Goal: Task Accomplishment & Management: Manage account settings

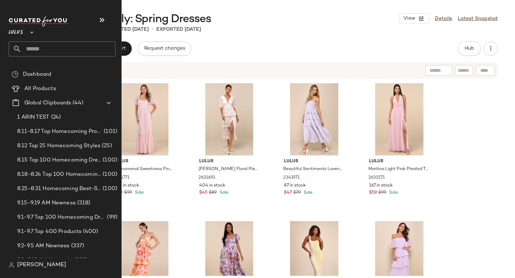
click at [29, 48] on input "text" at bounding box center [68, 48] width 94 height 15
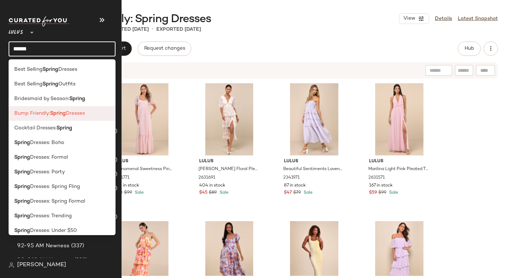
type input "******"
click at [44, 112] on span "Bump Friendly:" at bounding box center [32, 114] width 36 height 8
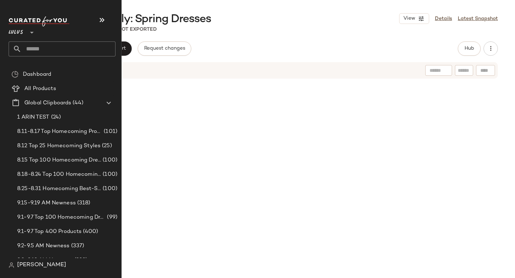
click at [33, 49] on input "text" at bounding box center [68, 48] width 94 height 15
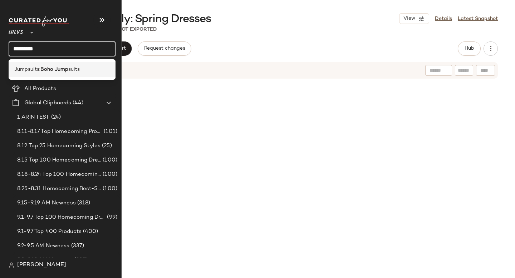
type input "*********"
click at [25, 67] on span "Jumpsuits:" at bounding box center [27, 70] width 26 height 8
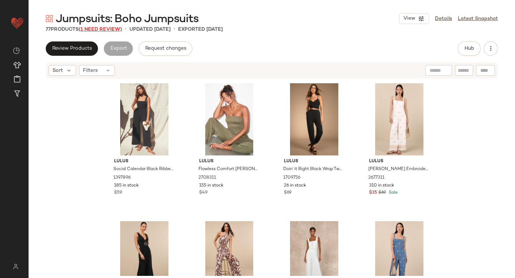
click at [92, 31] on span "(1 Need Review)" at bounding box center [100, 29] width 43 height 5
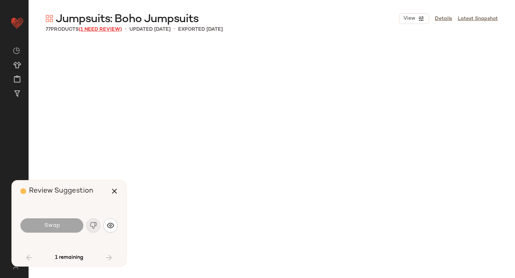
scroll to position [2485, 0]
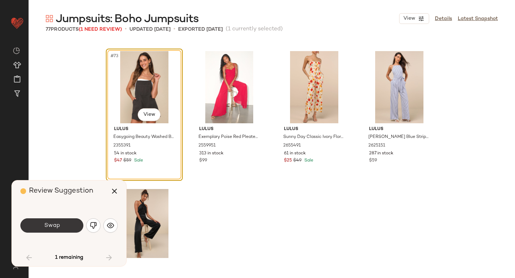
click at [74, 226] on button "Swap" at bounding box center [51, 226] width 63 height 14
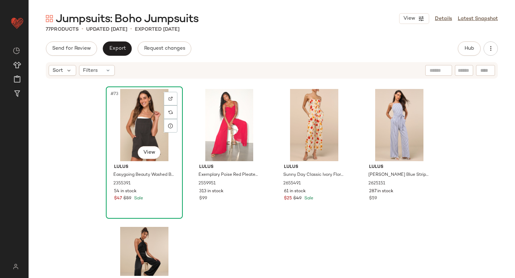
click at [151, 121] on div "#73 View" at bounding box center [144, 125] width 72 height 72
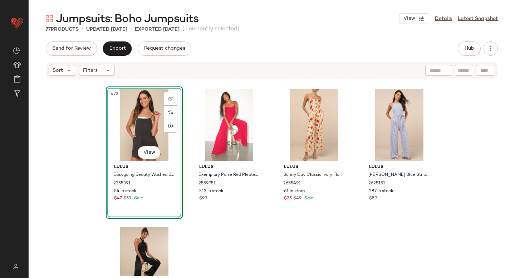
scroll to position [2428, 0]
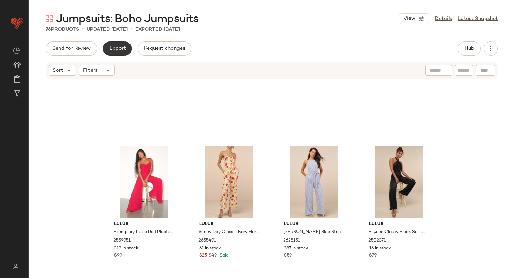
click at [125, 48] on button "Export" at bounding box center [117, 48] width 29 height 14
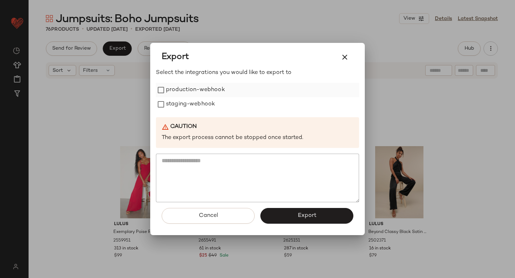
click at [166, 87] on label "production-webhook" at bounding box center [195, 90] width 59 height 14
click at [167, 108] on label "staging-webhook" at bounding box center [190, 104] width 49 height 14
click at [312, 218] on span "Export" at bounding box center [306, 215] width 19 height 7
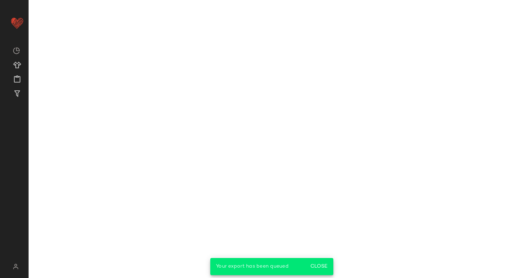
scroll to position [2485, 0]
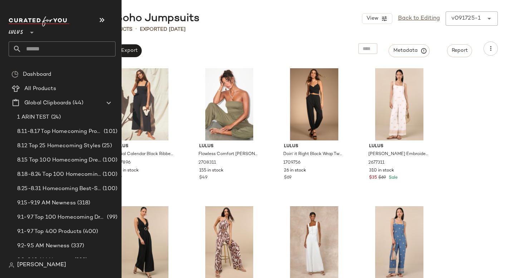
click at [40, 53] on input "text" at bounding box center [68, 48] width 94 height 15
type input "*"
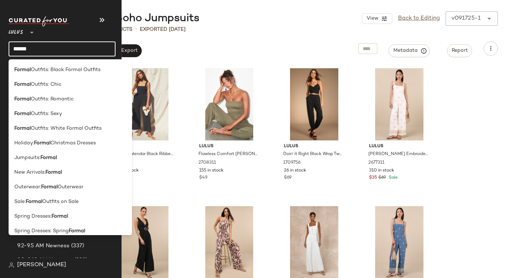
scroll to position [270, 0]
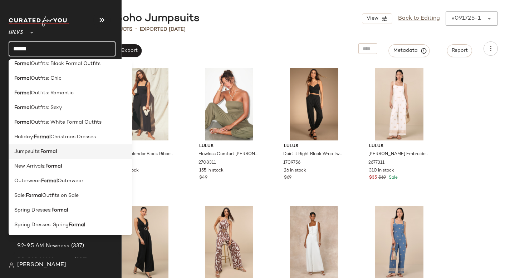
type input "******"
click at [52, 152] on b "Formal" at bounding box center [48, 152] width 16 height 8
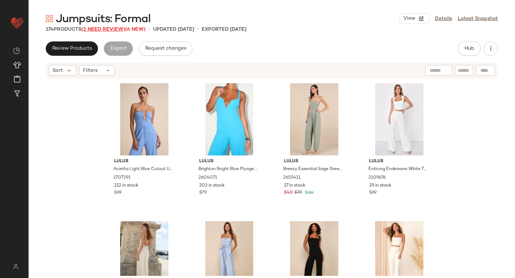
click at [110, 30] on span "(2 Need Review)" at bounding box center [104, 29] width 44 height 5
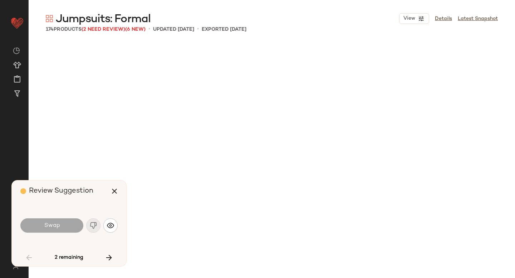
scroll to position [2347, 0]
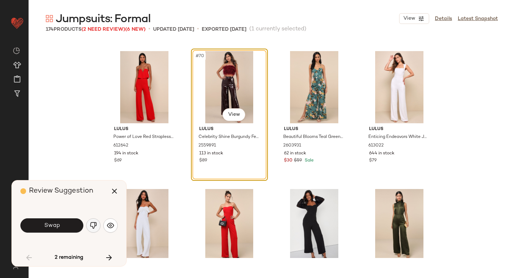
click at [91, 224] on img "button" at bounding box center [93, 225] width 7 height 7
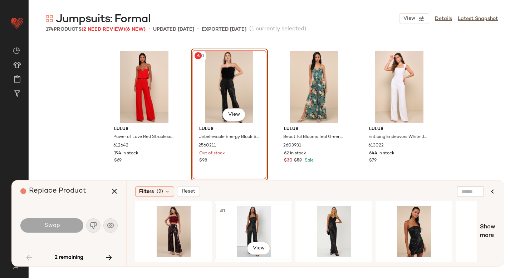
click at [240, 213] on div "#1 View" at bounding box center [254, 231] width 72 height 51
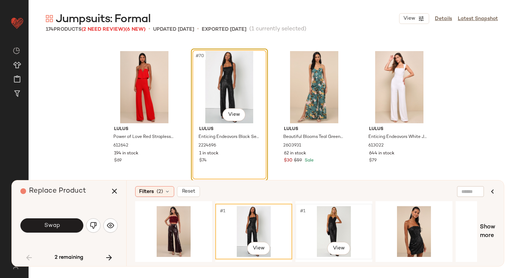
click at [353, 212] on div "#1 View" at bounding box center [334, 231] width 72 height 51
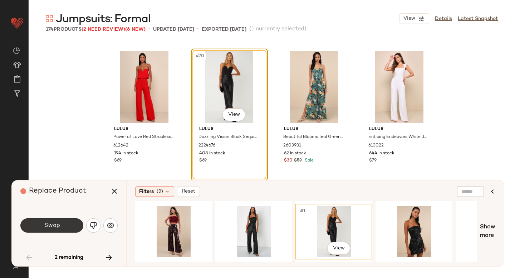
click at [54, 225] on span "Swap" at bounding box center [52, 225] width 16 height 7
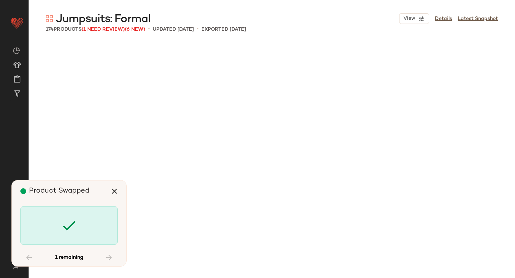
scroll to position [5385, 0]
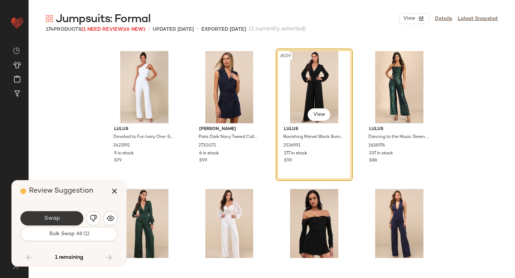
click at [54, 214] on button "Swap" at bounding box center [51, 218] width 63 height 14
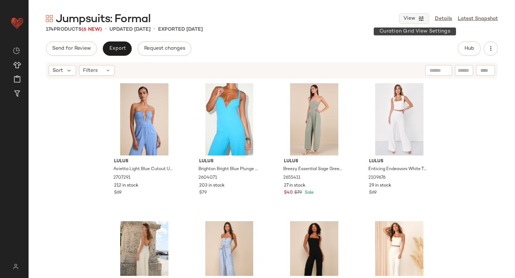
click at [411, 20] on span "View" at bounding box center [409, 19] width 12 height 6
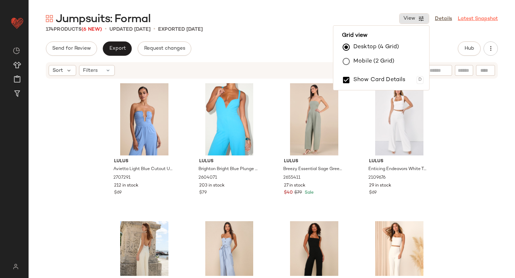
click at [479, 19] on link "Latest Snapshot" at bounding box center [478, 19] width 40 height 8
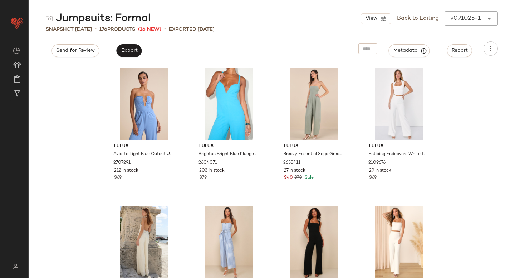
click at [464, 19] on div "View Back to Editing v091025-1 ******" at bounding box center [429, 18] width 137 height 14
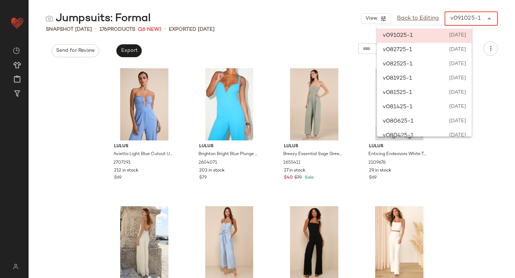
click at [303, 32] on div "Snapshot Sep 10th • 176 Products (16 New) • Exported Sep 10th" at bounding box center [272, 29] width 486 height 7
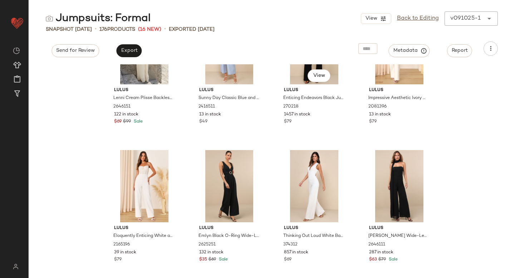
scroll to position [201, 0]
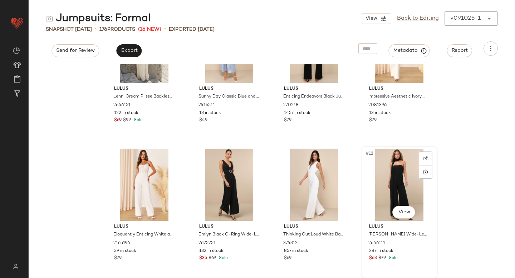
click at [388, 186] on div "#12 View" at bounding box center [399, 185] width 72 height 72
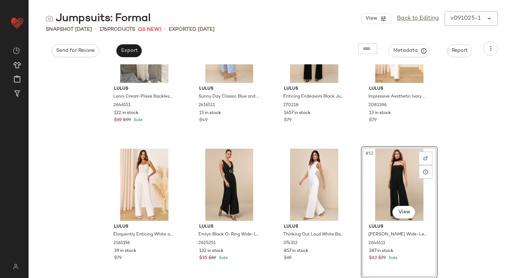
click at [398, 178] on div "#12 View" at bounding box center [399, 185] width 72 height 72
click at [474, 160] on div "Lulus Lenni Cream Plisse Backless Two-Piece Jumpsuit 2646151 122 in stock $69 $…" at bounding box center [272, 171] width 486 height 214
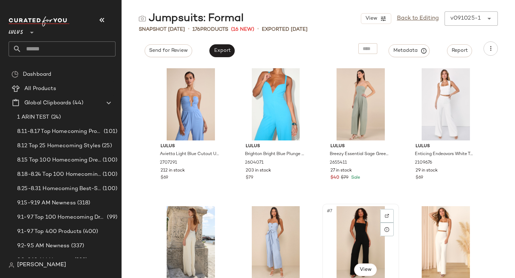
click at [358, 233] on div "#7 View" at bounding box center [361, 242] width 72 height 72
click at [491, 49] on icon "button" at bounding box center [490, 48] width 7 height 7
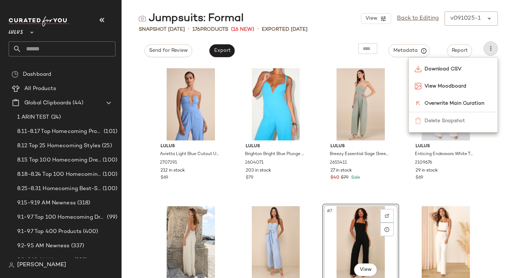
click at [499, 178] on div "Lulus Avietta Light Blue Cutout U-Bar Strapless Jumpsuit 2707291 212 in stock $…" at bounding box center [318, 171] width 393 height 214
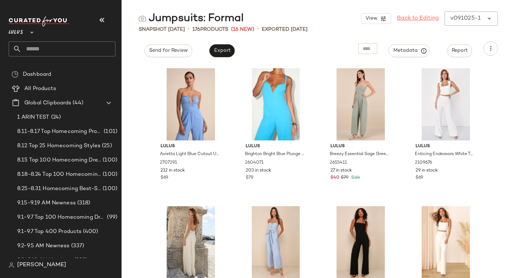
click at [423, 20] on link "Back to Editing" at bounding box center [418, 18] width 42 height 9
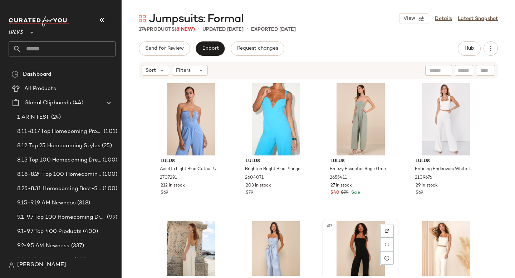
click at [364, 264] on div "#7 View" at bounding box center [361, 257] width 72 height 72
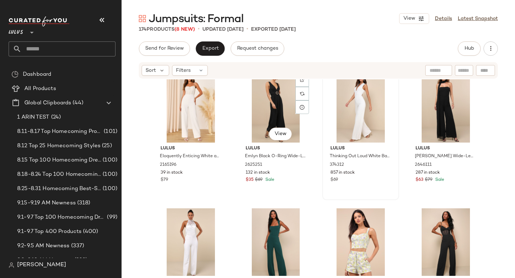
scroll to position [293, 0]
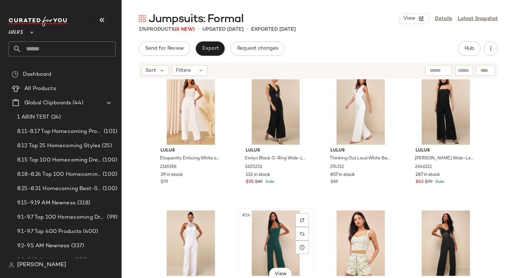
click at [271, 247] on div "#14 View" at bounding box center [276, 247] width 72 height 72
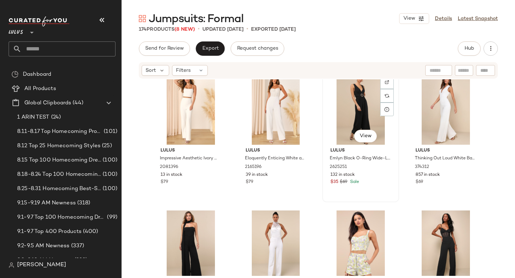
click at [354, 117] on div "#11 View" at bounding box center [361, 109] width 72 height 72
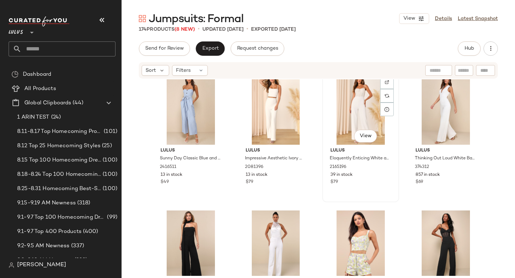
click at [371, 118] on div "#11 View" at bounding box center [361, 109] width 72 height 72
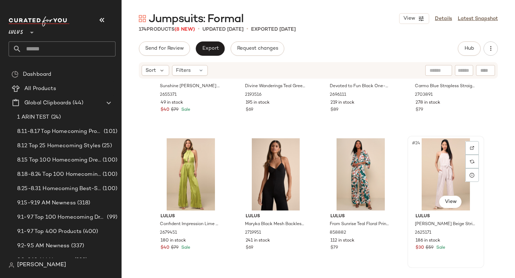
scroll to position [643, 0]
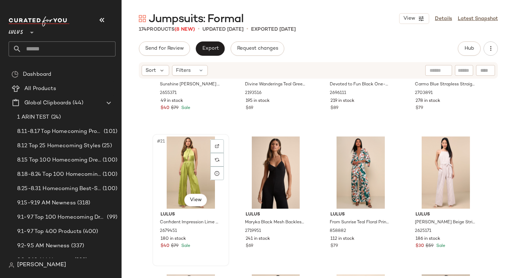
click at [205, 172] on div "#21 View" at bounding box center [191, 173] width 72 height 72
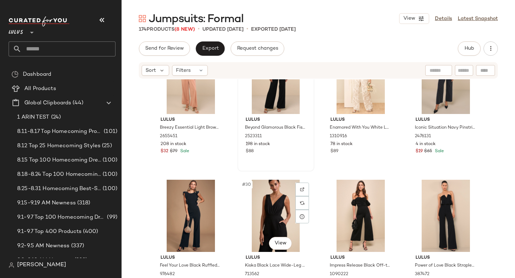
scroll to position [875, 0]
click at [185, 87] on div "#25 View" at bounding box center [191, 78] width 72 height 72
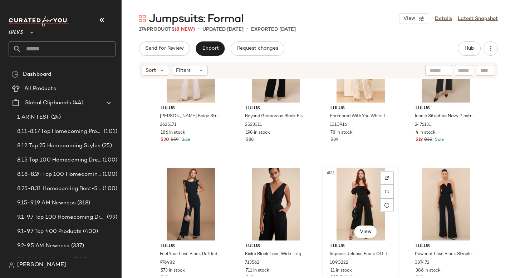
scroll to position [901, 0]
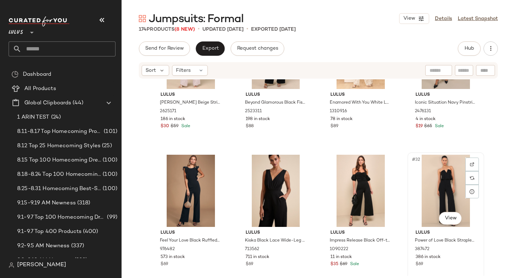
click at [454, 195] on div "#32 View" at bounding box center [446, 191] width 72 height 72
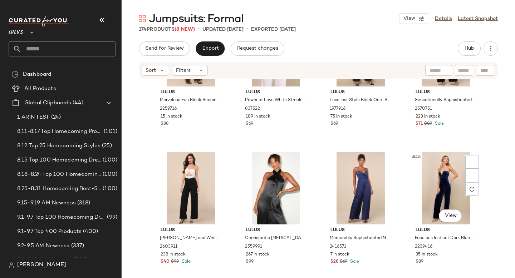
scroll to position [1493, 0]
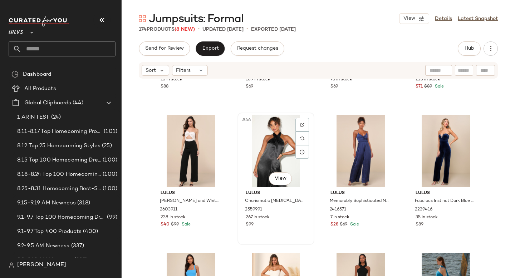
click at [276, 156] on div "#46 View" at bounding box center [276, 151] width 72 height 72
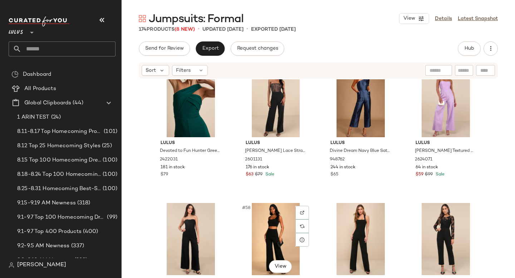
scroll to position [1812, 0]
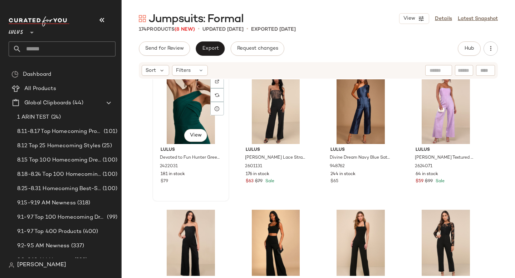
click at [187, 122] on div "#53 View" at bounding box center [191, 108] width 72 height 72
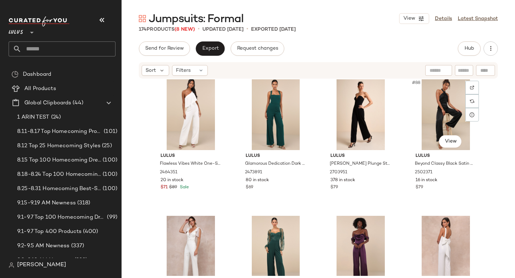
scroll to position [2913, 0]
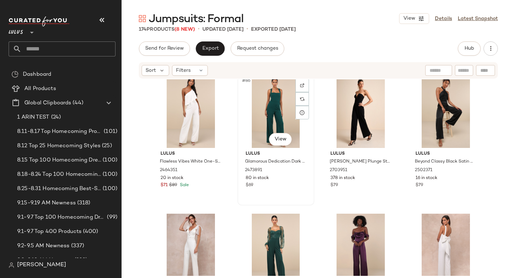
click at [261, 108] on div "#86 View" at bounding box center [276, 112] width 72 height 72
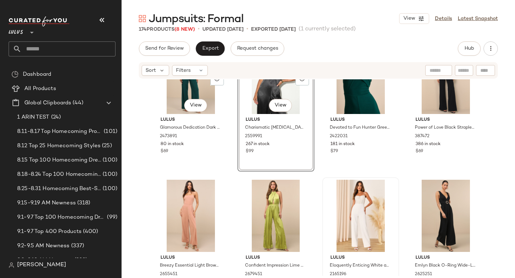
scroll to position [45, 0]
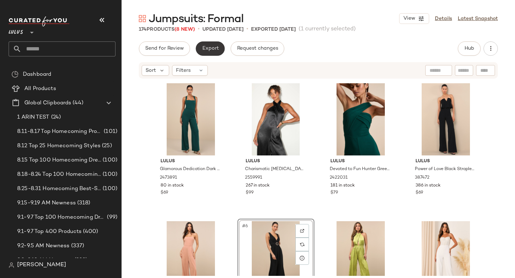
click at [206, 44] on button "Export" at bounding box center [210, 48] width 29 height 14
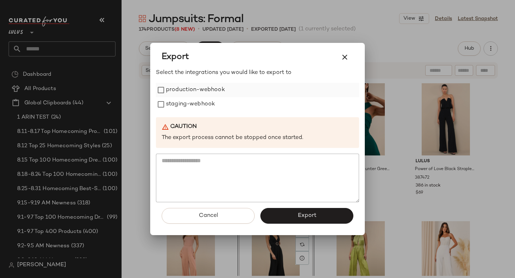
click at [207, 85] on label "production-webhook" at bounding box center [195, 90] width 59 height 14
click at [199, 100] on label "staging-webhook" at bounding box center [190, 104] width 49 height 14
click at [285, 212] on button "Export" at bounding box center [306, 216] width 93 height 16
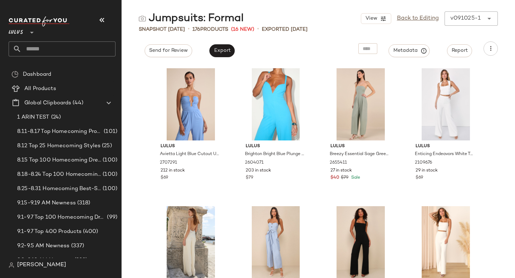
click at [63, 48] on input "text" at bounding box center [68, 48] width 94 height 15
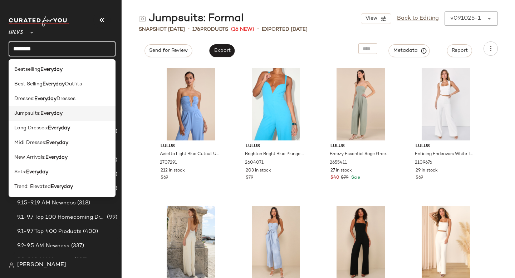
type input "********"
click at [63, 110] on b "Everyday" at bounding box center [51, 114] width 22 height 8
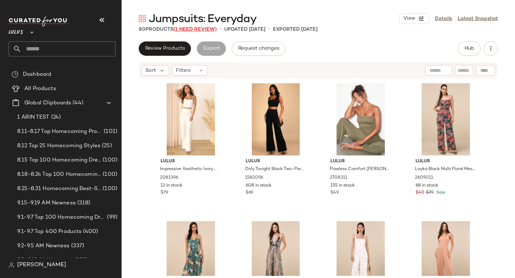
click at [187, 30] on span "(1 Need Review)" at bounding box center [194, 29] width 43 height 5
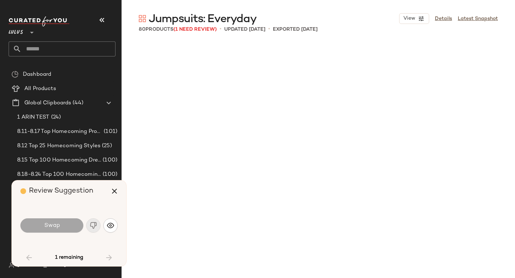
scroll to position [2347, 0]
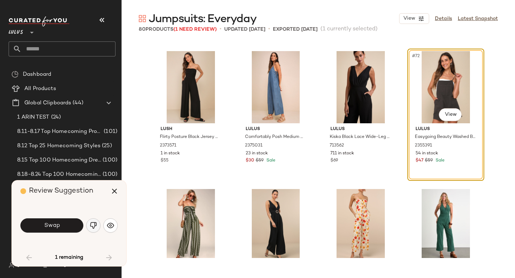
click at [91, 226] on img "button" at bounding box center [93, 225] width 7 height 7
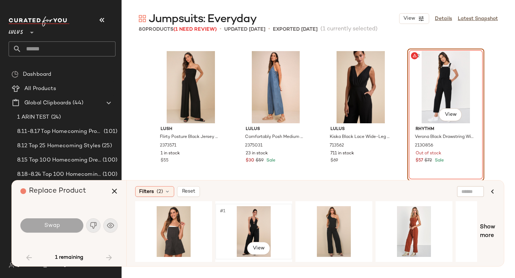
click at [254, 227] on div "#1 View" at bounding box center [254, 231] width 72 height 51
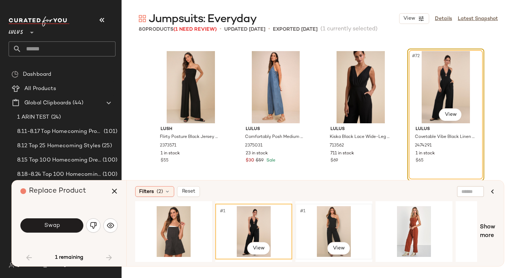
click at [344, 226] on div "#1 View" at bounding box center [334, 231] width 72 height 51
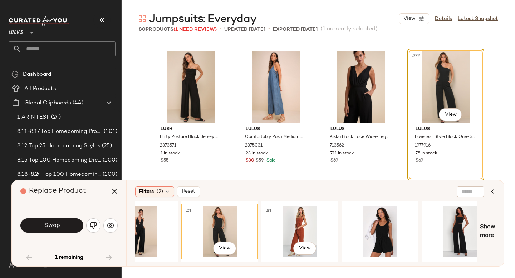
scroll to position [0, 122]
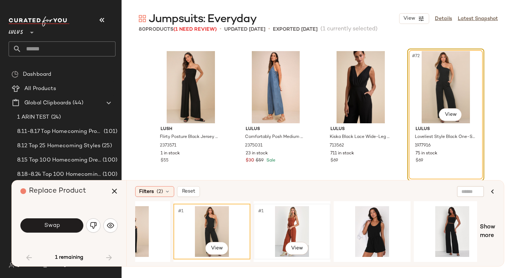
click at [285, 227] on div "#1 View" at bounding box center [292, 231] width 72 height 51
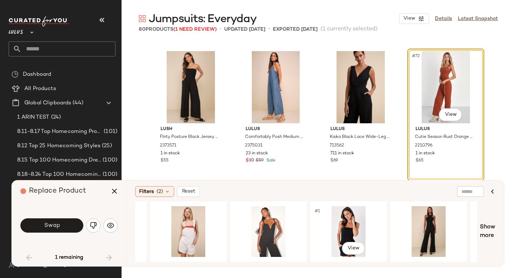
scroll to position [0, 468]
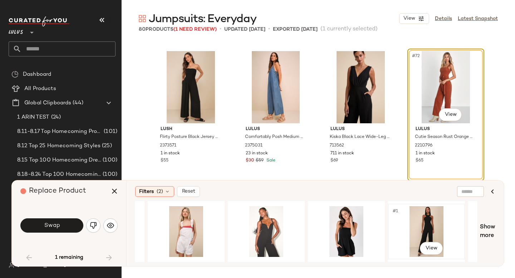
click at [419, 216] on div "#1 View" at bounding box center [427, 231] width 72 height 51
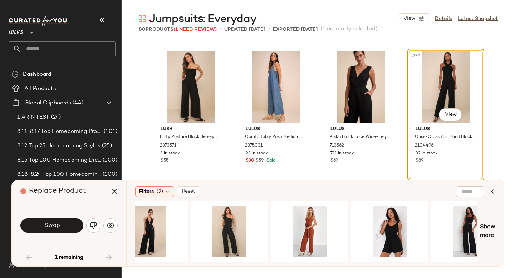
scroll to position [0, 0]
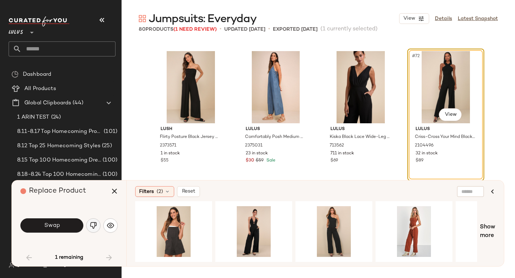
click at [98, 224] on button "button" at bounding box center [93, 226] width 14 height 14
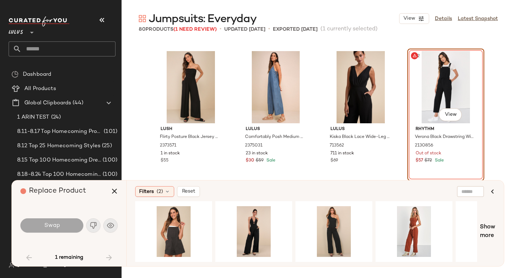
click at [451, 71] on div "#72 View" at bounding box center [446, 87] width 72 height 72
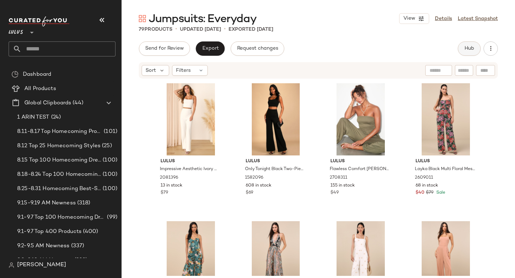
click at [477, 52] on button "Hub" at bounding box center [469, 48] width 23 height 14
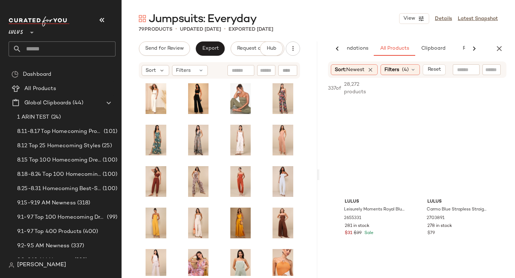
scroll to position [874, 0]
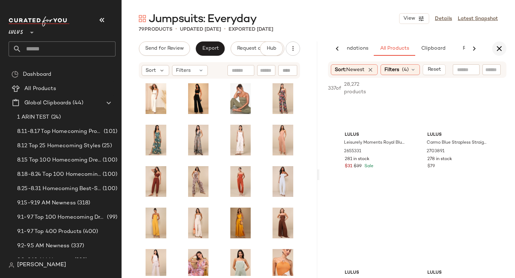
click at [497, 54] on button "button" at bounding box center [499, 48] width 14 height 14
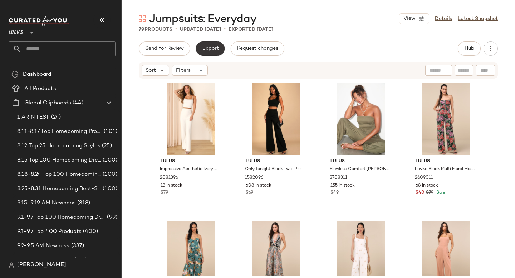
click at [210, 48] on span "Export" at bounding box center [210, 49] width 17 height 6
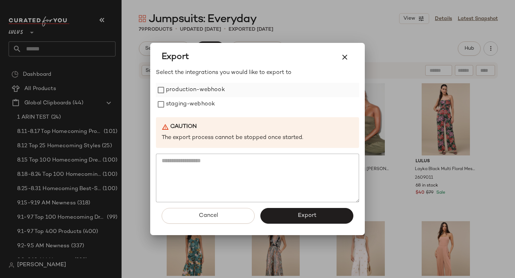
click at [215, 94] on label "production-webhook" at bounding box center [195, 90] width 59 height 14
click at [207, 104] on label "staging-webhook" at bounding box center [190, 104] width 49 height 14
click at [279, 219] on button "Export" at bounding box center [306, 216] width 93 height 16
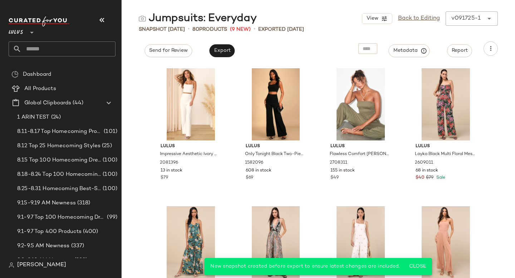
click at [45, 52] on input "text" at bounding box center [68, 48] width 94 height 15
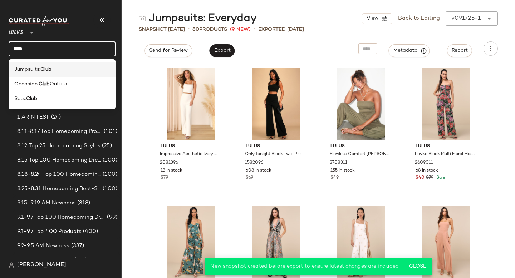
type input "****"
click at [49, 70] on b "Club" at bounding box center [45, 70] width 11 height 8
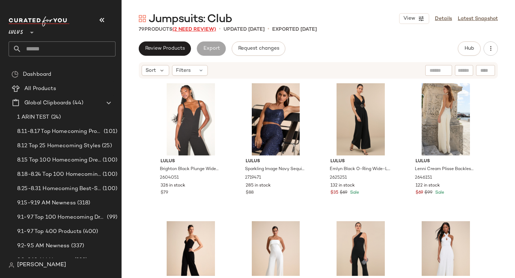
click at [191, 27] on span "(2 Need Review)" at bounding box center [194, 29] width 44 height 5
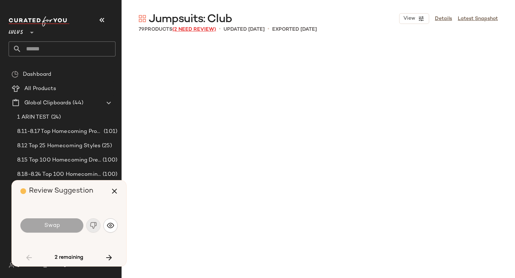
scroll to position [967, 0]
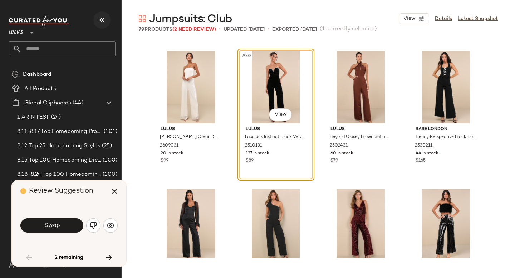
click at [104, 21] on icon "button" at bounding box center [102, 20] width 9 height 9
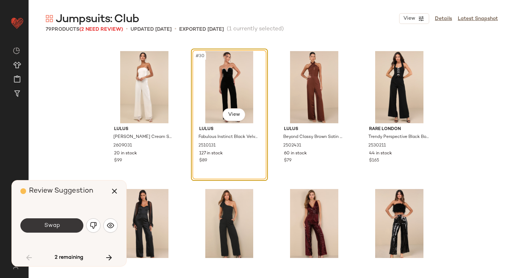
click at [60, 225] on button "Swap" at bounding box center [51, 226] width 63 height 14
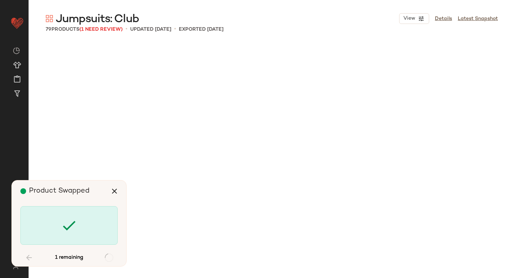
scroll to position [2485, 0]
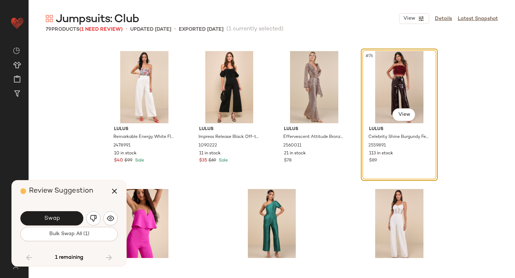
click at [60, 225] on button "Swap" at bounding box center [51, 218] width 63 height 14
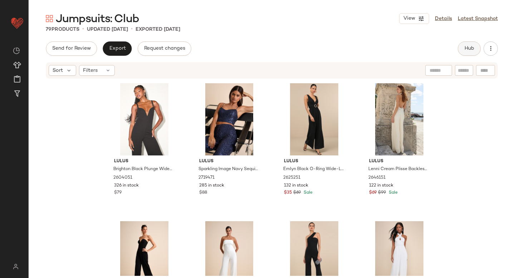
click at [466, 50] on span "Hub" at bounding box center [469, 49] width 10 height 6
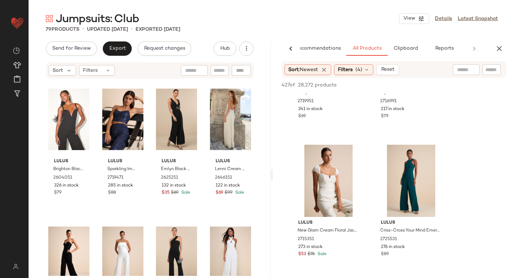
scroll to position [91, 0]
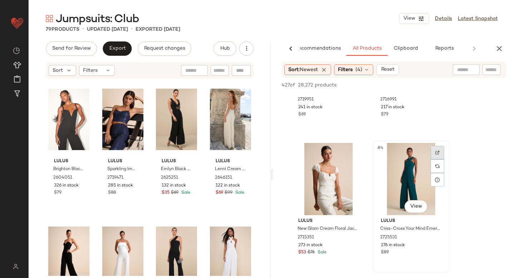
click at [437, 152] on img at bounding box center [437, 153] width 4 height 4
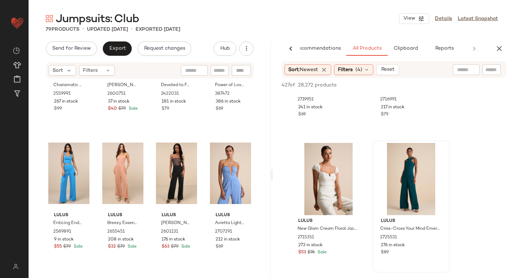
scroll to position [534, 0]
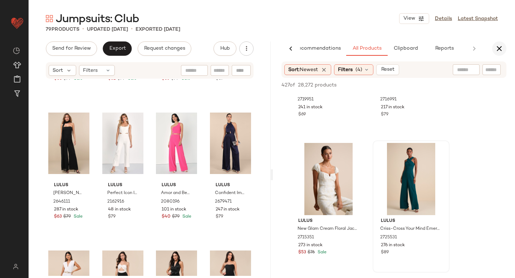
click at [497, 49] on icon "button" at bounding box center [499, 48] width 9 height 9
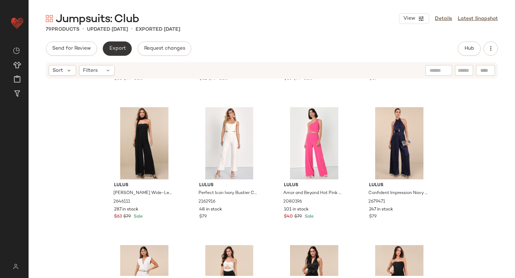
click at [112, 53] on button "Export" at bounding box center [117, 48] width 29 height 14
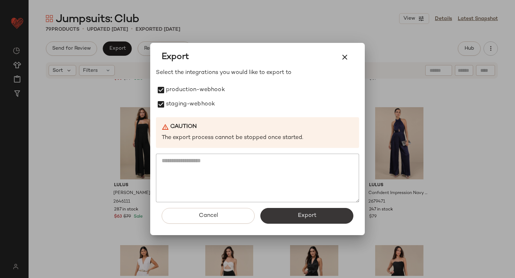
click at [303, 215] on span "Export" at bounding box center [306, 215] width 19 height 7
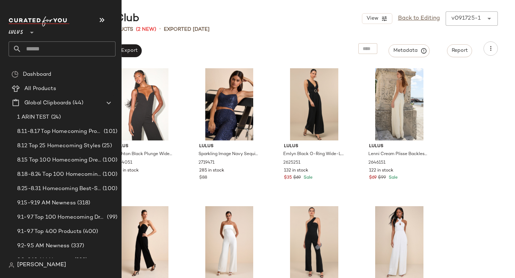
click at [57, 43] on input "text" at bounding box center [68, 48] width 94 height 15
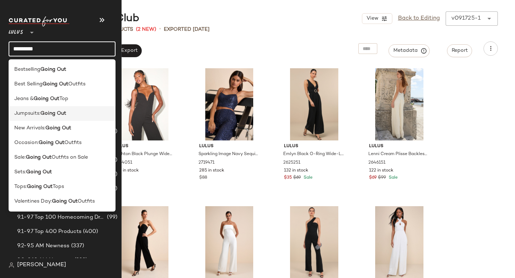
type input "*********"
click at [58, 118] on div "Jumpsuits: Going Out" at bounding box center [62, 113] width 107 height 15
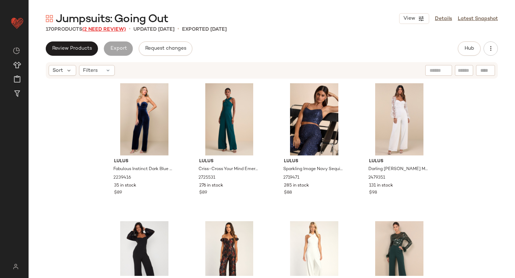
click at [117, 30] on span "(2 Need Review)" at bounding box center [104, 29] width 44 height 5
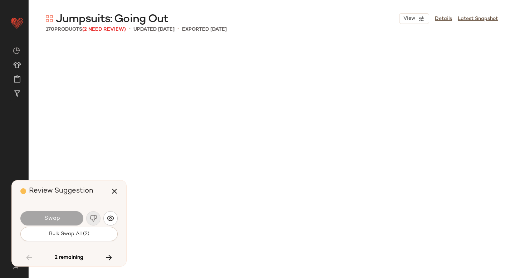
scroll to position [4418, 0]
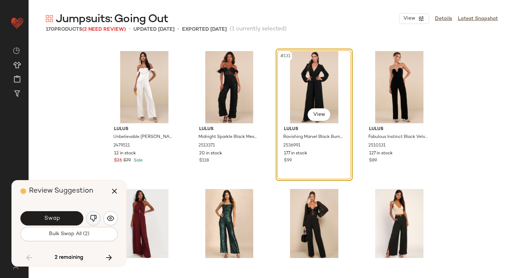
click at [94, 219] on img "button" at bounding box center [93, 218] width 7 height 7
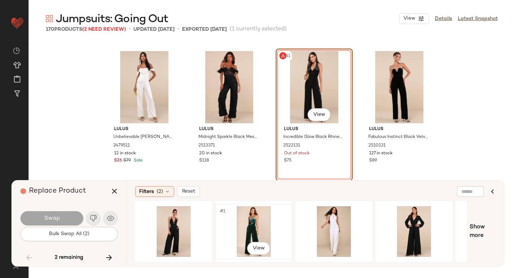
scroll to position [0, 65]
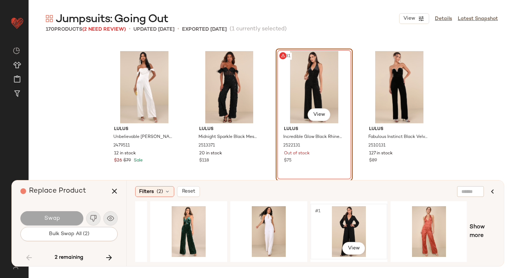
click at [359, 215] on div "#1 View" at bounding box center [349, 231] width 72 height 51
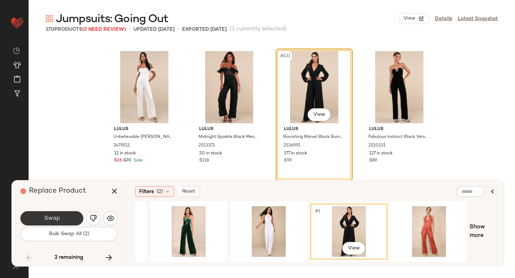
click at [38, 216] on button "Swap" at bounding box center [51, 218] width 63 height 14
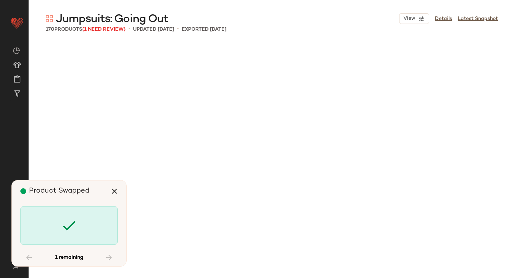
scroll to position [5109, 0]
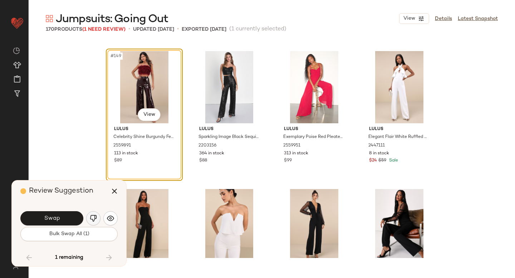
click at [97, 214] on button "button" at bounding box center [93, 218] width 14 height 14
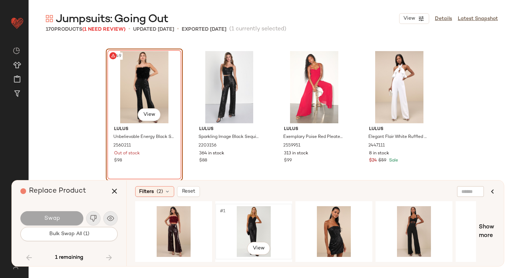
click at [235, 212] on div "#1 View" at bounding box center [254, 231] width 72 height 51
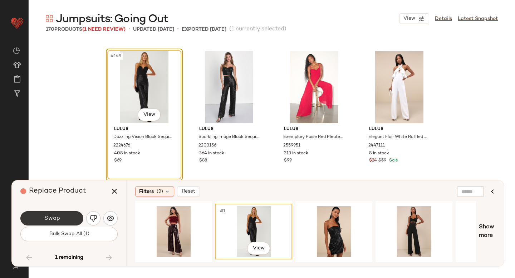
click at [55, 219] on span "Swap" at bounding box center [52, 218] width 16 height 7
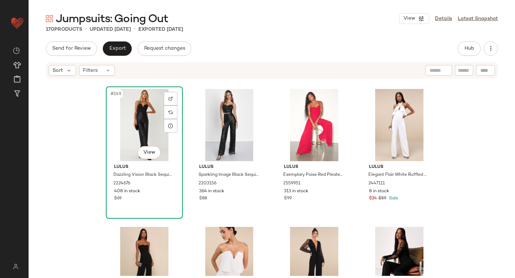
click at [146, 125] on div "#149 View" at bounding box center [144, 125] width 72 height 72
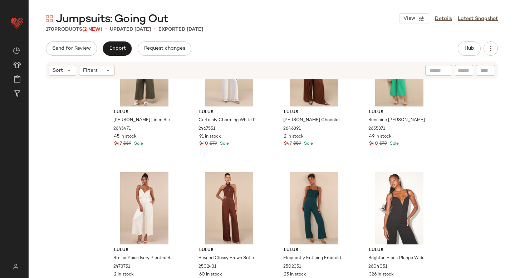
scroll to position [2357, 0]
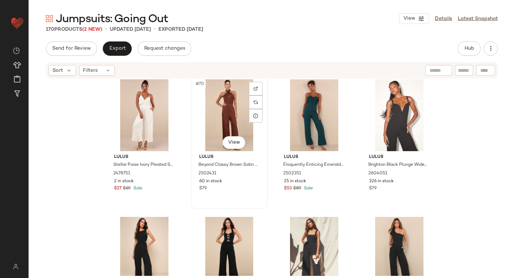
click at [213, 120] on div "#70 View" at bounding box center [230, 115] width 72 height 72
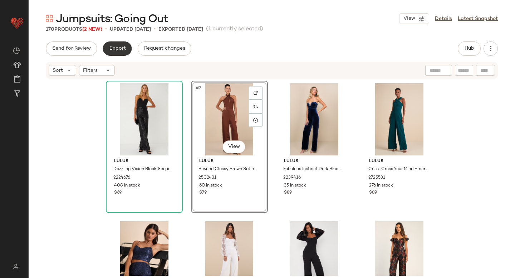
click at [122, 52] on button "Export" at bounding box center [117, 48] width 29 height 14
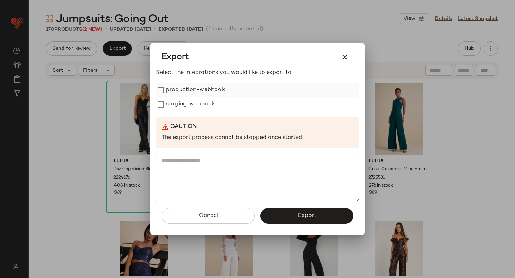
click at [170, 95] on label "production-webhook" at bounding box center [195, 90] width 59 height 14
click at [173, 105] on label "staging-webhook" at bounding box center [190, 104] width 49 height 14
click at [298, 221] on button "Export" at bounding box center [306, 216] width 93 height 16
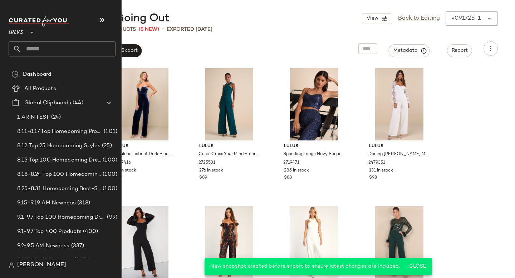
click at [40, 52] on input "text" at bounding box center [68, 48] width 94 height 15
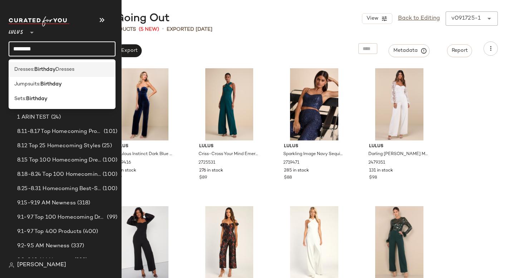
type input "********"
click at [64, 69] on span "Dresses" at bounding box center [64, 70] width 19 height 8
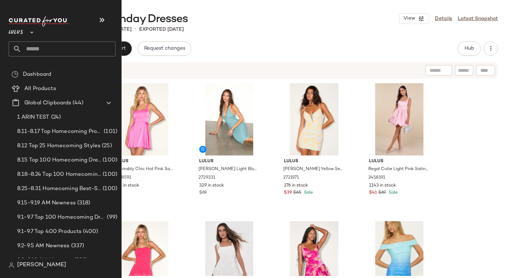
click at [50, 55] on input "text" at bounding box center [68, 48] width 94 height 15
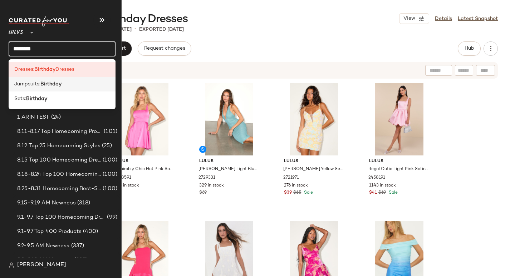
type input "********"
click at [63, 84] on div "Jumpsuits: Birthday" at bounding box center [62, 84] width 96 height 8
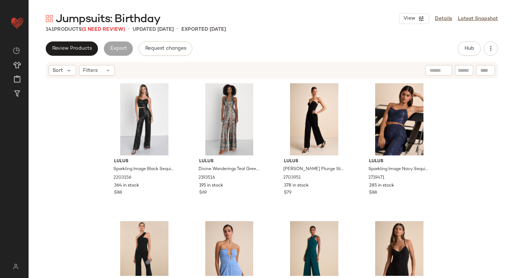
click at [313, 19] on div "Jumpsuits: Birthday View Details Latest Snapshot" at bounding box center [272, 18] width 486 height 14
click at [101, 27] on span "(1 Need Review)" at bounding box center [103, 29] width 43 height 5
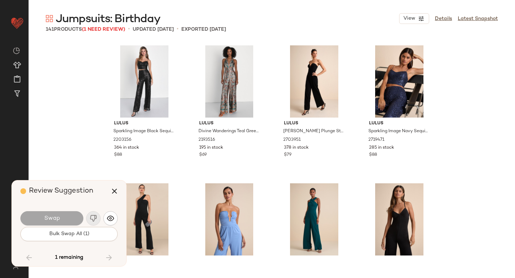
scroll to position [4280, 0]
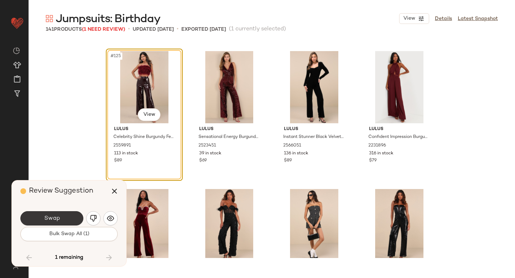
click at [67, 219] on button "Swap" at bounding box center [51, 218] width 63 height 14
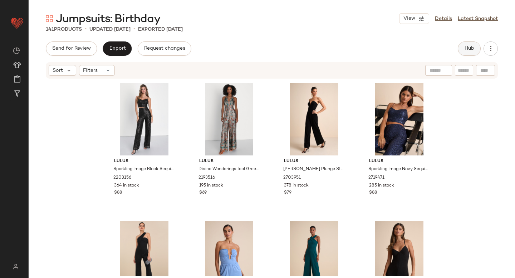
click at [474, 51] on span "Hub" at bounding box center [469, 49] width 10 height 6
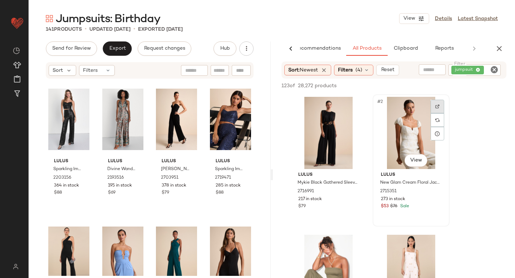
click at [432, 104] on div at bounding box center [438, 107] width 14 height 14
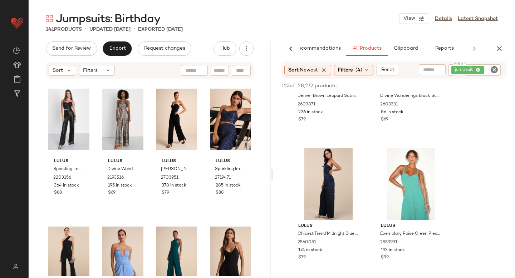
scroll to position [778, 0]
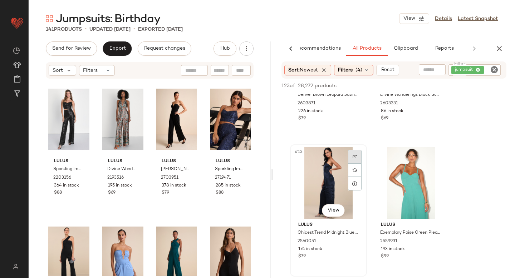
click at [351, 153] on div at bounding box center [355, 157] width 14 height 14
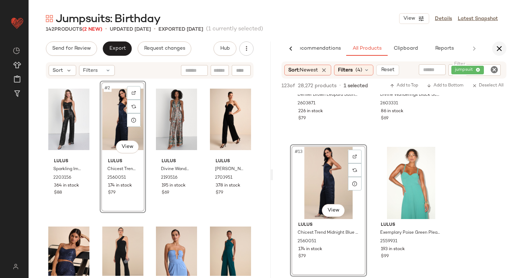
click at [506, 49] on button "button" at bounding box center [499, 48] width 14 height 14
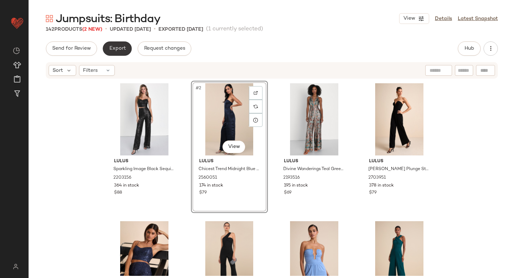
click at [118, 48] on span "Export" at bounding box center [117, 49] width 17 height 6
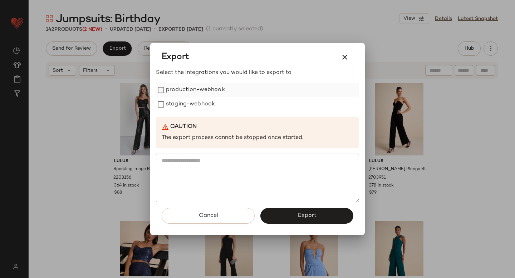
click at [170, 94] on label "production-webhook" at bounding box center [195, 90] width 59 height 14
click at [174, 107] on label "staging-webhook" at bounding box center [190, 104] width 49 height 14
click at [310, 221] on button "Export" at bounding box center [306, 216] width 93 height 16
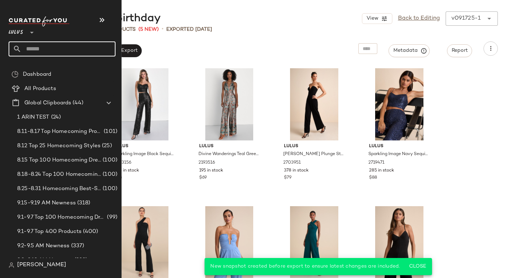
click at [49, 50] on input "text" at bounding box center [68, 48] width 94 height 15
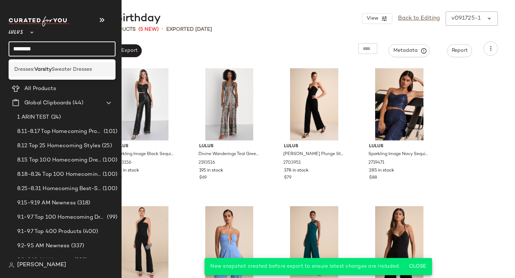
type input "*******"
click at [82, 72] on span "Sweater Dresses" at bounding box center [72, 70] width 40 height 8
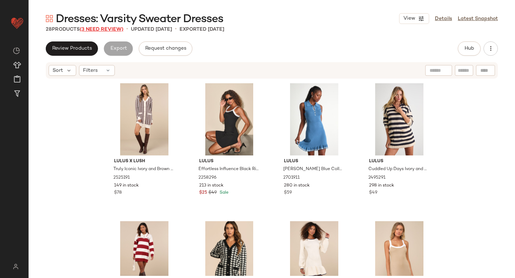
click at [93, 28] on span "(3 Need Review)" at bounding box center [102, 29] width 44 height 5
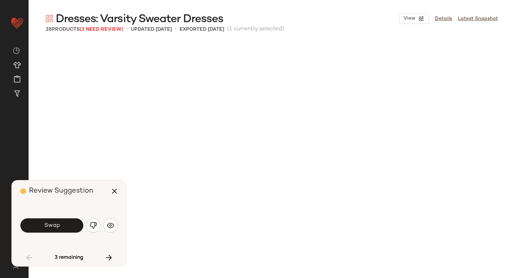
scroll to position [282, 0]
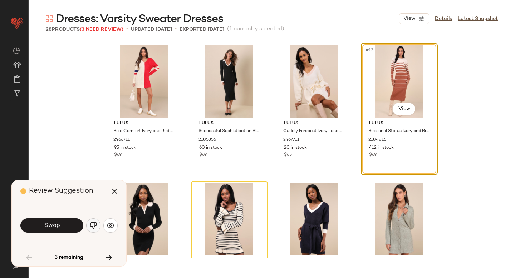
click at [91, 225] on img "button" at bounding box center [93, 225] width 7 height 7
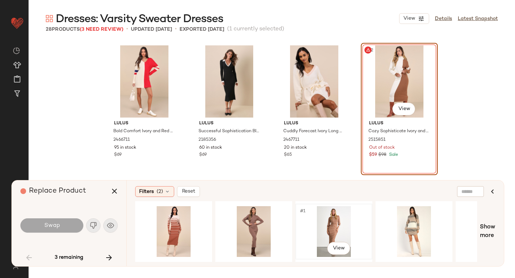
click at [331, 223] on div "#1 View" at bounding box center [334, 231] width 72 height 51
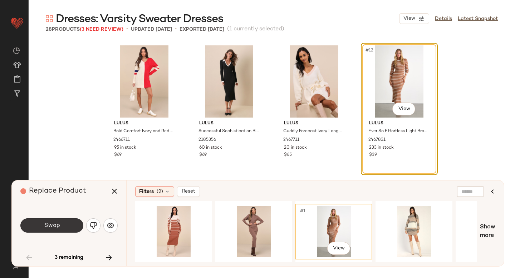
click at [42, 224] on button "Swap" at bounding box center [51, 226] width 63 height 14
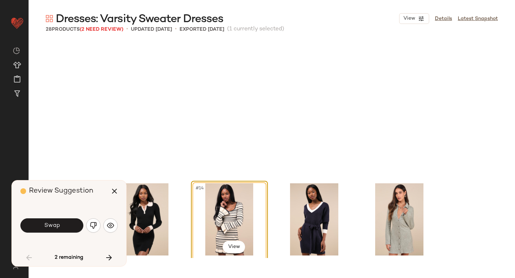
scroll to position [414, 0]
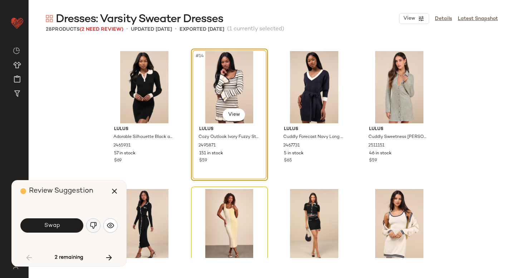
click at [88, 225] on button "button" at bounding box center [93, 226] width 14 height 14
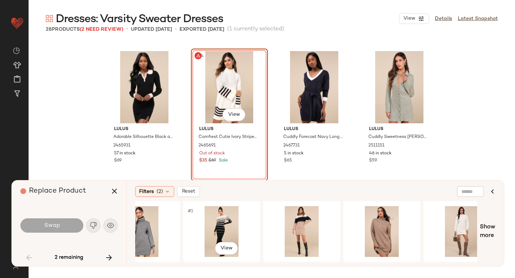
scroll to position [0, 435]
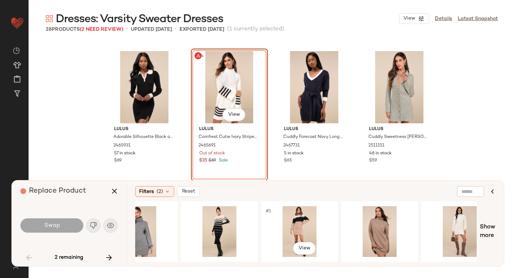
click at [273, 224] on div "#1 View" at bounding box center [300, 231] width 72 height 51
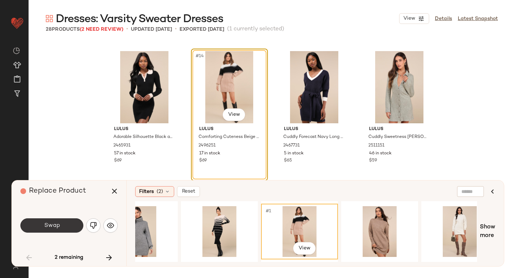
click at [62, 220] on button "Swap" at bounding box center [51, 226] width 63 height 14
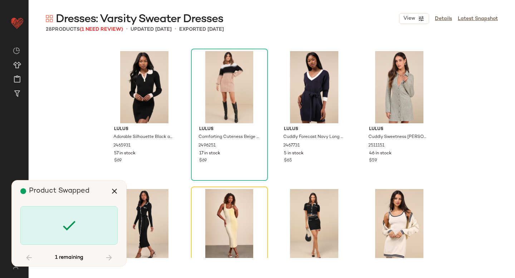
scroll to position [552, 0]
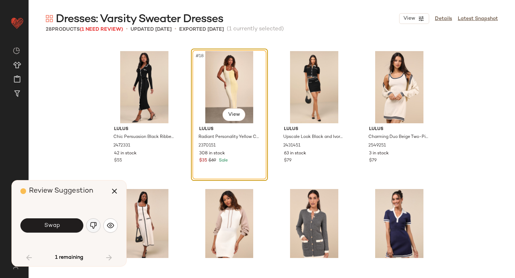
click at [100, 224] on button "button" at bounding box center [93, 226] width 14 height 14
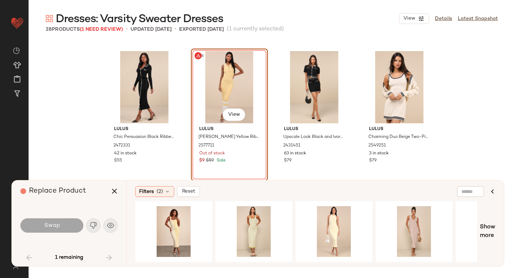
click at [223, 98] on div "#18 View" at bounding box center [230, 87] width 72 height 72
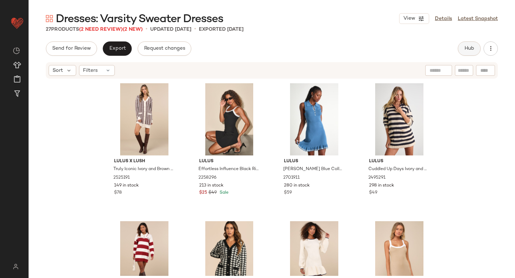
click at [460, 49] on button "Hub" at bounding box center [469, 48] width 23 height 14
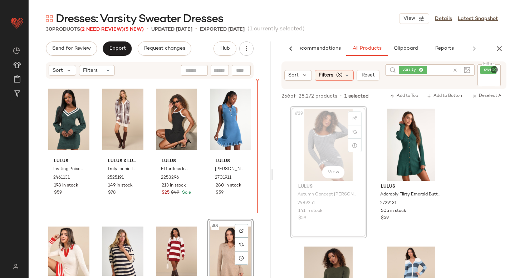
drag, startPoint x: 326, startPoint y: 134, endPoint x: 315, endPoint y: 135, distance: 10.0
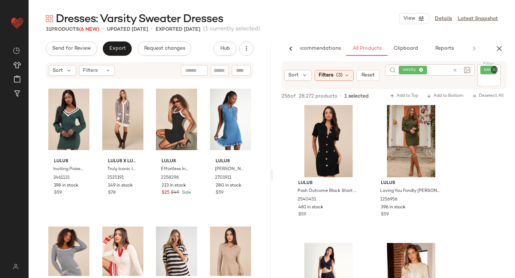
scroll to position [3040, 0]
click at [499, 50] on icon "button" at bounding box center [499, 48] width 9 height 9
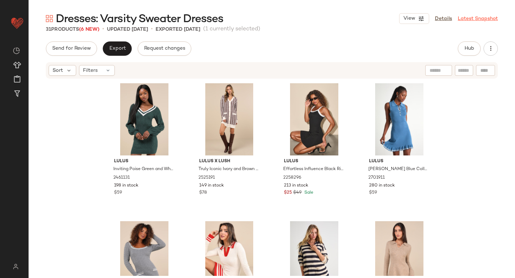
click at [468, 19] on link "Latest Snapshot" at bounding box center [478, 19] width 40 height 8
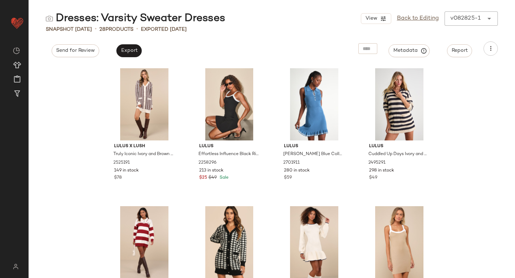
click at [468, 19] on div "View Back to Editing v082825-1 ******" at bounding box center [429, 18] width 137 height 14
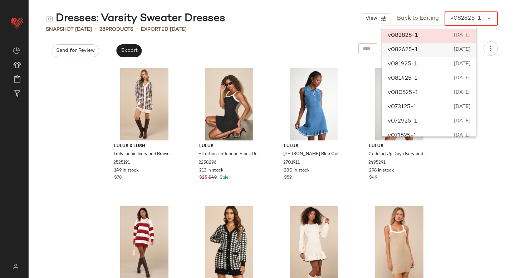
click at [423, 50] on div "v082625-1 [DATE]" at bounding box center [429, 50] width 94 height 14
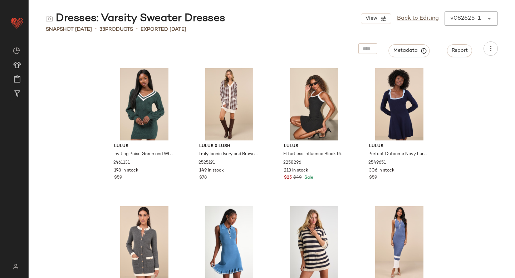
click at [469, 20] on div "v082625-1" at bounding box center [465, 18] width 30 height 9
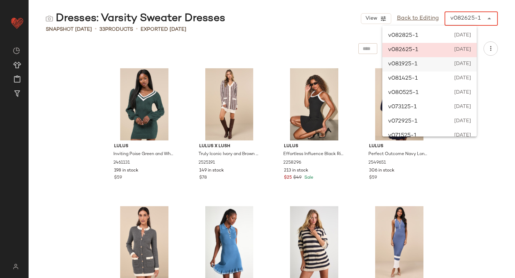
click at [407, 67] on span "v081925-1" at bounding box center [402, 64] width 29 height 9
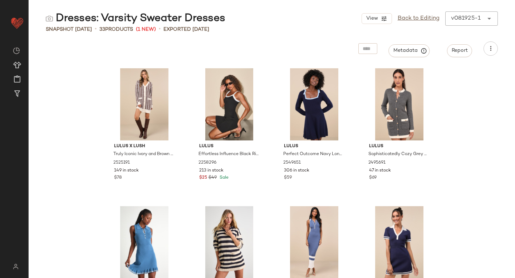
click at [459, 16] on div "v081925-1" at bounding box center [466, 18] width 30 height 9
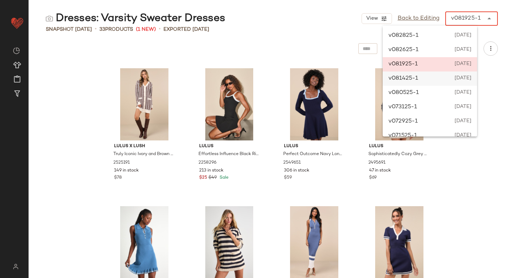
click at [424, 79] on div "v081425-1 [DATE]" at bounding box center [430, 79] width 94 height 14
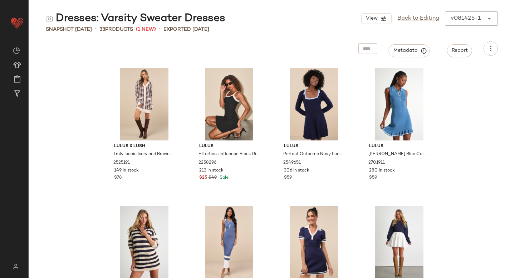
click at [458, 19] on div "v081425-1" at bounding box center [466, 18] width 30 height 9
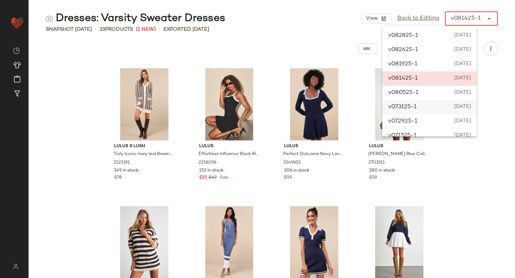
click at [422, 107] on div "v073125-1 [DATE]" at bounding box center [429, 107] width 94 height 14
type input "******"
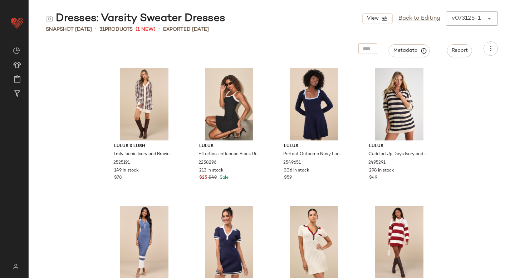
click at [474, 21] on div "v073125-1" at bounding box center [466, 18] width 29 height 9
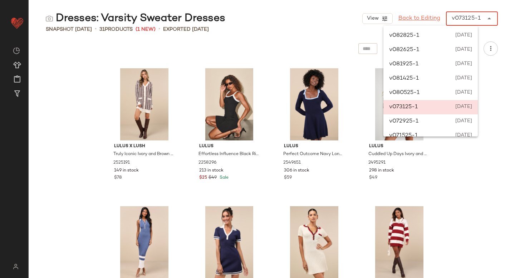
click at [417, 19] on link "Back to Editing" at bounding box center [419, 18] width 42 height 9
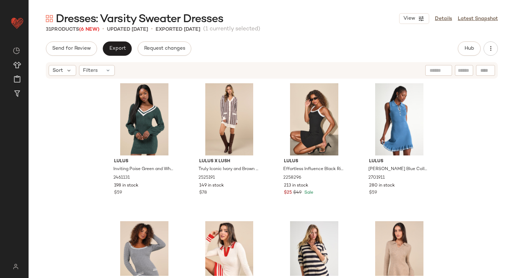
click at [123, 57] on div "Send for Review Export Request changes Hub Sort Filters Lulus Inviting Poise Gr…" at bounding box center [272, 174] width 486 height 267
click at [124, 53] on button "Export" at bounding box center [117, 48] width 29 height 14
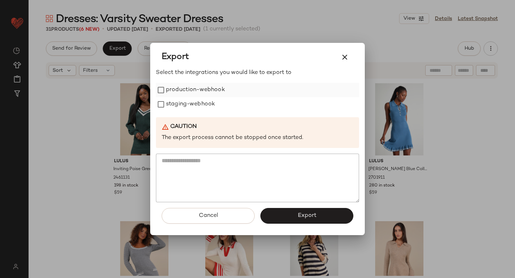
click at [171, 90] on label "production-webhook" at bounding box center [195, 90] width 59 height 14
click at [174, 103] on label "staging-webhook" at bounding box center [190, 104] width 49 height 14
click at [297, 218] on button "Export" at bounding box center [306, 216] width 93 height 16
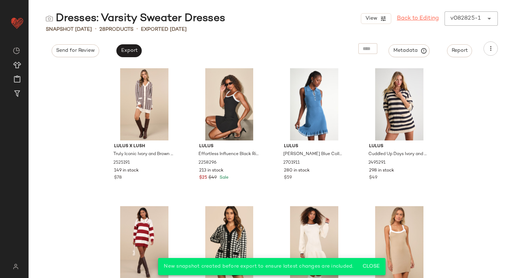
click at [417, 17] on link "Back to Editing" at bounding box center [418, 18] width 42 height 9
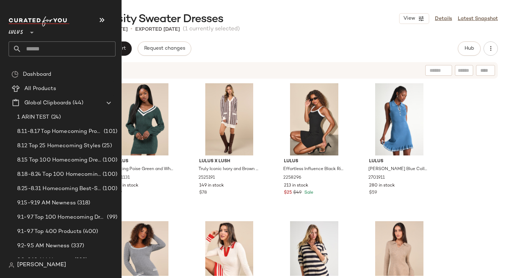
click at [40, 45] on input "text" at bounding box center [68, 48] width 94 height 15
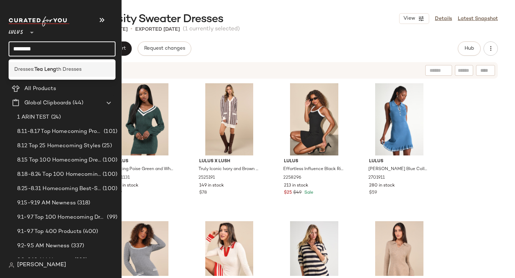
type input "********"
click at [60, 72] on span "th Dresses" at bounding box center [68, 70] width 25 height 8
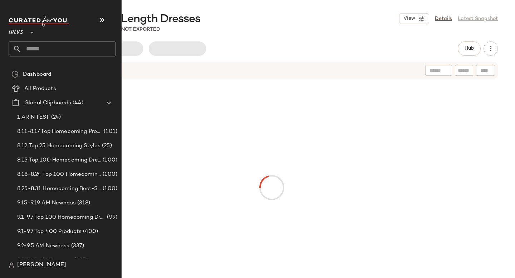
click at [60, 72] on div "Dashboard" at bounding box center [67, 74] width 92 height 8
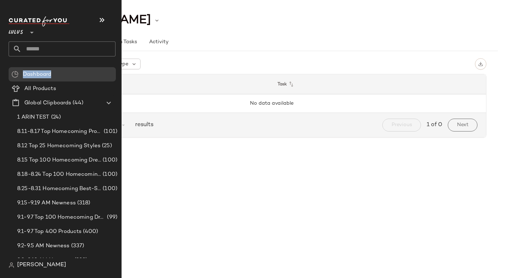
click at [77, 46] on input "text" at bounding box center [68, 48] width 94 height 15
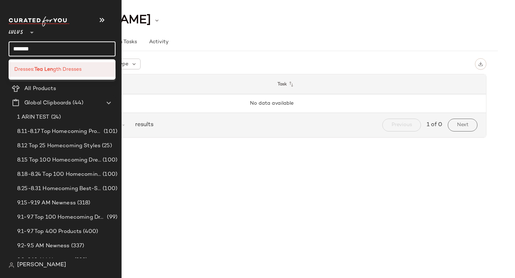
type input "*******"
click at [83, 67] on div "Dresses: Tea Len gth Dresses" at bounding box center [62, 70] width 96 height 8
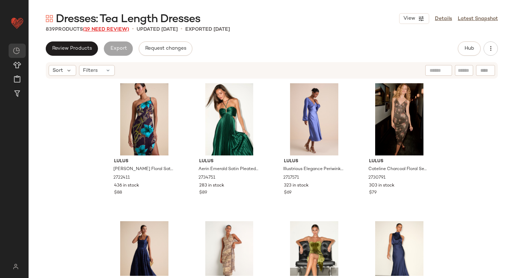
click at [106, 29] on span "(19 Need Review)" at bounding box center [106, 29] width 46 height 5
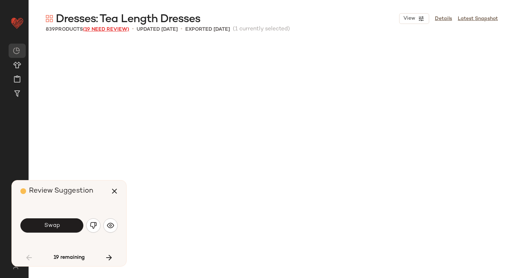
scroll to position [282, 0]
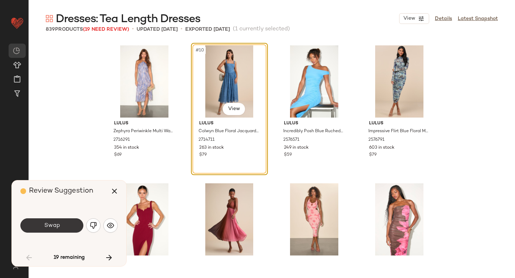
click at [46, 229] on span "Swap" at bounding box center [52, 225] width 16 height 7
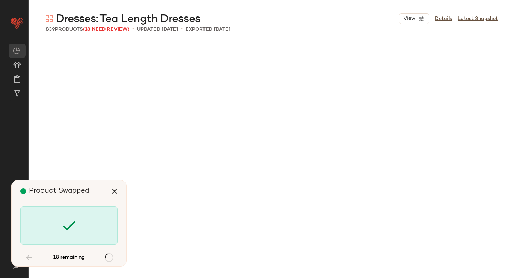
scroll to position [4418, 0]
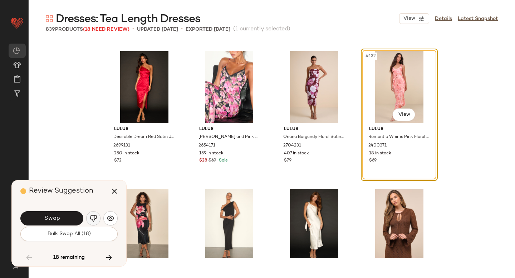
click at [95, 222] on button "button" at bounding box center [93, 218] width 14 height 14
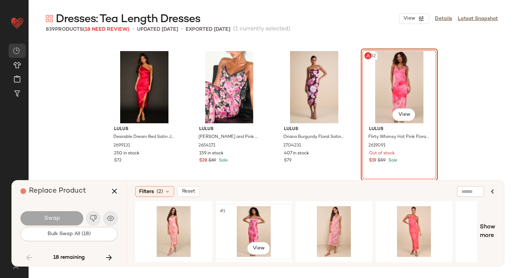
click at [277, 214] on div "#1 View" at bounding box center [254, 231] width 72 height 51
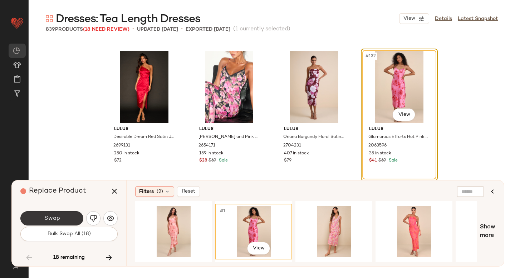
click at [48, 218] on span "Swap" at bounding box center [52, 218] width 16 height 7
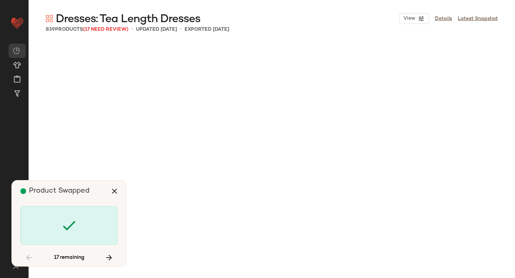
scroll to position [6351, 0]
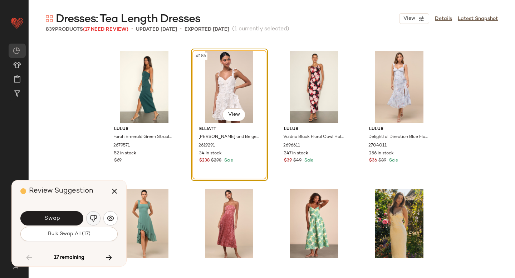
click at [89, 217] on button "button" at bounding box center [93, 218] width 14 height 14
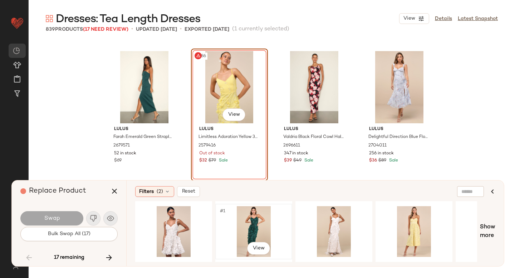
click at [252, 221] on div "#1 View" at bounding box center [254, 231] width 72 height 51
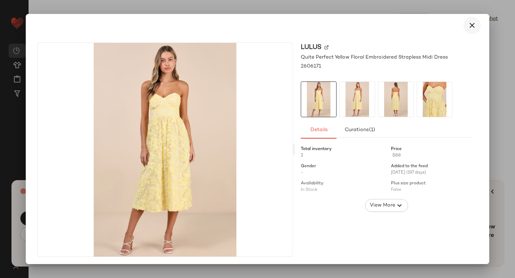
click at [470, 25] on icon "button" at bounding box center [472, 25] width 9 height 9
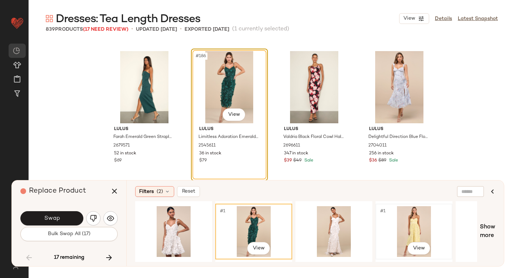
click at [417, 224] on div "#1 View" at bounding box center [414, 231] width 72 height 51
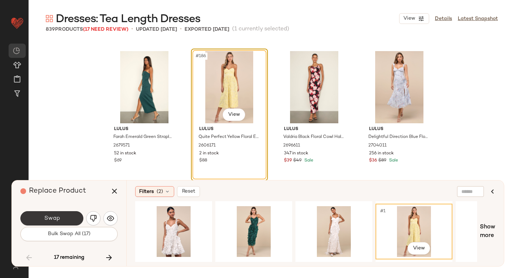
click at [67, 213] on button "Swap" at bounding box center [51, 218] width 63 height 14
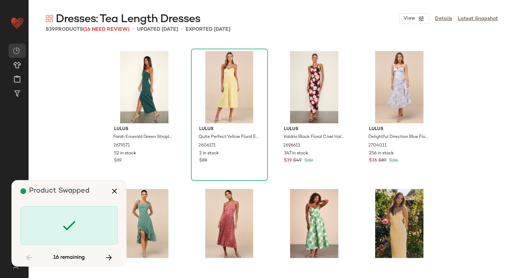
scroll to position [8699, 0]
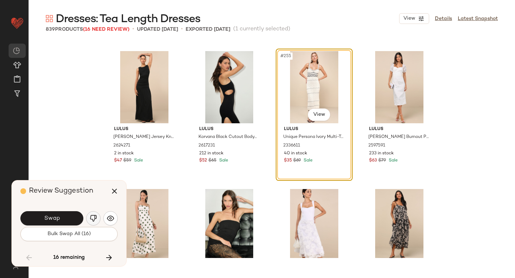
click at [93, 214] on button "button" at bounding box center [93, 218] width 14 height 14
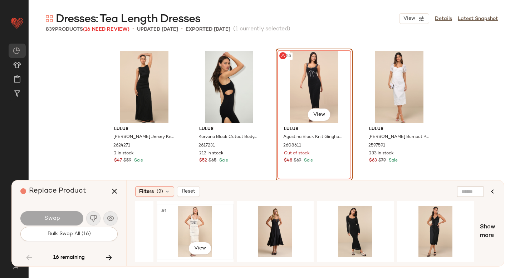
scroll to position [0, 58]
click at [265, 224] on div "#1 View" at bounding box center [276, 231] width 72 height 51
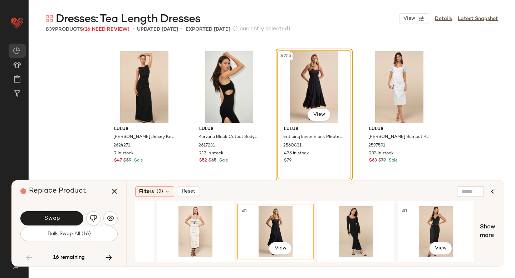
click at [444, 212] on div "#1 View" at bounding box center [436, 231] width 72 height 51
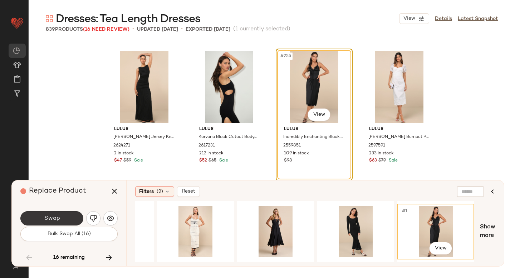
click at [60, 215] on button "Swap" at bounding box center [51, 218] width 63 height 14
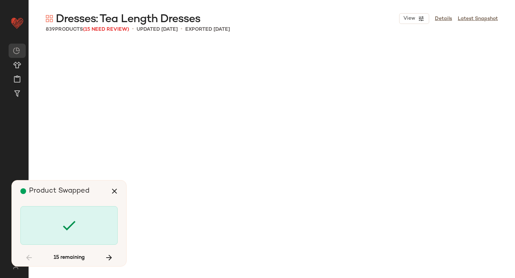
scroll to position [10908, 0]
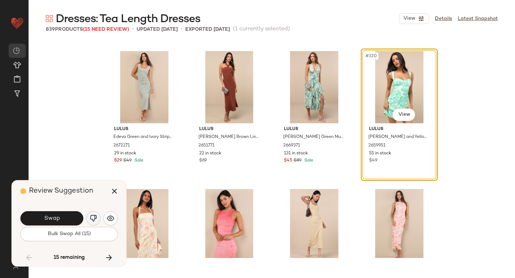
click at [89, 218] on button "button" at bounding box center [93, 218] width 14 height 14
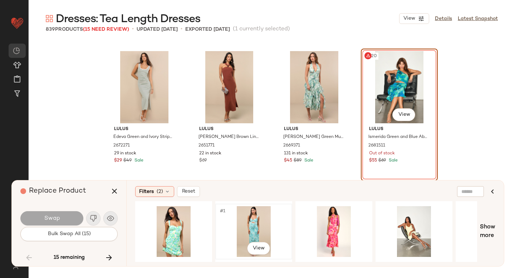
click at [249, 226] on div "#1 View" at bounding box center [254, 231] width 72 height 51
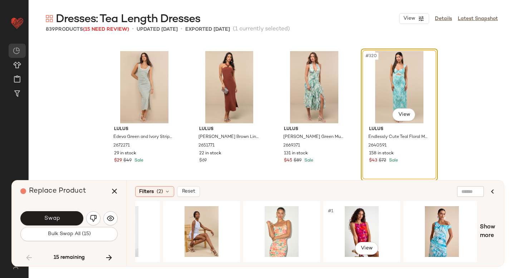
scroll to position [0, 615]
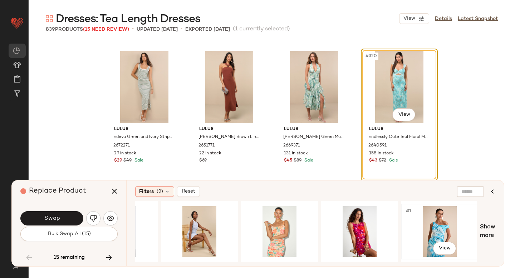
click at [421, 216] on div "#1 View" at bounding box center [440, 231] width 72 height 51
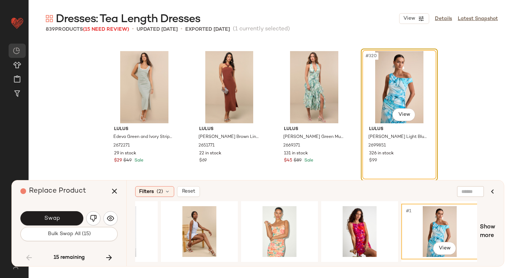
click at [394, 87] on div "#320 View" at bounding box center [399, 87] width 72 height 72
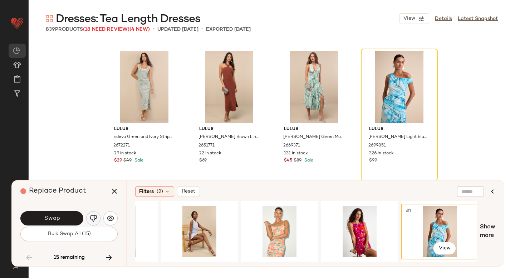
click at [94, 221] on img "button" at bounding box center [93, 218] width 7 height 7
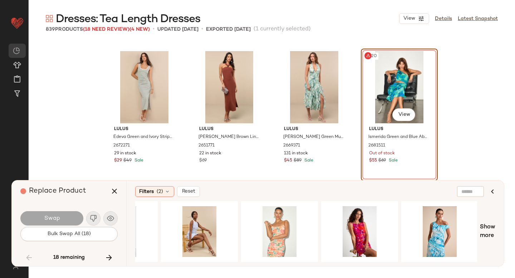
click at [393, 78] on div "#320 View" at bounding box center [399, 87] width 72 height 72
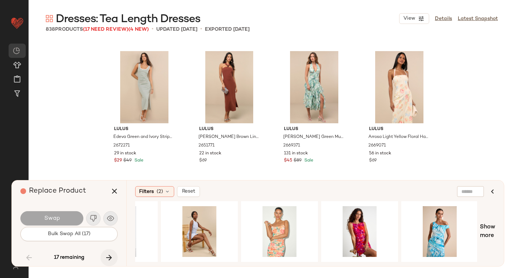
click at [108, 250] on button "button" at bounding box center [109, 257] width 17 height 17
click at [108, 258] on icon "button" at bounding box center [109, 258] width 9 height 9
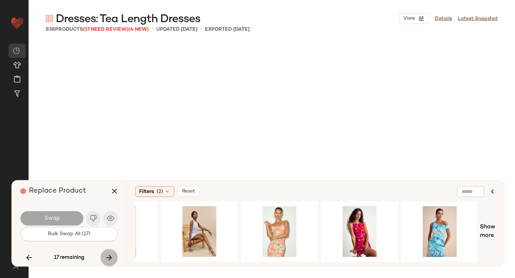
scroll to position [12427, 0]
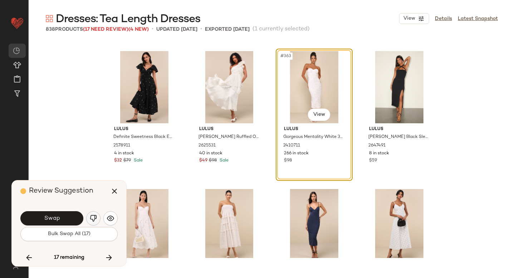
click at [95, 216] on img "button" at bounding box center [93, 218] width 7 height 7
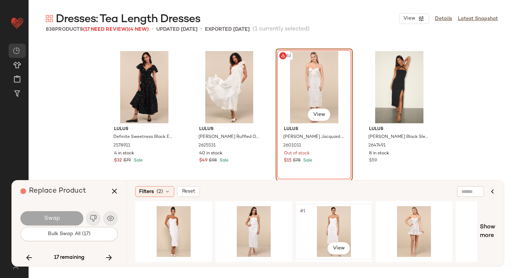
click at [320, 222] on div "#1 View" at bounding box center [334, 231] width 72 height 51
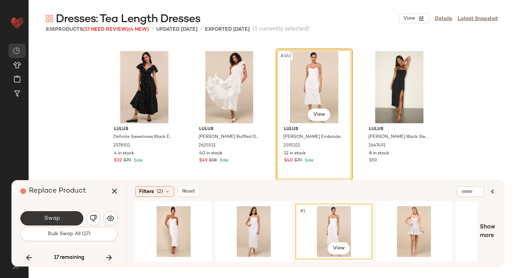
click at [77, 221] on button "Swap" at bounding box center [51, 218] width 63 height 14
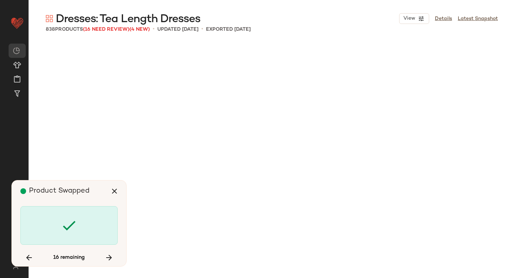
scroll to position [13117, 0]
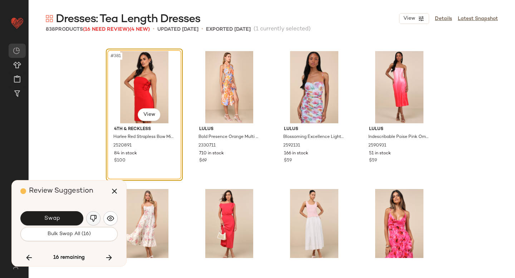
click at [95, 217] on img "button" at bounding box center [93, 218] width 7 height 7
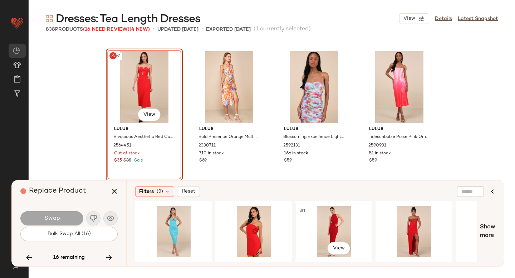
click at [338, 224] on div "#1 View" at bounding box center [334, 231] width 72 height 51
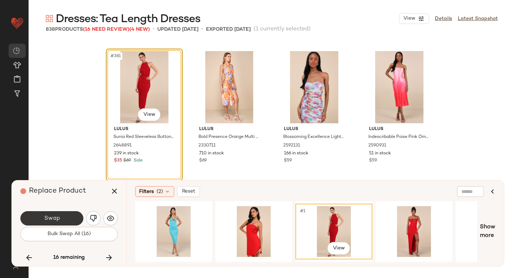
click at [61, 221] on button "Swap" at bounding box center [51, 218] width 63 height 14
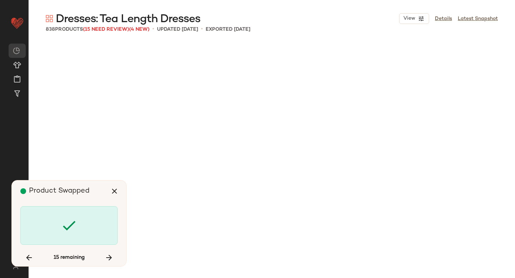
scroll to position [17121, 0]
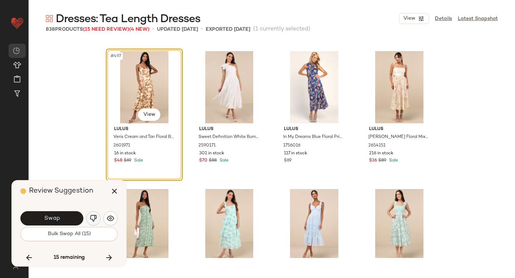
click at [90, 219] on img "button" at bounding box center [93, 218] width 7 height 7
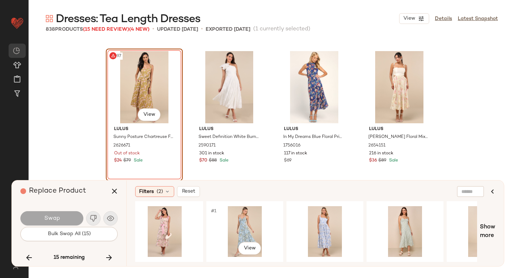
scroll to position [0, 330]
click at [411, 216] on div "#1 View" at bounding box center [405, 231] width 72 height 51
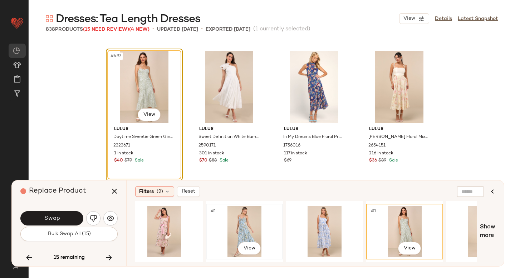
click at [224, 226] on div "#1 View" at bounding box center [245, 231] width 72 height 51
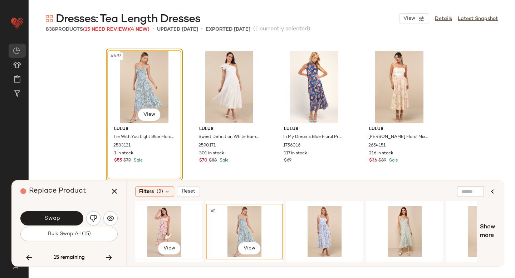
click at [190, 224] on div "#1 View" at bounding box center [164, 231] width 72 height 51
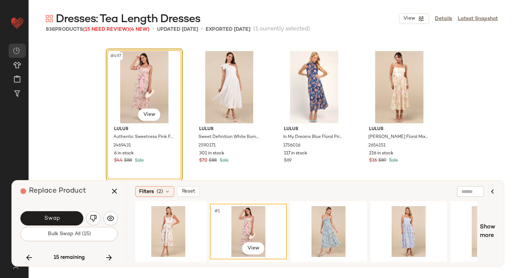
scroll to position [0, 200]
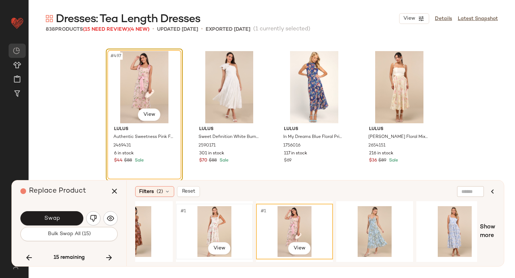
click at [210, 225] on div "#1 View" at bounding box center [214, 231] width 72 height 51
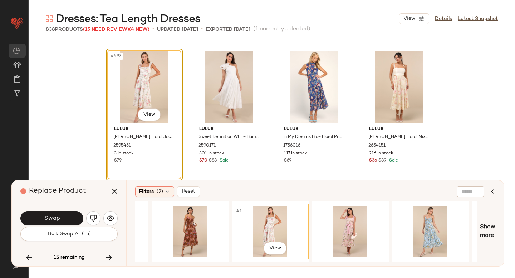
scroll to position [0, 124]
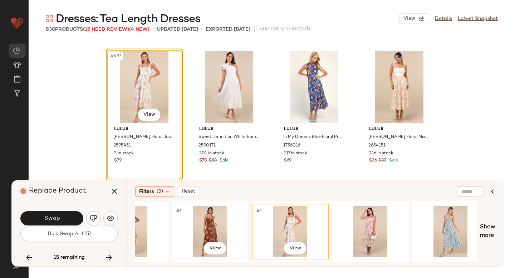
click at [206, 221] on div "#1 View" at bounding box center [210, 231] width 72 height 51
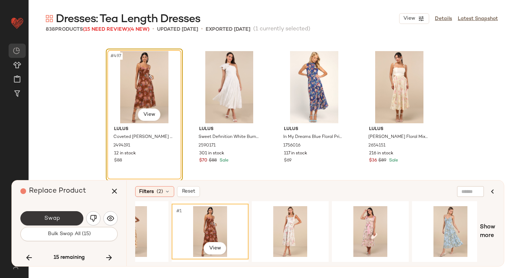
click at [70, 217] on button "Swap" at bounding box center [51, 218] width 63 height 14
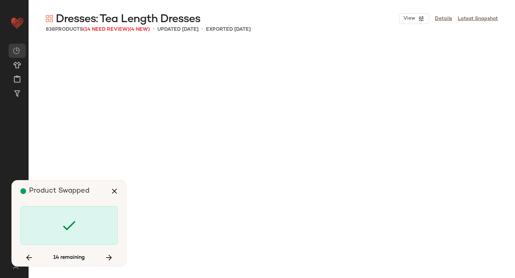
scroll to position [17811, 0]
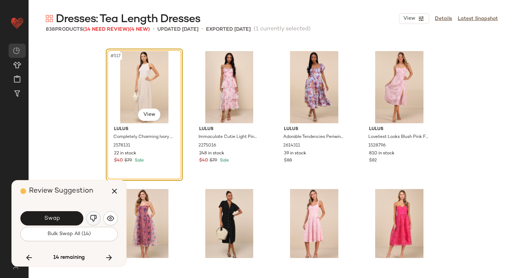
click at [94, 215] on img "button" at bounding box center [93, 218] width 7 height 7
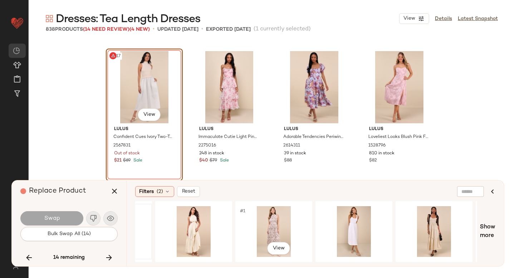
scroll to position [0, 141]
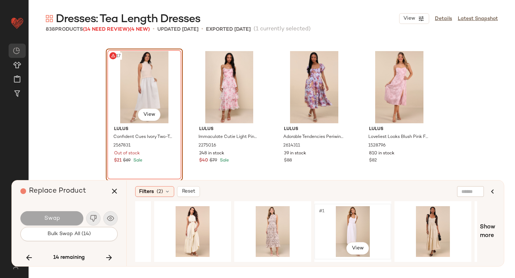
click at [351, 221] on div "#1 View" at bounding box center [353, 231] width 72 height 51
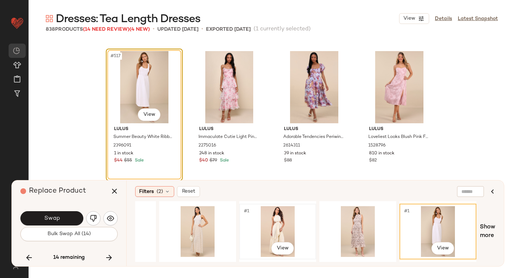
scroll to position [0, 0]
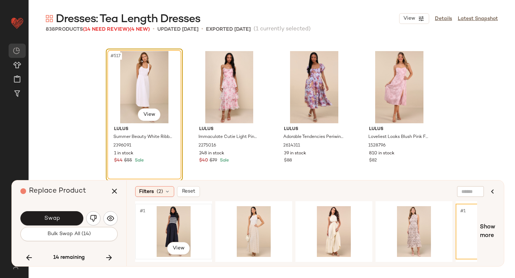
click at [166, 218] on div "#1 View" at bounding box center [174, 231] width 72 height 51
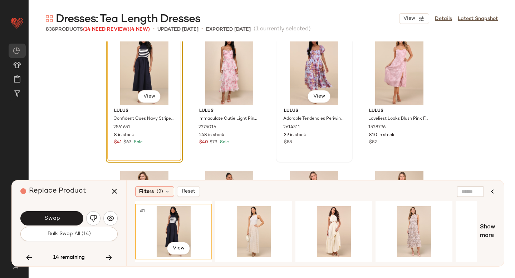
scroll to position [17827, 0]
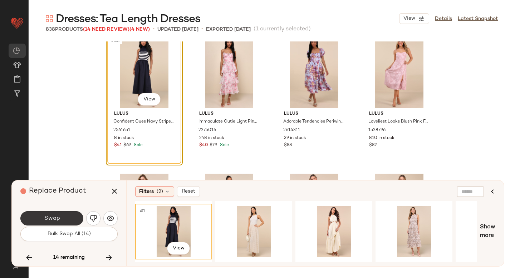
click at [50, 212] on button "Swap" at bounding box center [51, 218] width 63 height 14
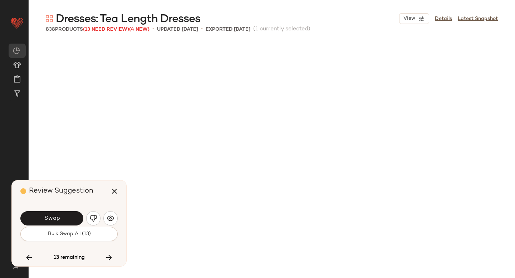
scroll to position [18088, 0]
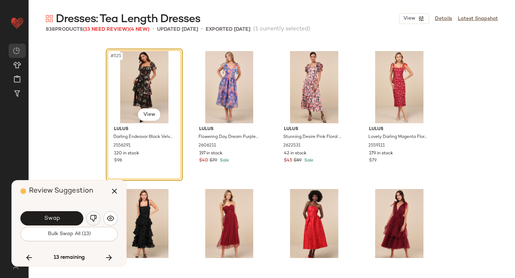
click at [89, 220] on button "button" at bounding box center [93, 218] width 14 height 14
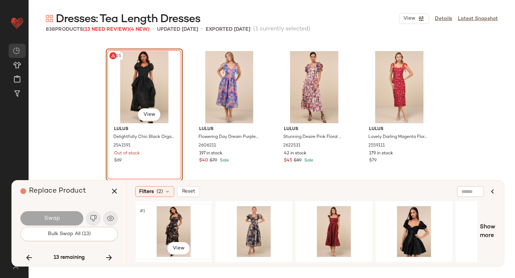
click at [178, 222] on div "#1 View" at bounding box center [174, 231] width 72 height 51
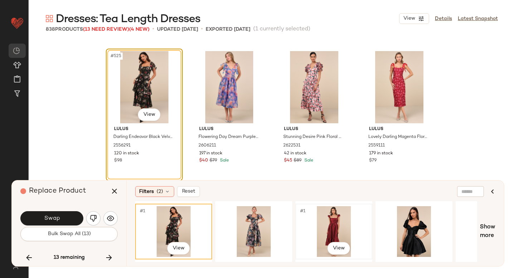
click at [331, 212] on div "#1 View" at bounding box center [334, 231] width 72 height 51
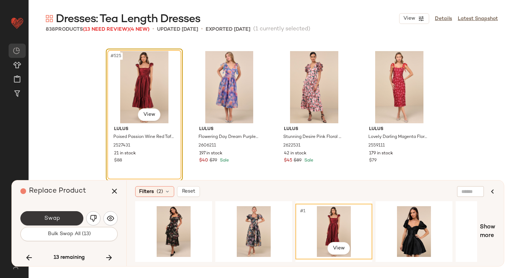
click at [65, 211] on button "Swap" at bounding box center [51, 218] width 63 height 14
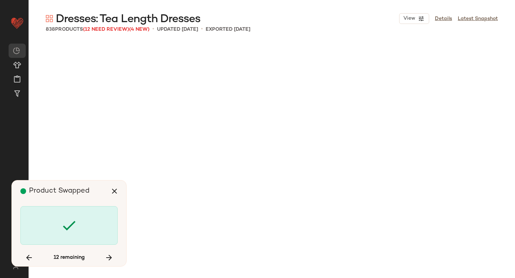
scroll to position [19883, 0]
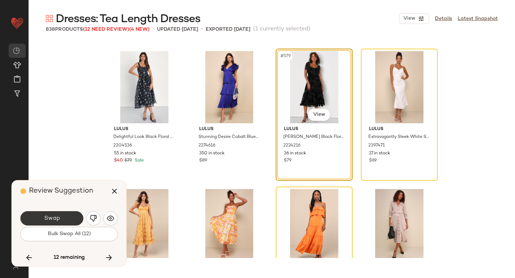
click at [74, 218] on button "Swap" at bounding box center [51, 218] width 63 height 14
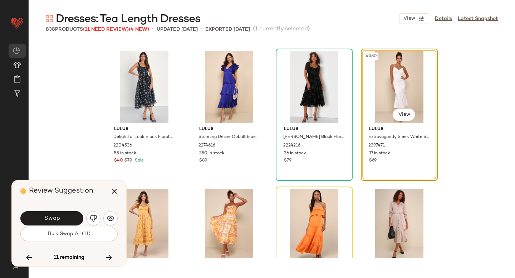
click at [74, 218] on button "Swap" at bounding box center [51, 218] width 63 height 14
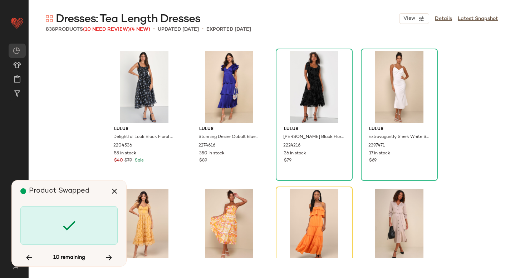
scroll to position [20021, 0]
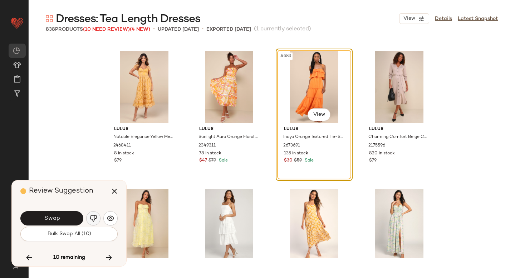
click at [96, 218] on img "button" at bounding box center [93, 218] width 7 height 7
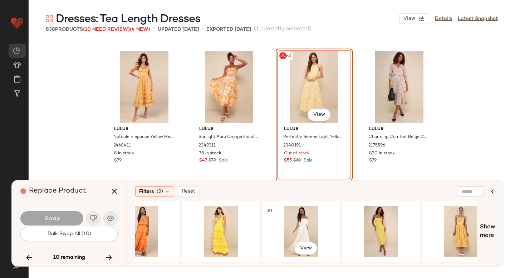
scroll to position [0, 212]
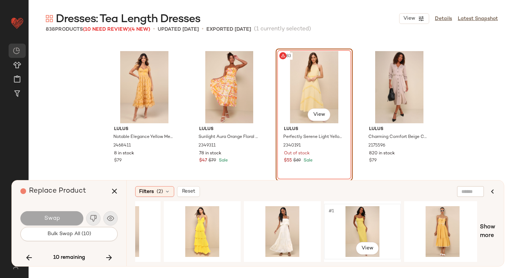
click at [362, 220] on div "#1 View" at bounding box center [363, 231] width 72 height 51
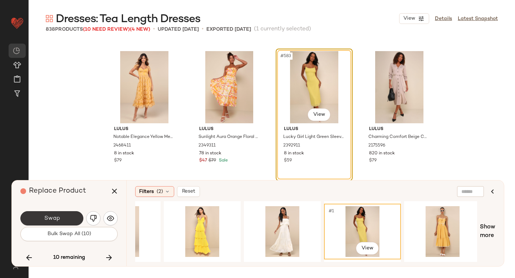
click at [56, 217] on span "Swap" at bounding box center [52, 218] width 16 height 7
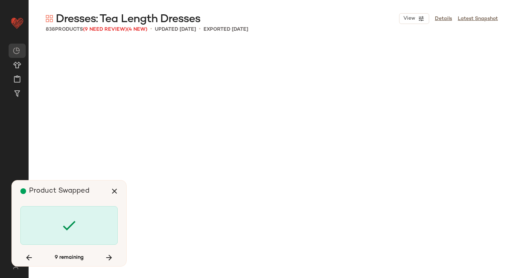
scroll to position [21677, 0]
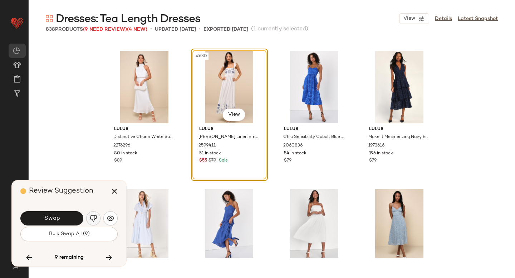
click at [92, 215] on img "button" at bounding box center [93, 218] width 7 height 7
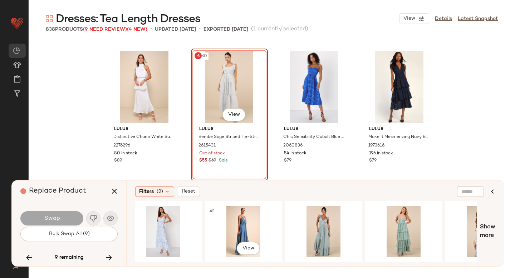
scroll to position [0, 493]
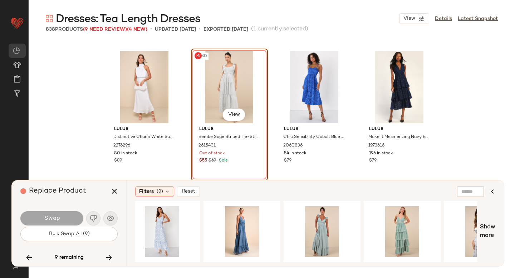
click at [215, 86] on div "#630 View" at bounding box center [230, 87] width 72 height 72
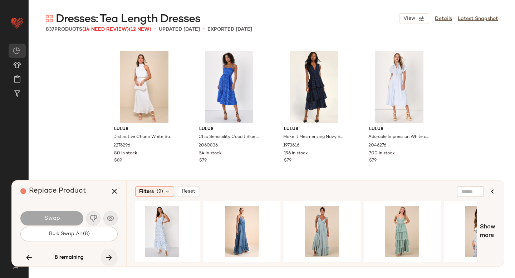
click at [110, 253] on button "button" at bounding box center [109, 257] width 17 height 17
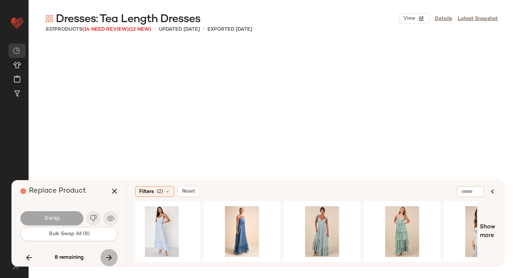
scroll to position [24163, 0]
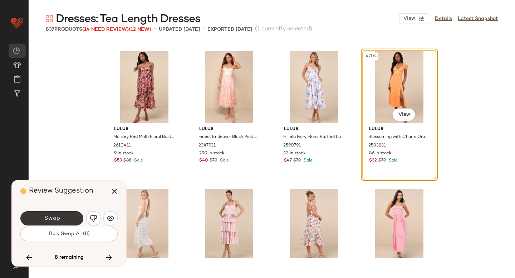
click at [68, 221] on button "Swap" at bounding box center [51, 218] width 63 height 14
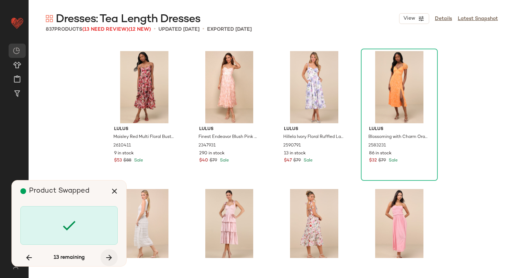
click at [109, 254] on icon "button" at bounding box center [109, 258] width 9 height 9
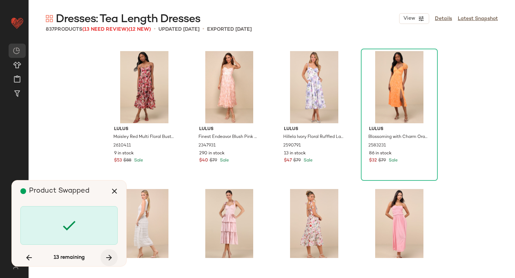
scroll to position [23749, 0]
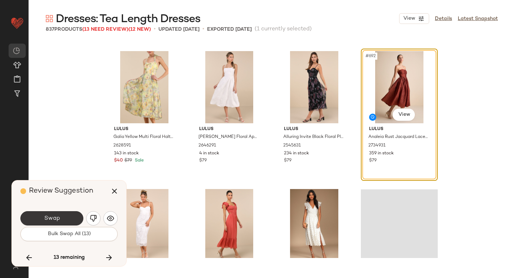
click at [69, 217] on button "Swap" at bounding box center [51, 218] width 63 height 14
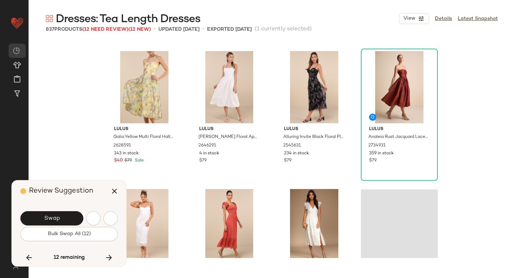
scroll to position [24439, 0]
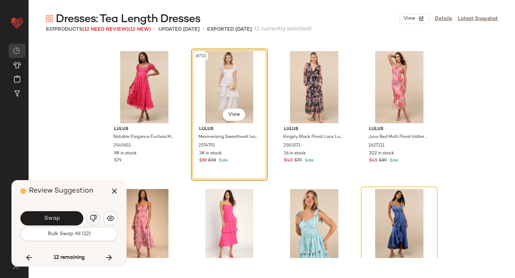
click at [92, 219] on img "button" at bounding box center [93, 218] width 7 height 7
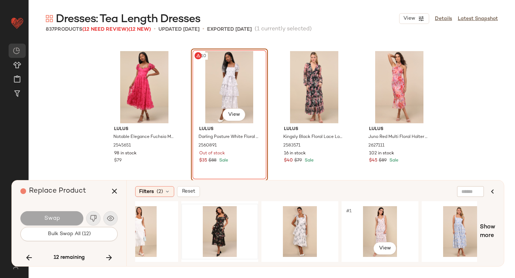
scroll to position [0, 349]
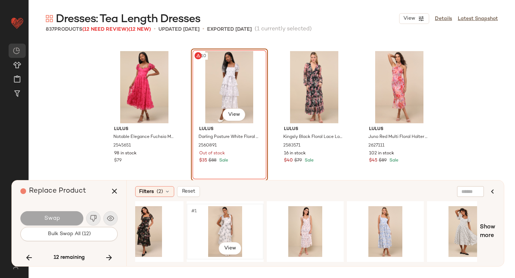
click at [226, 225] on div "#1 View" at bounding box center [225, 231] width 72 height 51
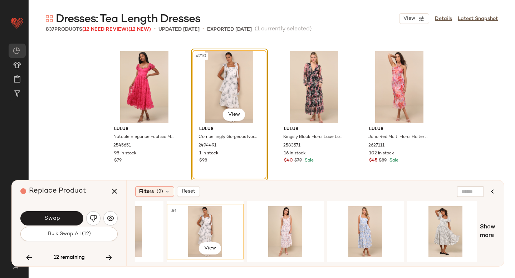
scroll to position [0, 375]
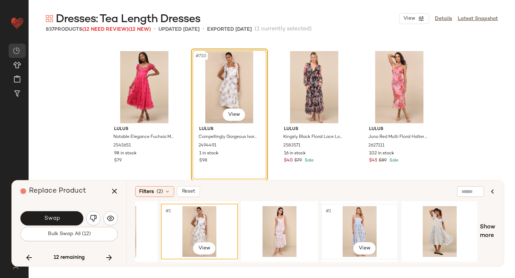
click at [346, 220] on div "#1 View" at bounding box center [360, 231] width 72 height 51
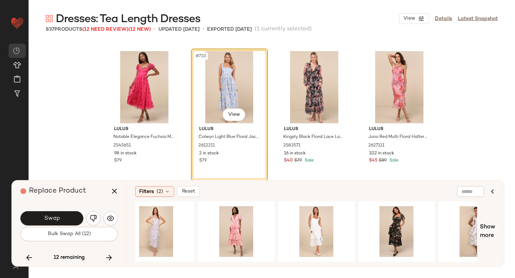
scroll to position [0, 0]
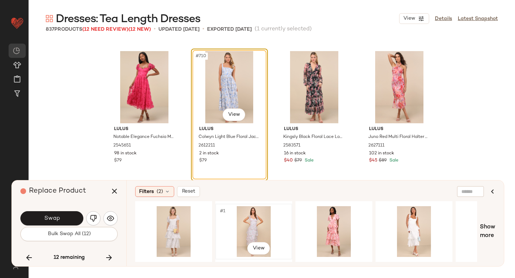
click at [257, 217] on div "#1 View" at bounding box center [254, 231] width 72 height 51
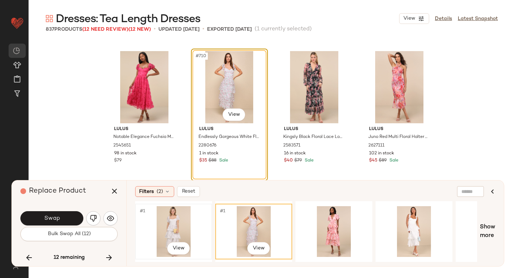
click at [174, 230] on div "#1 View" at bounding box center [174, 231] width 72 height 51
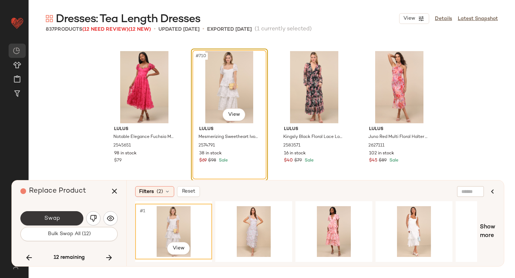
click at [62, 214] on button "Swap" at bounding box center [51, 218] width 63 height 14
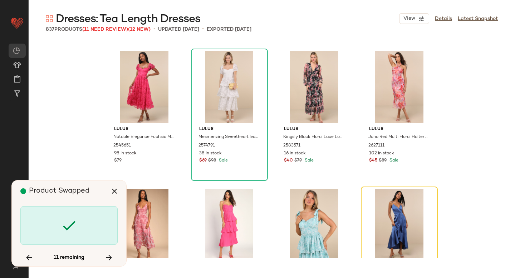
scroll to position [24577, 0]
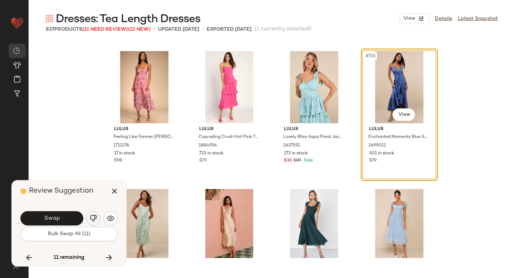
click at [98, 216] on button "button" at bounding box center [93, 218] width 14 height 14
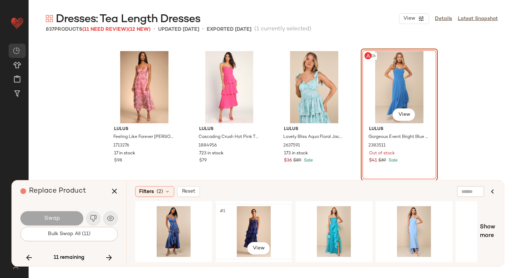
click at [250, 219] on div "#1 View" at bounding box center [254, 231] width 72 height 51
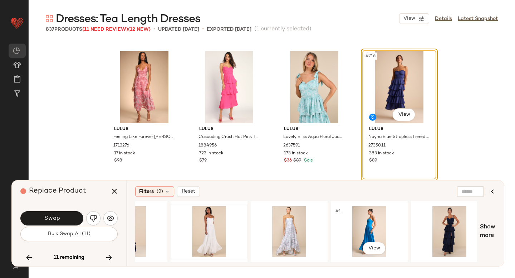
scroll to position [0, 535]
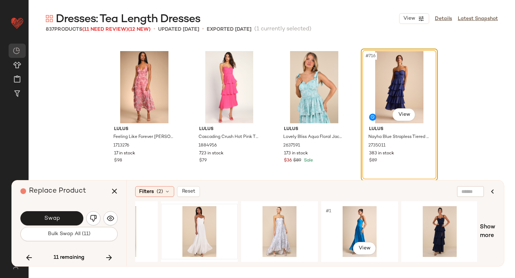
click at [350, 233] on div "#1 View" at bounding box center [360, 231] width 72 height 51
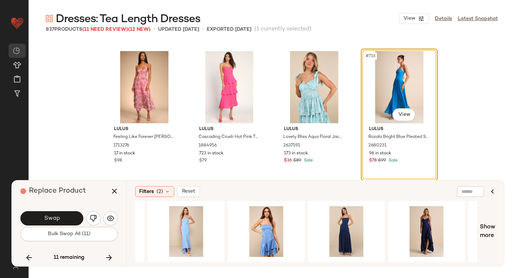
scroll to position [0, 224]
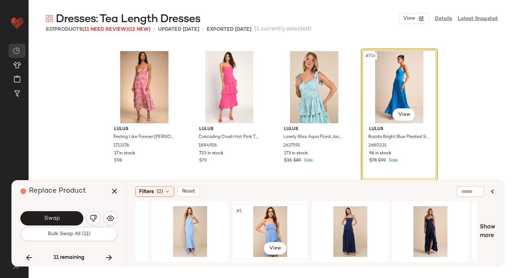
click at [272, 231] on div "#1 View" at bounding box center [270, 231] width 72 height 51
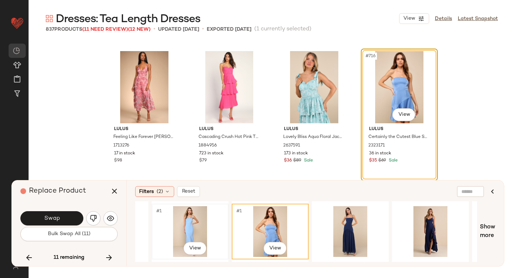
scroll to position [0, 0]
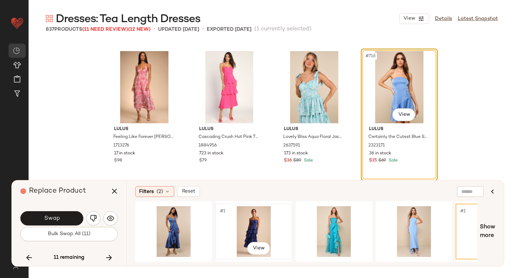
click at [241, 220] on div "#1 View" at bounding box center [254, 231] width 72 height 51
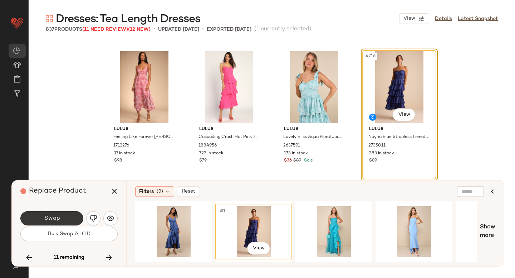
click at [63, 217] on button "Swap" at bounding box center [51, 218] width 63 height 14
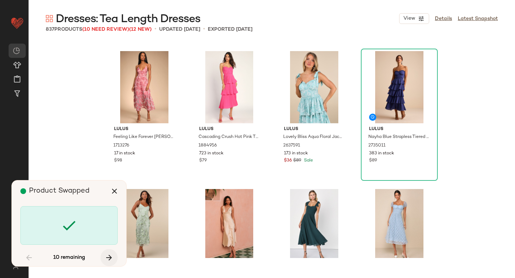
click at [109, 255] on icon "button" at bounding box center [109, 258] width 9 height 9
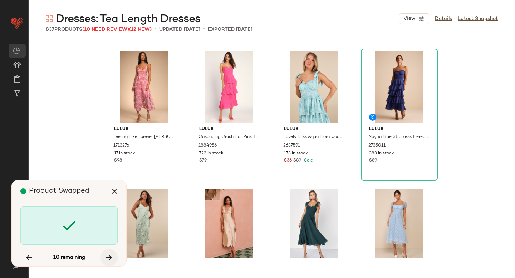
click at [109, 257] on icon "button" at bounding box center [109, 258] width 9 height 9
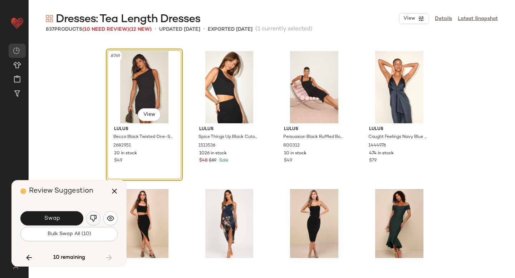
click at [96, 219] on img "button" at bounding box center [93, 218] width 7 height 7
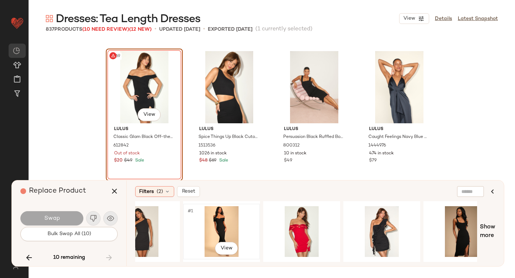
scroll to position [0, 113]
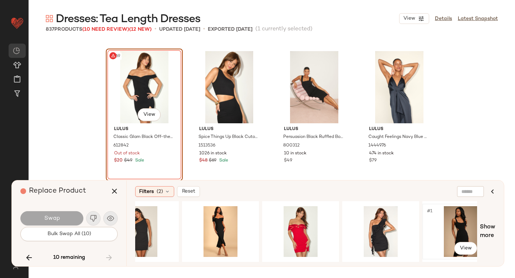
click at [436, 221] on div "#1 View" at bounding box center [461, 231] width 72 height 51
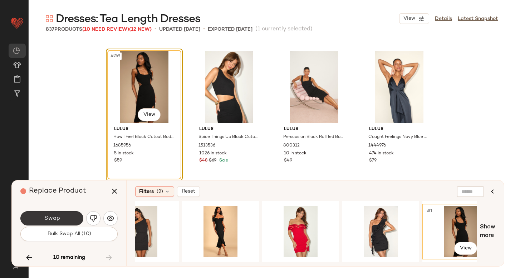
click at [68, 220] on button "Swap" at bounding box center [51, 218] width 63 height 14
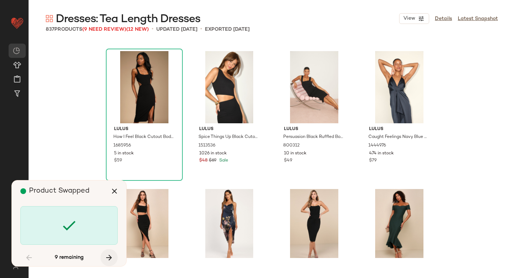
click at [106, 254] on icon "button" at bounding box center [109, 258] width 9 height 9
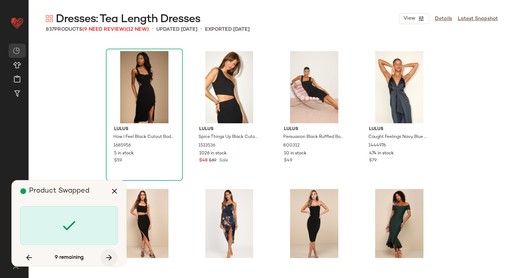
click at [106, 254] on icon "button" at bounding box center [109, 258] width 9 height 9
click at [106, 254] on div "9 remaining" at bounding box center [68, 257] width 97 height 17
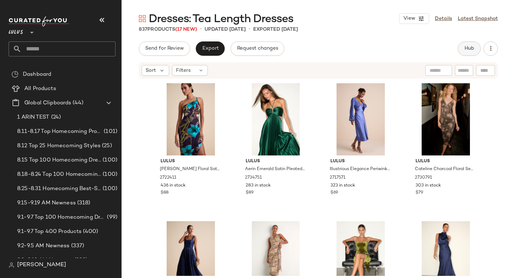
click at [470, 47] on span "Hub" at bounding box center [469, 49] width 10 height 6
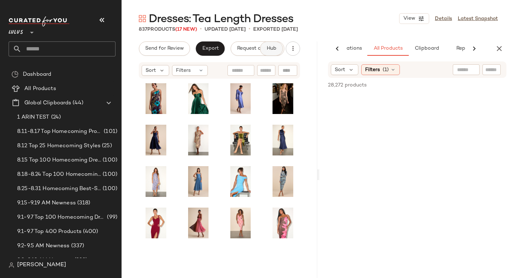
scroll to position [0, 43]
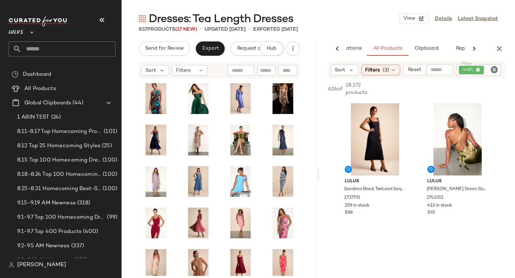
click at [494, 70] on icon "Clear Filter" at bounding box center [494, 69] width 9 height 9
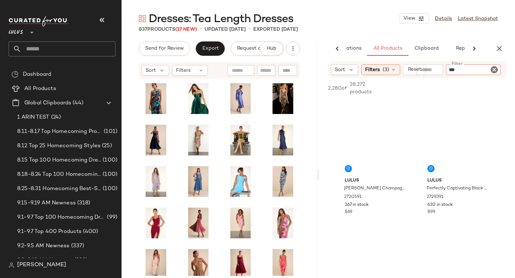
type input "****"
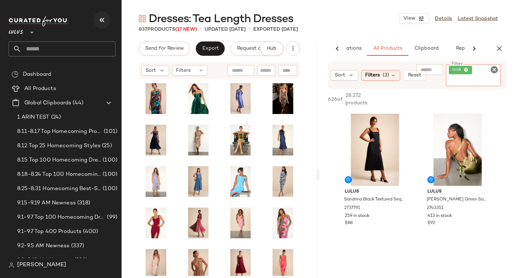
click at [98, 20] on icon "button" at bounding box center [102, 20] width 9 height 9
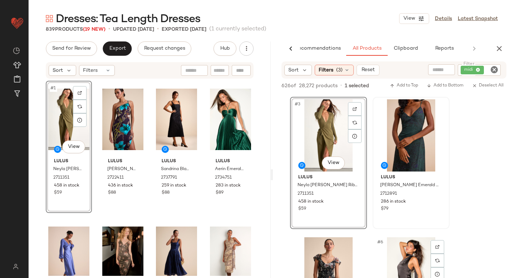
scroll to position [119, 0]
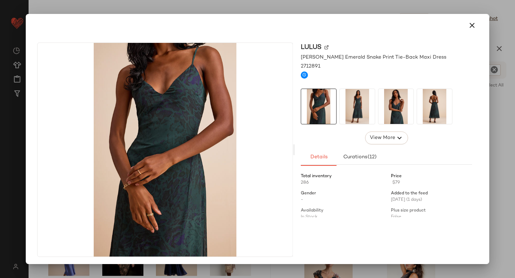
click at [364, 112] on img at bounding box center [357, 106] width 35 height 35
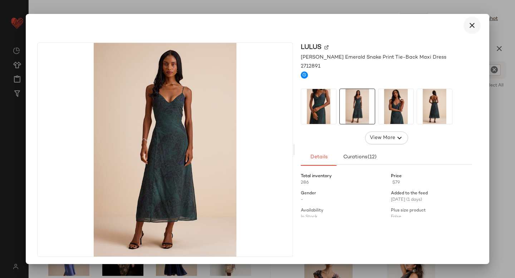
click at [468, 27] on icon "button" at bounding box center [472, 25] width 9 height 9
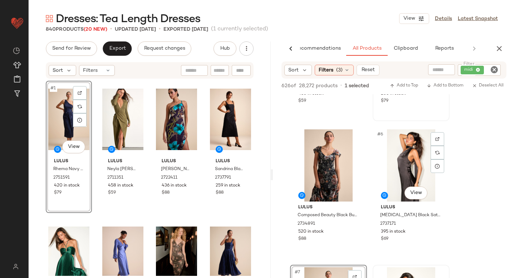
scroll to position [243, 0]
click at [437, 143] on div at bounding box center [438, 140] width 14 height 14
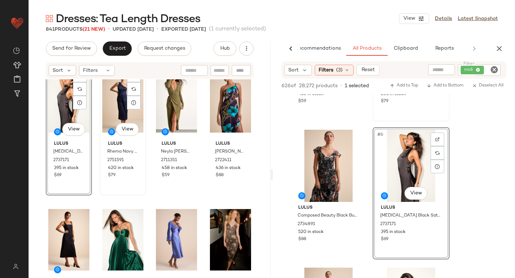
scroll to position [20, 0]
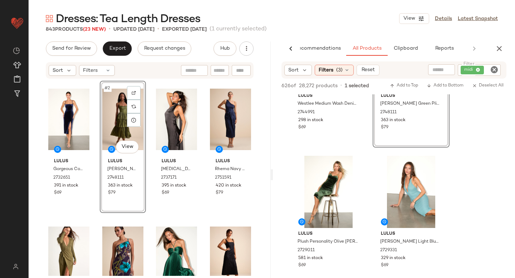
scroll to position [877, 0]
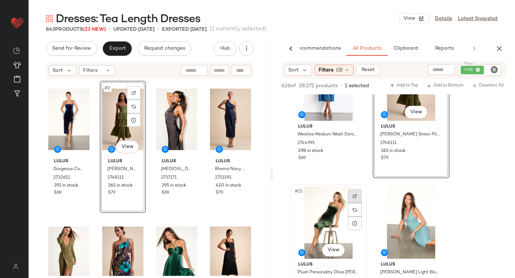
click at [357, 198] on img at bounding box center [355, 196] width 4 height 4
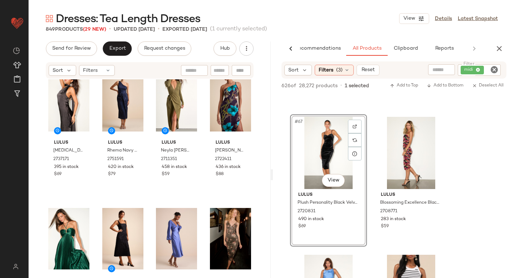
scroll to position [0, 0]
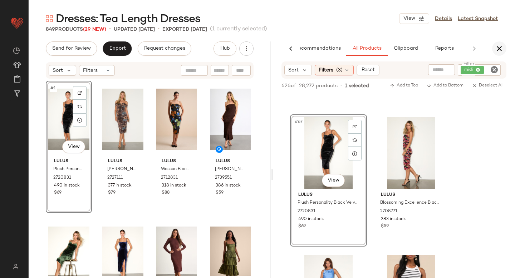
click at [500, 43] on button "button" at bounding box center [499, 48] width 14 height 14
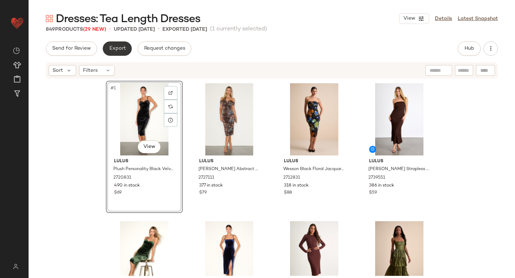
click at [125, 43] on button "Export" at bounding box center [117, 48] width 29 height 14
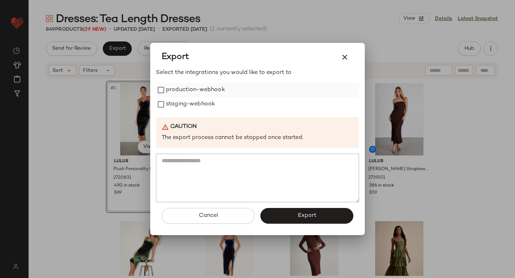
click at [184, 85] on label "production-webhook" at bounding box center [195, 90] width 59 height 14
click at [189, 112] on div "Select the integrations you would like to export to production-webhook staging-…" at bounding box center [257, 136] width 203 height 134
click at [187, 103] on label "staging-webhook" at bounding box center [190, 104] width 49 height 14
click at [304, 222] on button "Export" at bounding box center [306, 216] width 93 height 16
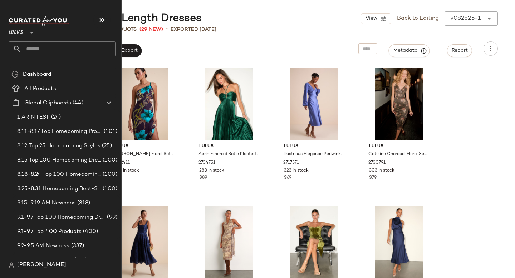
click at [43, 46] on input "text" at bounding box center [68, 48] width 94 height 15
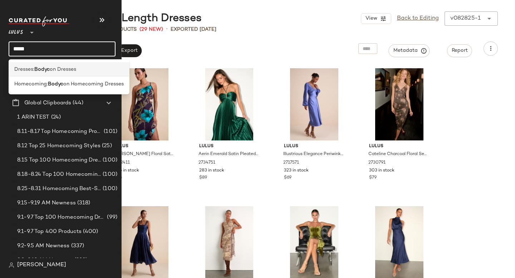
type input "*****"
click at [55, 70] on span "on Dresses" at bounding box center [63, 70] width 26 height 8
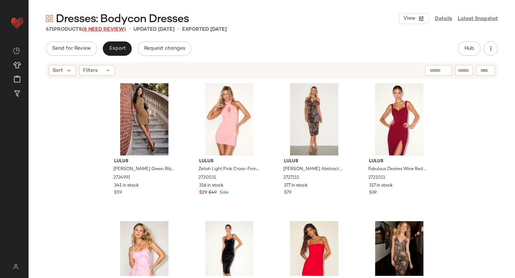
click at [104, 29] on span "(8 Need Review)" at bounding box center [104, 29] width 44 height 5
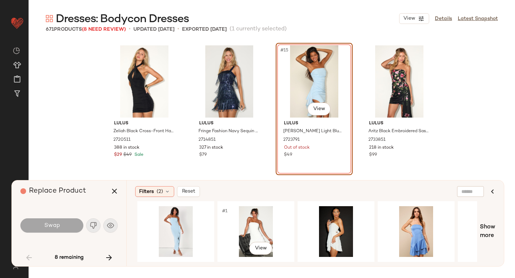
scroll to position [0, 160]
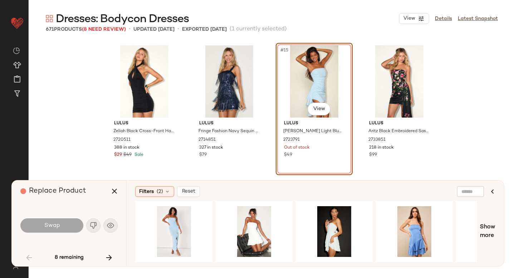
click at [304, 90] on div "#15 View" at bounding box center [314, 81] width 72 height 72
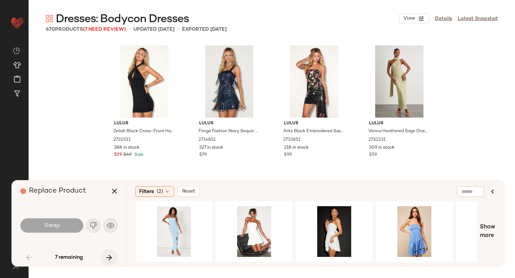
click at [111, 255] on icon "button" at bounding box center [109, 258] width 9 height 9
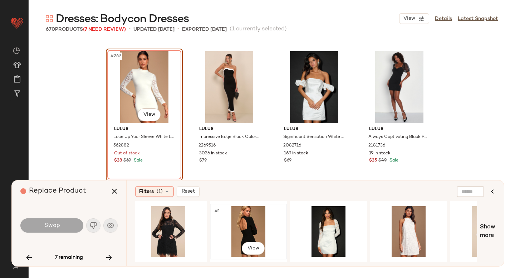
scroll to position [0, 9]
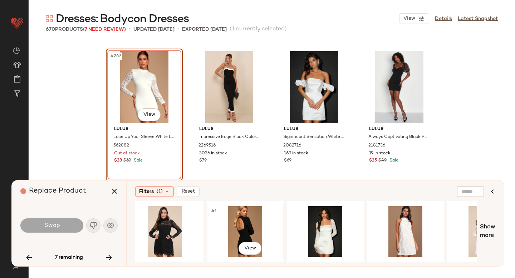
click at [236, 227] on div "#1 View" at bounding box center [245, 231] width 72 height 51
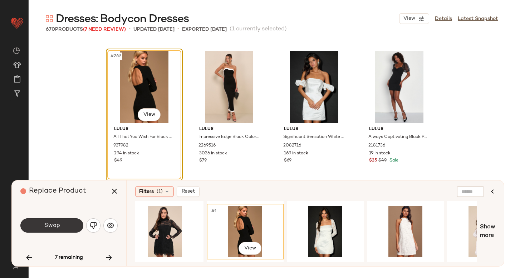
click at [72, 231] on button "Swap" at bounding box center [51, 226] width 63 height 14
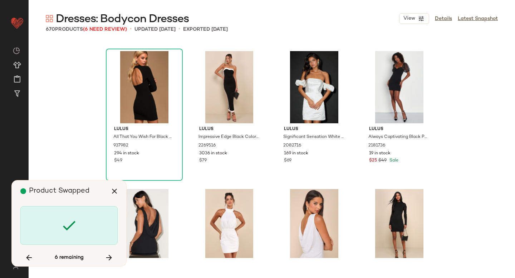
scroll to position [11598, 0]
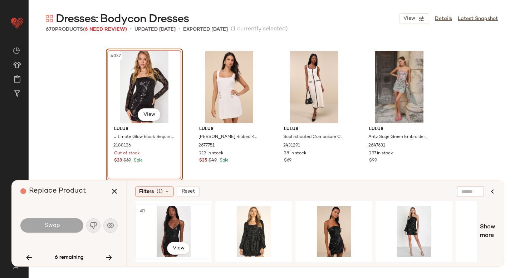
click at [188, 229] on div "#1 View" at bounding box center [174, 231] width 72 height 51
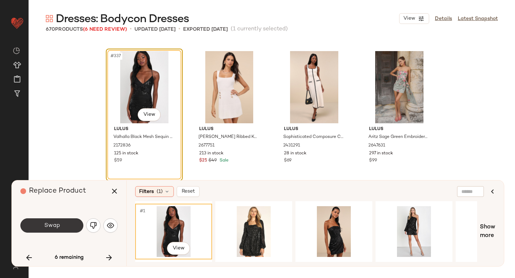
click at [47, 223] on span "Swap" at bounding box center [52, 225] width 16 height 7
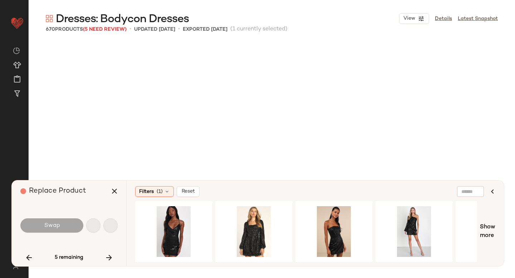
scroll to position [20435, 0]
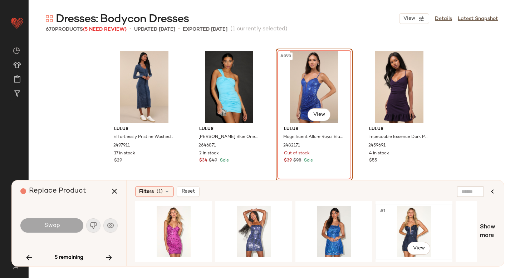
click at [394, 222] on div "#1 View" at bounding box center [414, 231] width 72 height 51
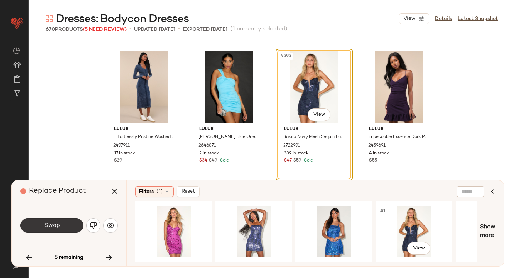
click at [62, 224] on button "Swap" at bounding box center [51, 226] width 63 height 14
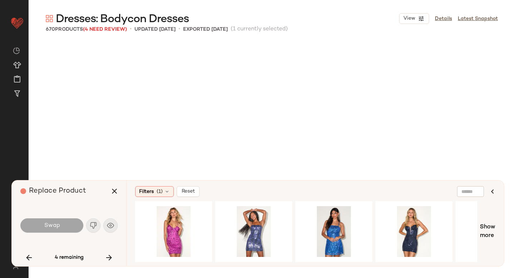
scroll to position [21539, 0]
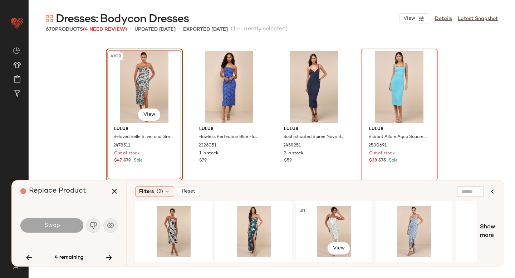
click at [352, 230] on div "#1 View" at bounding box center [334, 231] width 72 height 51
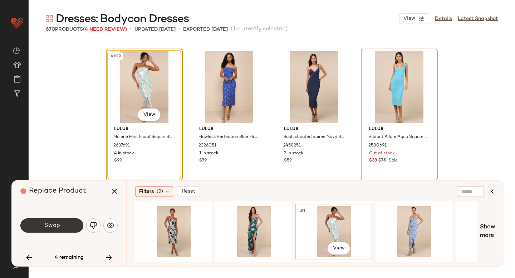
click at [67, 220] on button "Swap" at bounding box center [51, 226] width 63 height 14
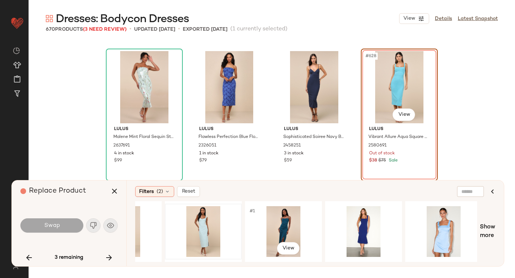
scroll to position [0, 214]
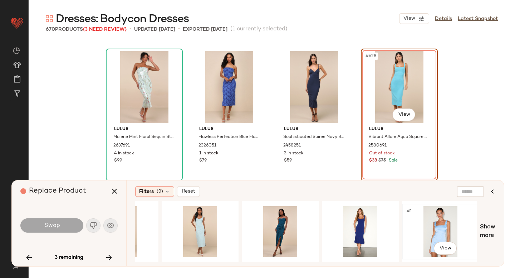
click at [406, 224] on div "#1 View" at bounding box center [441, 231] width 72 height 51
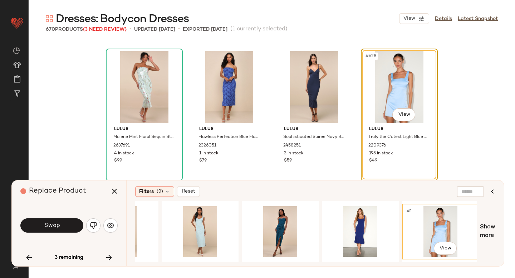
click at [58, 216] on div "Swap" at bounding box center [68, 225] width 97 height 39
click at [59, 220] on button "Swap" at bounding box center [51, 226] width 63 height 14
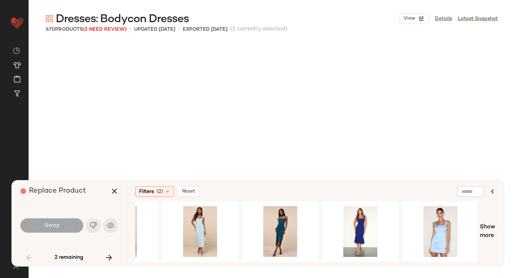
scroll to position [967, 0]
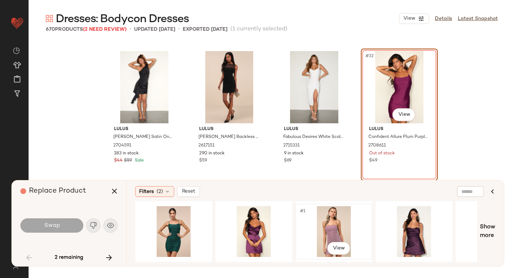
click at [338, 225] on div "#1 View" at bounding box center [334, 231] width 72 height 51
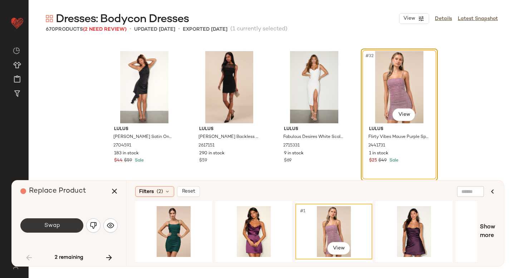
click at [60, 229] on button "Swap" at bounding box center [51, 226] width 63 height 14
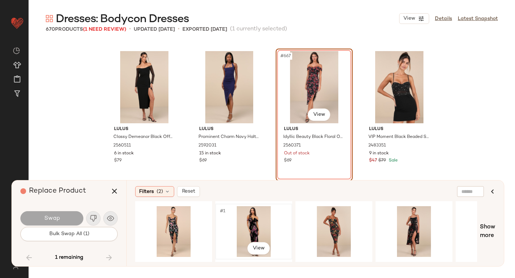
scroll to position [0, 11]
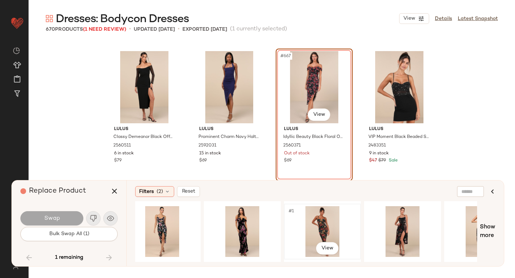
click at [310, 225] on div "#1 View" at bounding box center [323, 231] width 72 height 51
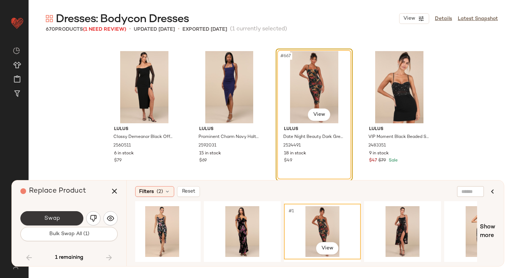
click at [50, 213] on button "Swap" at bounding box center [51, 218] width 63 height 14
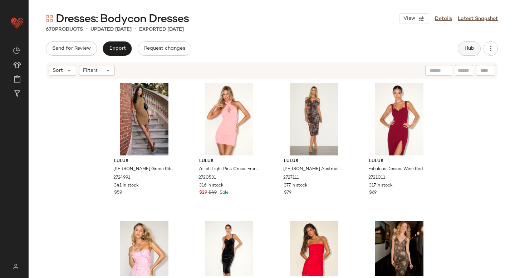
click at [465, 52] on button "Hub" at bounding box center [469, 48] width 23 height 14
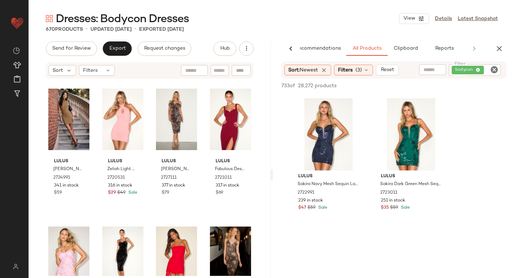
scroll to position [1483, 0]
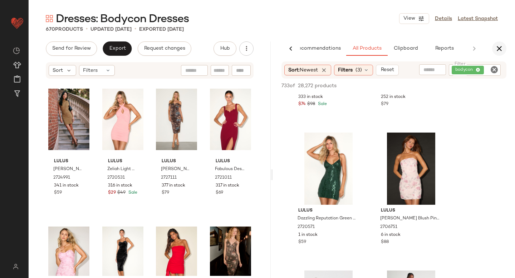
click at [500, 54] on button "button" at bounding box center [499, 48] width 14 height 14
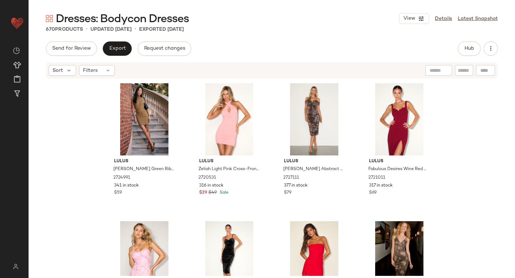
click at [97, 49] on div "Send for Review Export Request changes" at bounding box center [119, 48] width 146 height 14
click at [117, 49] on span "Export" at bounding box center [117, 49] width 17 height 6
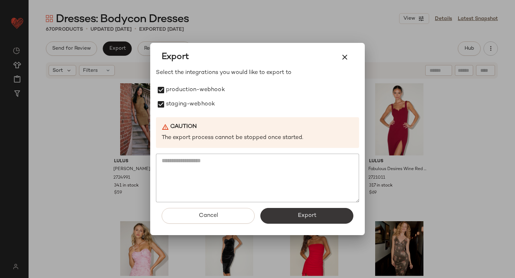
click at [285, 214] on button "Export" at bounding box center [306, 216] width 93 height 16
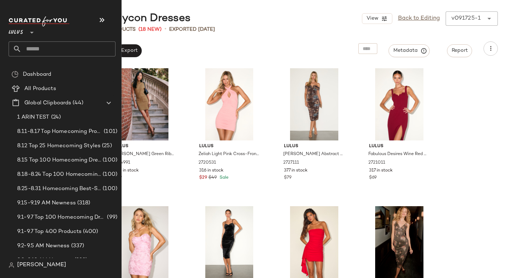
click at [68, 54] on input "text" at bounding box center [68, 48] width 94 height 15
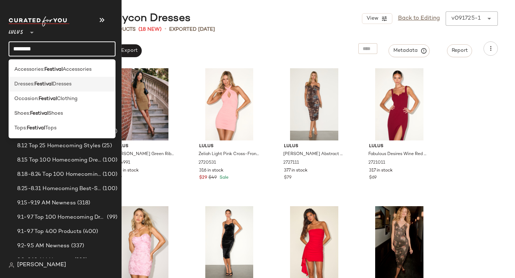
type input "********"
click at [63, 85] on span "Dresses" at bounding box center [62, 84] width 19 height 8
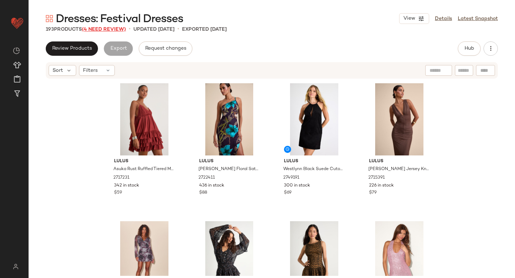
click at [105, 29] on span "(4 Need Review)" at bounding box center [104, 29] width 44 height 5
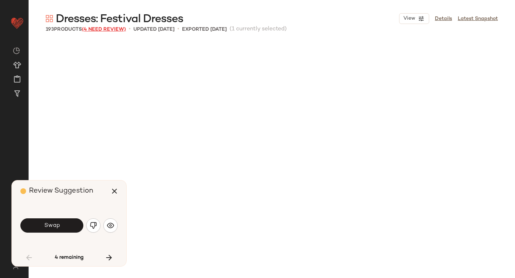
scroll to position [282, 0]
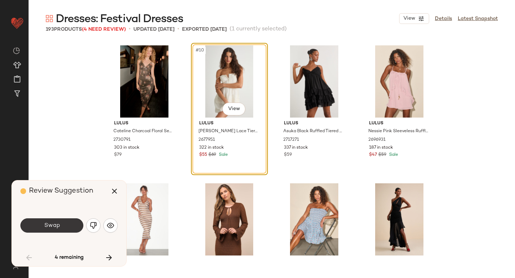
click at [62, 225] on button "Swap" at bounding box center [51, 226] width 63 height 14
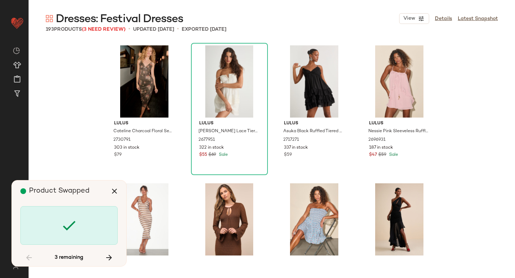
scroll to position [6075, 0]
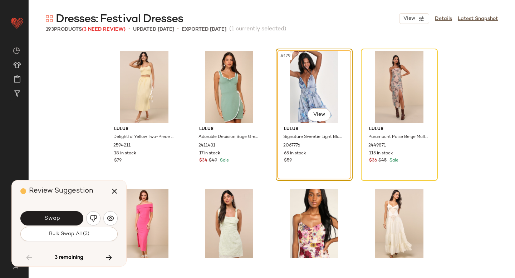
click at [62, 225] on button "Swap" at bounding box center [51, 218] width 63 height 14
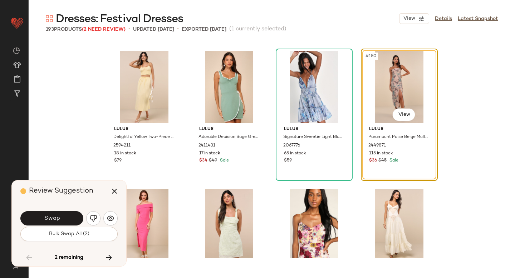
click at [62, 225] on button "Swap" at bounding box center [51, 218] width 63 height 14
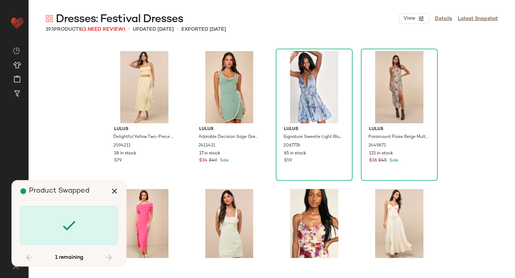
scroll to position [6351, 0]
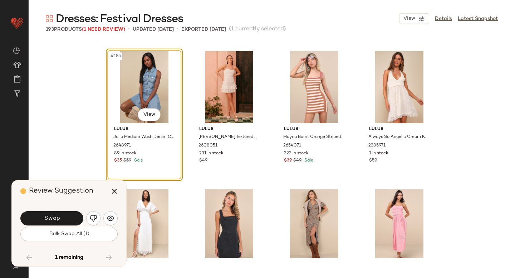
click at [62, 225] on button "Swap" at bounding box center [51, 218] width 63 height 14
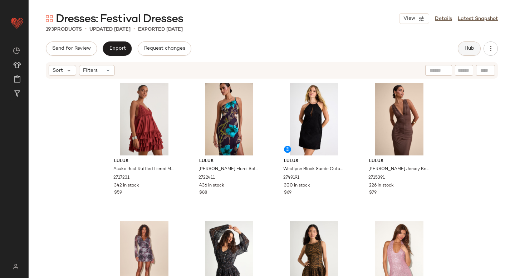
click at [467, 47] on span "Hub" at bounding box center [469, 49] width 10 height 6
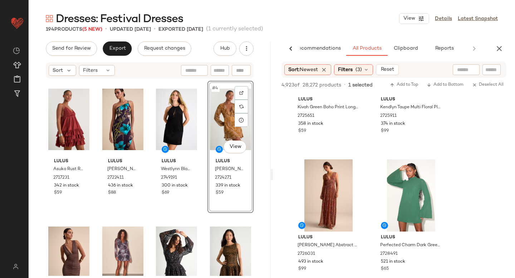
scroll to position [3664, 0]
click at [75, 136] on div "#1 View" at bounding box center [68, 119] width 41 height 72
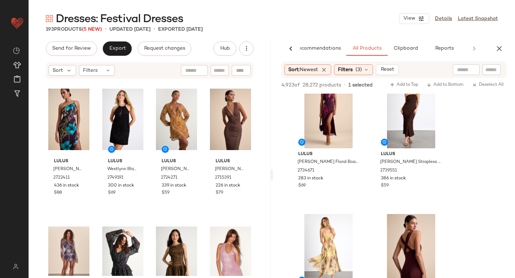
scroll to position [4942, 0]
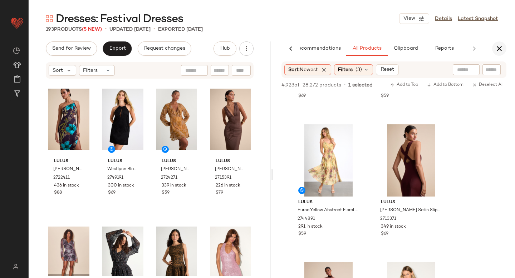
click at [501, 47] on icon "button" at bounding box center [499, 48] width 9 height 9
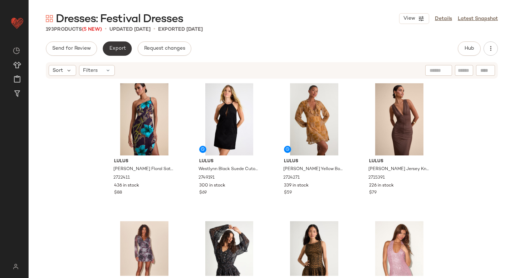
click at [118, 50] on span "Export" at bounding box center [117, 49] width 17 height 6
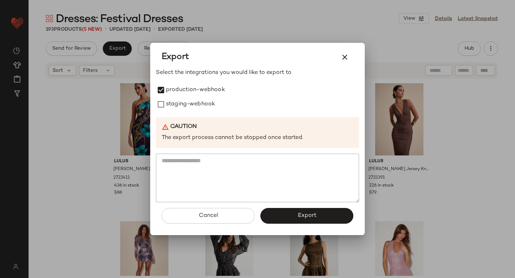
click at [164, 113] on div "Select the integrations you would like to export to production-webhook staging-…" at bounding box center [257, 136] width 203 height 134
click at [286, 219] on button "Export" at bounding box center [306, 216] width 93 height 16
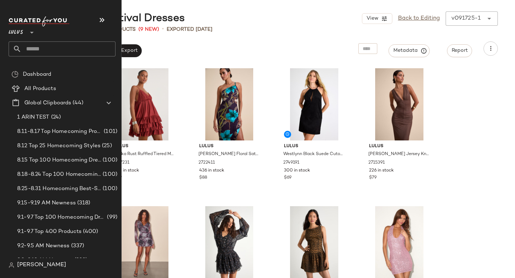
click at [35, 56] on input "text" at bounding box center [68, 48] width 94 height 15
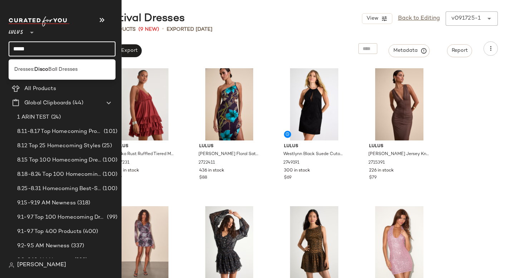
type input "*****"
click at [26, 77] on div "Dresses: Disco Ball Dresses" at bounding box center [62, 69] width 107 height 20
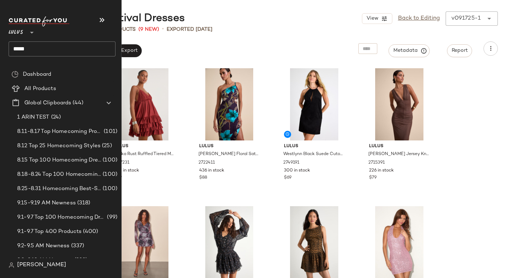
click at [51, 46] on input "*****" at bounding box center [62, 48] width 107 height 15
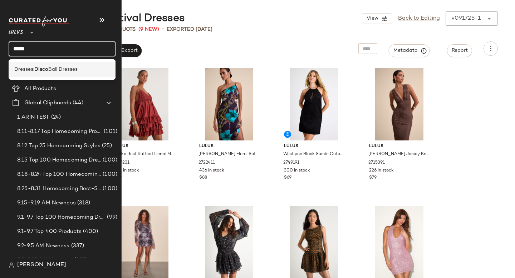
click at [51, 67] on span "Ball Dresses" at bounding box center [62, 70] width 29 height 8
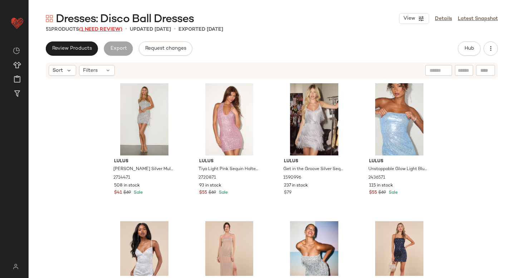
click at [106, 29] on span "(1 Need Review)" at bounding box center [100, 29] width 43 height 5
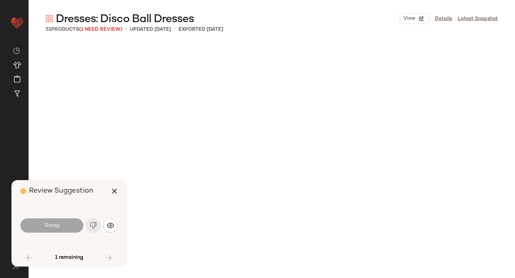
scroll to position [1105, 0]
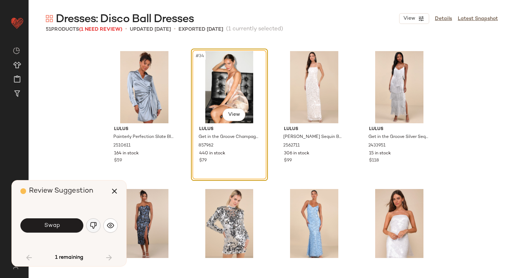
click at [90, 231] on button "button" at bounding box center [93, 226] width 14 height 14
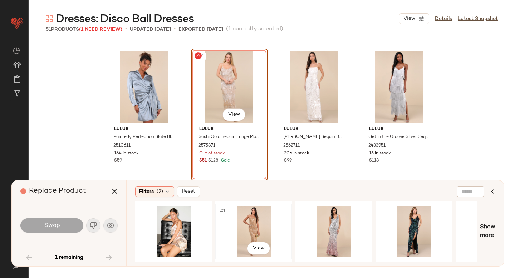
click at [248, 223] on div "#1 View" at bounding box center [254, 231] width 72 height 51
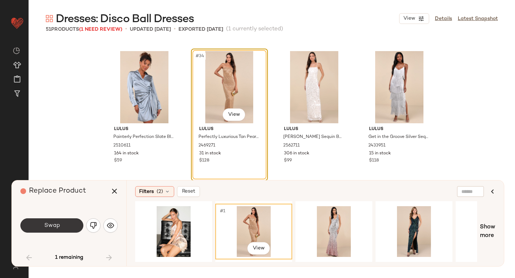
click at [51, 226] on span "Swap" at bounding box center [52, 225] width 16 height 7
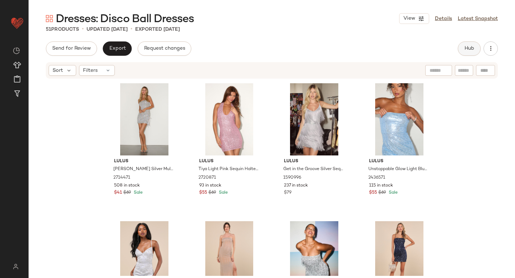
click at [468, 53] on button "Hub" at bounding box center [469, 48] width 23 height 14
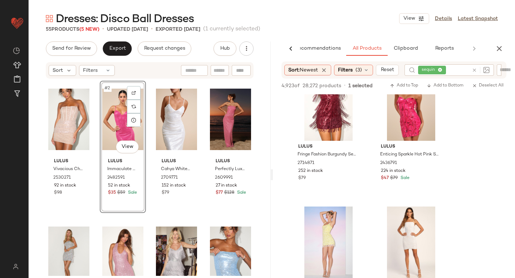
scroll to position [8910, 0]
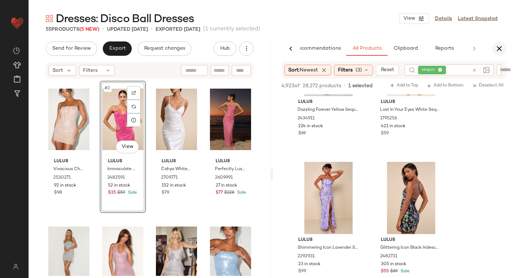
click at [500, 48] on icon "button" at bounding box center [499, 48] width 9 height 9
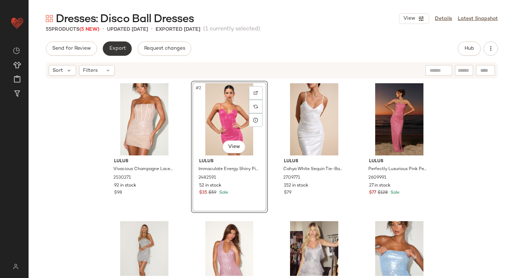
click at [126, 53] on button "Export" at bounding box center [117, 48] width 29 height 14
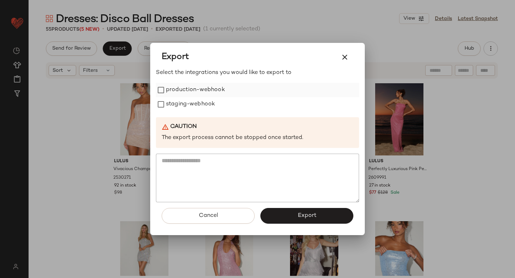
click at [191, 95] on label "production-webhook" at bounding box center [195, 90] width 59 height 14
click at [193, 106] on label "staging-webhook" at bounding box center [190, 104] width 49 height 14
click at [293, 218] on button "Export" at bounding box center [306, 216] width 93 height 16
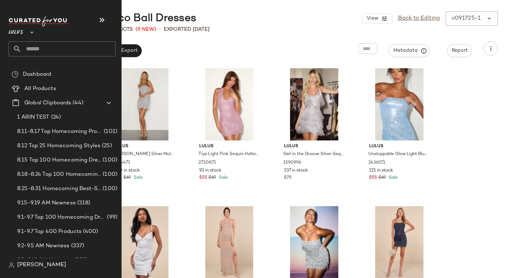
click at [45, 50] on input "text" at bounding box center [68, 48] width 94 height 15
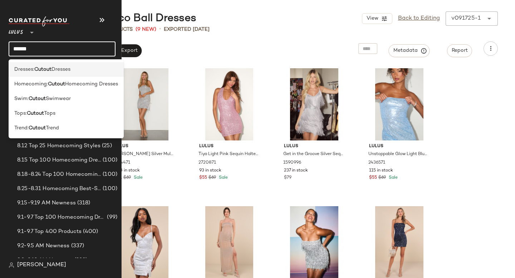
type input "******"
click at [38, 65] on div "Dresses: Cutout Dresses" at bounding box center [66, 69] width 115 height 15
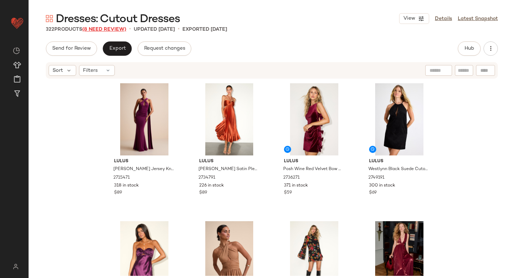
click at [97, 29] on span "(8 Need Review)" at bounding box center [104, 29] width 44 height 5
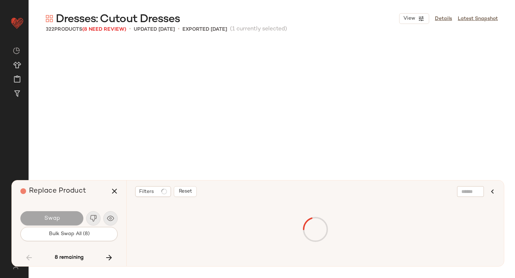
scroll to position [4142, 0]
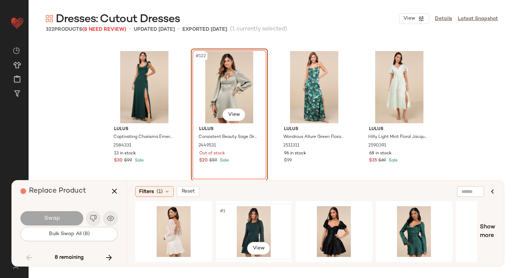
click at [254, 227] on div "#1 View" at bounding box center [254, 231] width 72 height 51
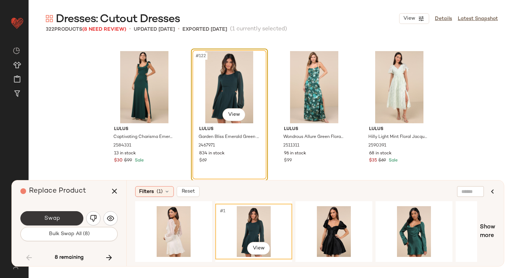
click at [59, 214] on button "Swap" at bounding box center [51, 218] width 63 height 14
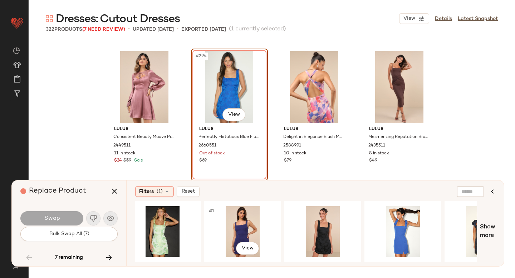
scroll to position [0, 252]
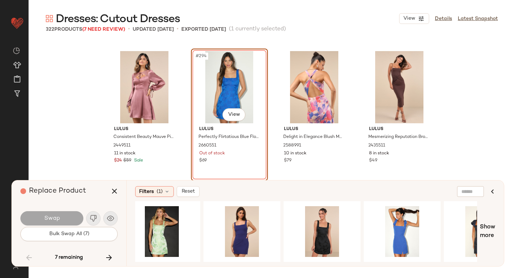
click at [219, 96] on div "#294 View" at bounding box center [230, 87] width 72 height 72
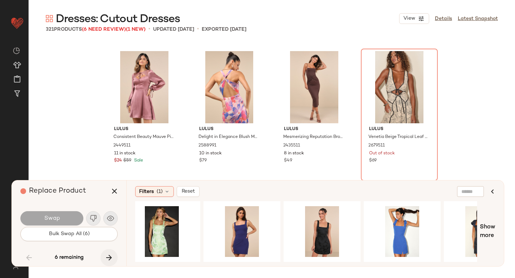
click at [112, 254] on icon "button" at bounding box center [109, 258] width 9 height 9
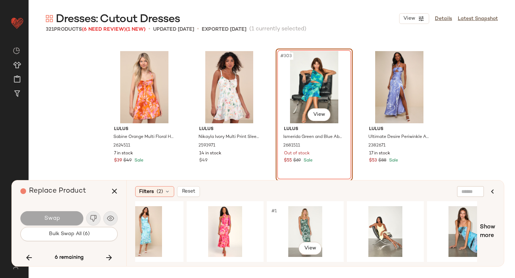
scroll to position [0, 590]
click at [301, 73] on div "#303 View" at bounding box center [314, 87] width 72 height 72
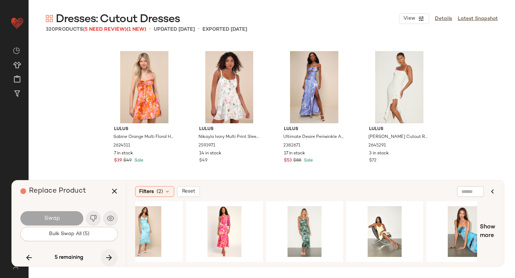
click at [113, 258] on button "button" at bounding box center [109, 257] width 17 height 17
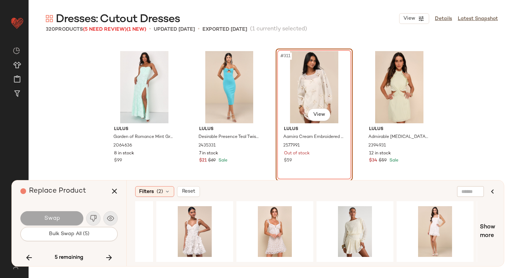
scroll to position [0, 941]
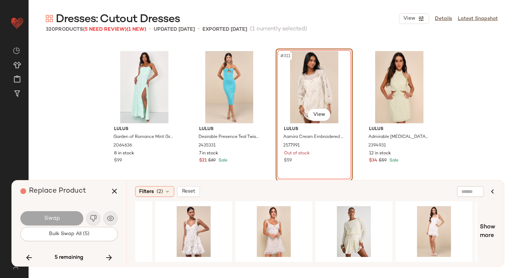
click at [322, 86] on div "#311 View" at bounding box center [314, 87] width 72 height 72
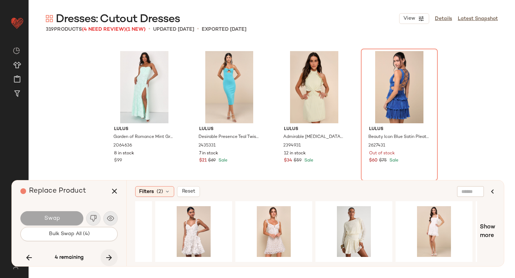
click at [111, 260] on icon "button" at bounding box center [109, 258] width 9 height 9
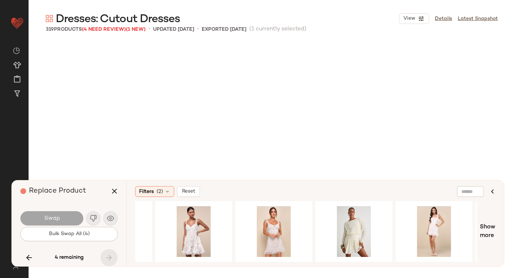
scroll to position [10831, 0]
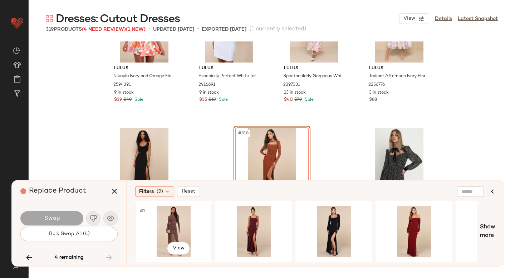
click at [181, 224] on div "#1 View" at bounding box center [174, 231] width 72 height 51
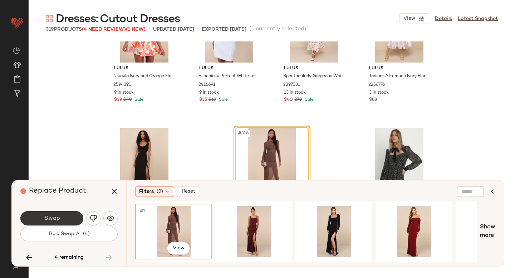
click at [40, 218] on button "Swap" at bounding box center [51, 218] width 63 height 14
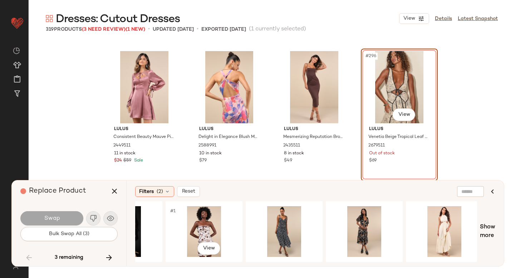
scroll to position [0, 856]
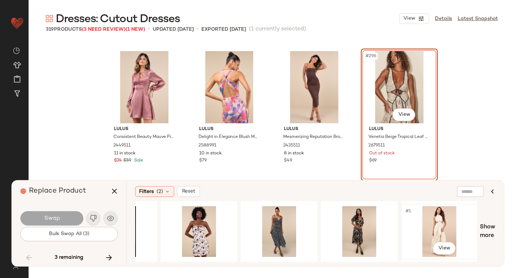
click at [432, 232] on div "#1 View" at bounding box center [439, 231] width 72 height 51
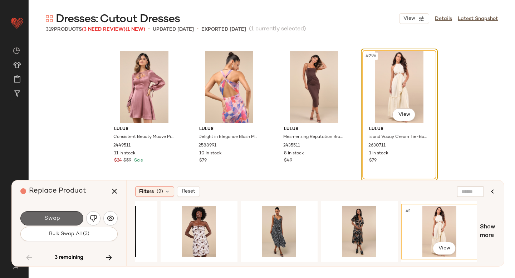
click at [52, 218] on span "Swap" at bounding box center [52, 218] width 16 height 7
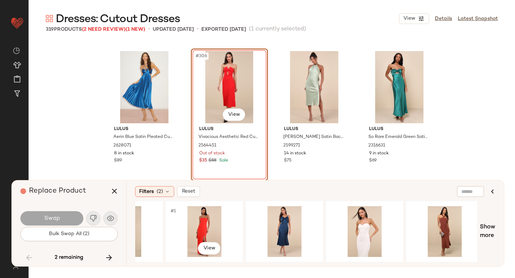
scroll to position [0, 936]
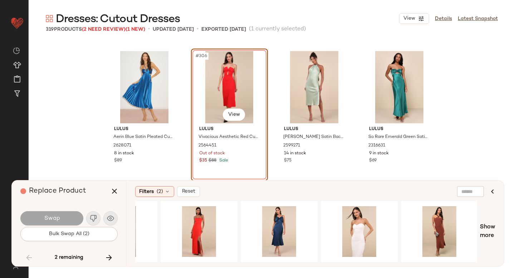
click at [228, 90] on div "#306 View" at bounding box center [230, 87] width 72 height 72
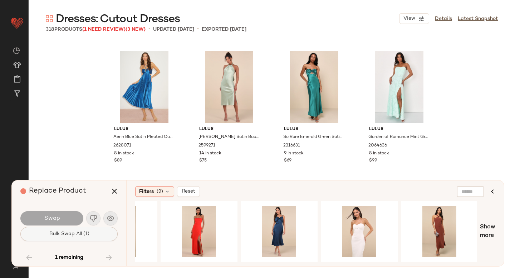
click at [67, 239] on button "Bulk Swap All (1)" at bounding box center [68, 234] width 97 height 14
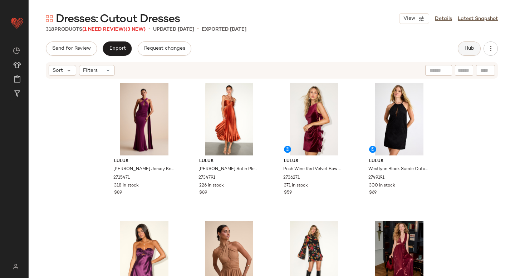
click at [471, 49] on span "Hub" at bounding box center [469, 49] width 10 height 6
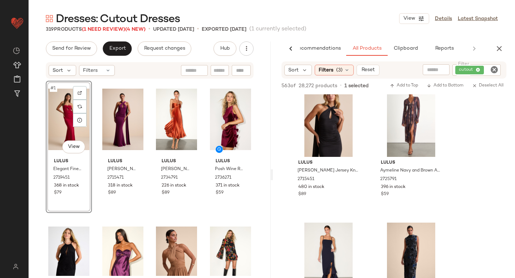
scroll to position [972, 0]
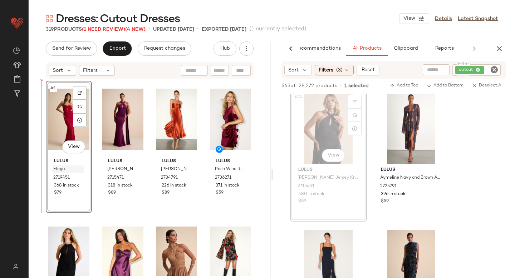
drag, startPoint x: 327, startPoint y: 125, endPoint x: 57, endPoint y: 167, distance: 272.7
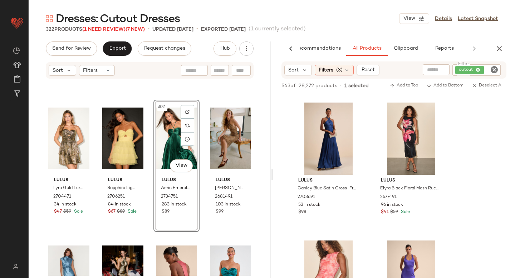
scroll to position [2066, 0]
click at [500, 45] on icon "button" at bounding box center [499, 48] width 9 height 9
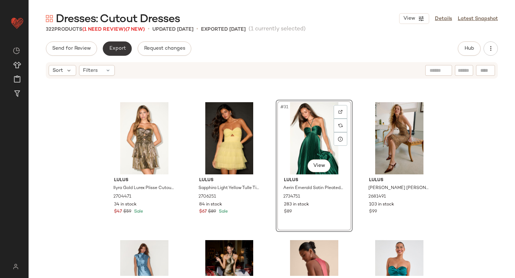
click at [109, 44] on button "Export" at bounding box center [117, 48] width 29 height 14
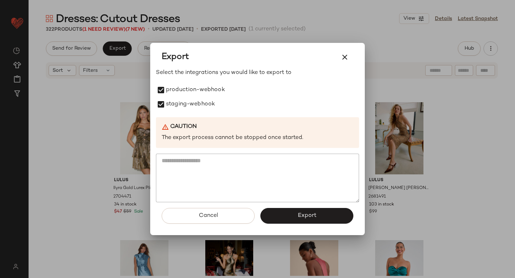
click at [281, 208] on div "Cancel Export" at bounding box center [257, 218] width 203 height 33
click at [284, 216] on button "Export" at bounding box center [306, 216] width 93 height 16
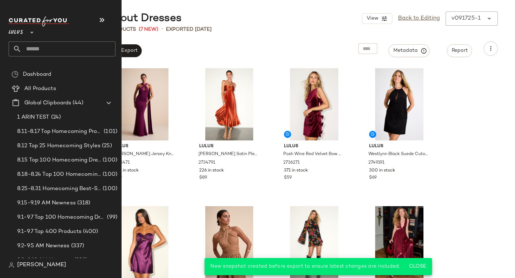
click at [74, 49] on input "text" at bounding box center [68, 48] width 94 height 15
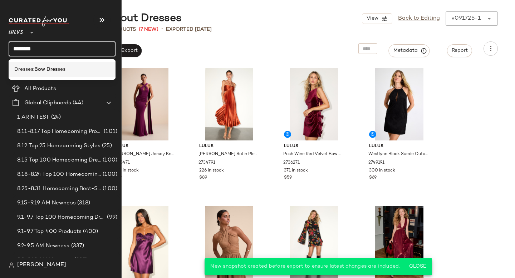
type input "********"
click at [77, 64] on div "Dresses: Bow Dres ses" at bounding box center [62, 69] width 107 height 15
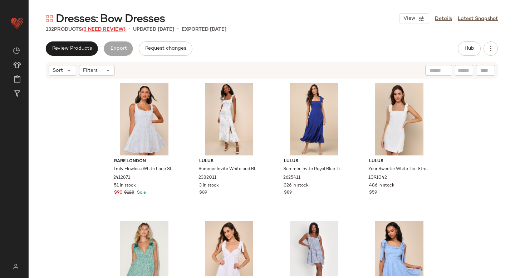
click at [106, 27] on span "(3 Need Review)" at bounding box center [104, 29] width 44 height 5
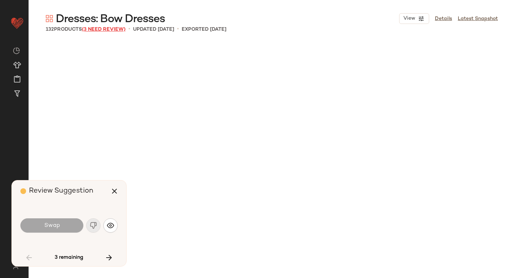
scroll to position [1381, 0]
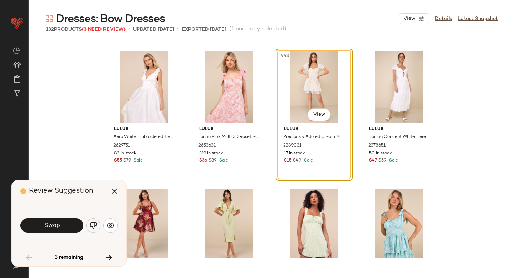
click at [97, 225] on img "button" at bounding box center [93, 225] width 7 height 7
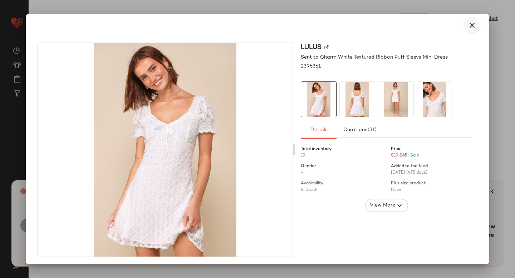
click at [474, 26] on button "button" at bounding box center [472, 25] width 17 height 17
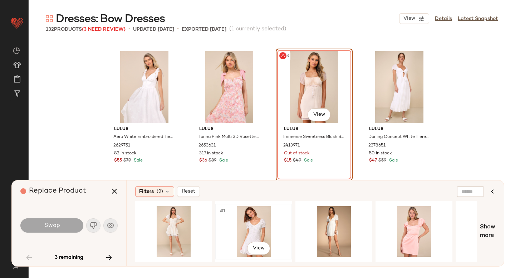
click at [253, 218] on div "#1 View" at bounding box center [254, 231] width 72 height 51
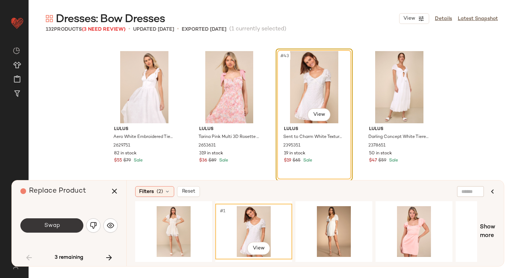
click at [47, 228] on span "Swap" at bounding box center [52, 225] width 16 height 7
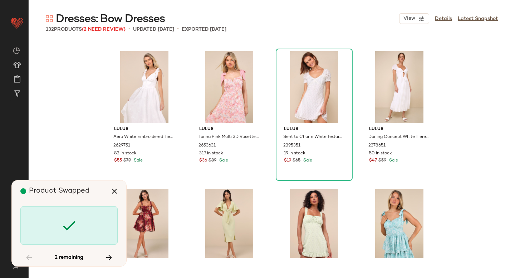
scroll to position [3452, 0]
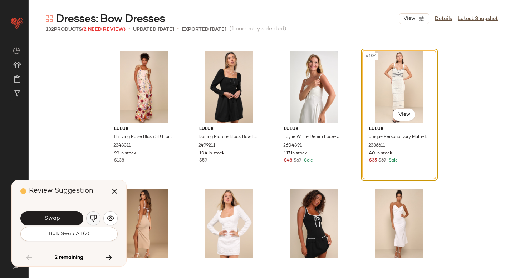
click at [92, 220] on img "button" at bounding box center [93, 218] width 7 height 7
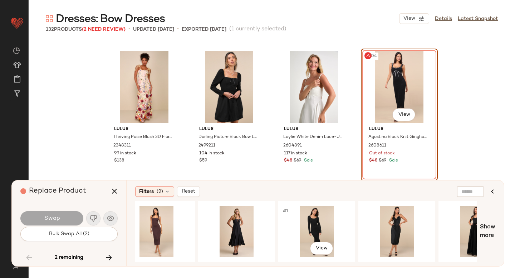
scroll to position [0, 175]
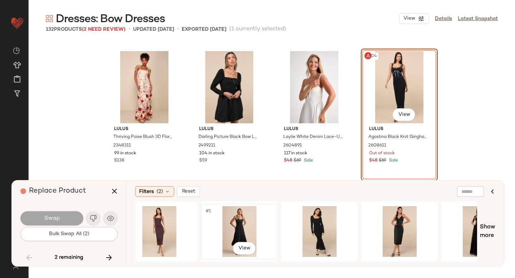
click at [244, 229] on div "#1 View" at bounding box center [240, 231] width 72 height 51
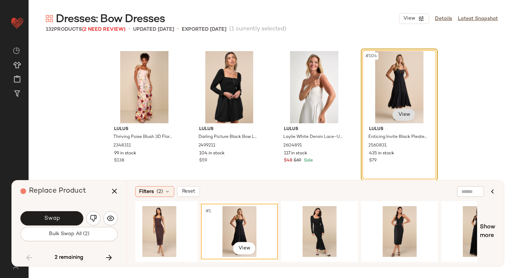
click at [401, 116] on body "Lulus ** Dashboard All Products Global Clipboards (44) Curations (814) Anjali A…" at bounding box center [257, 139] width 515 height 278
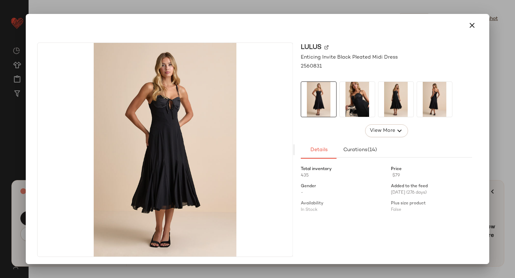
click at [514, 93] on div at bounding box center [257, 139] width 515 height 278
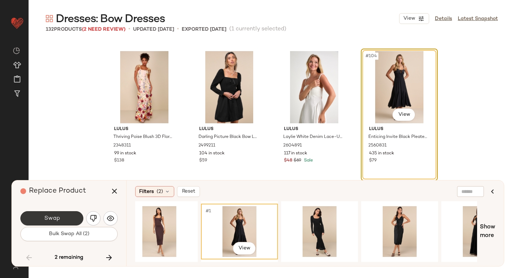
click at [57, 221] on span "Swap" at bounding box center [52, 218] width 16 height 7
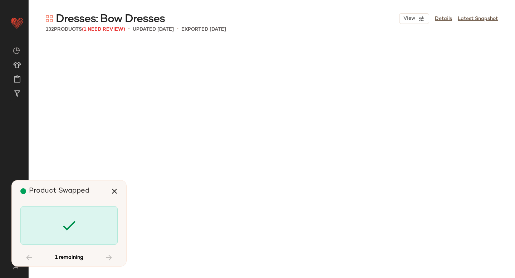
scroll to position [4004, 0]
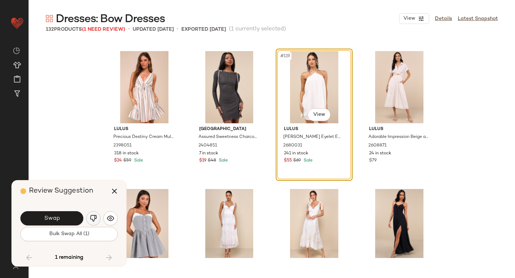
click at [92, 217] on img "button" at bounding box center [93, 218] width 7 height 7
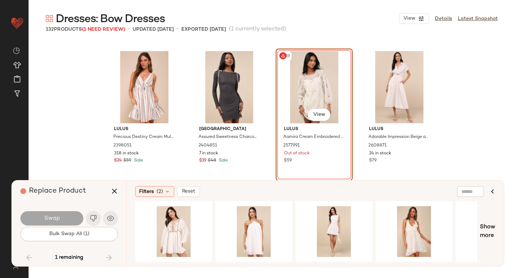
click at [300, 94] on div "#119 View" at bounding box center [314, 87] width 72 height 72
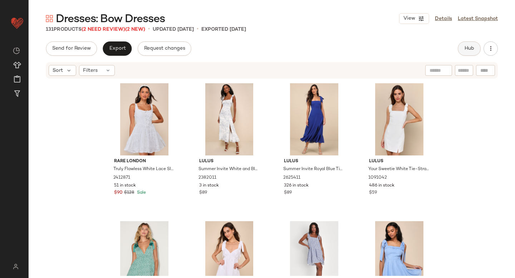
click at [477, 49] on button "Hub" at bounding box center [469, 48] width 23 height 14
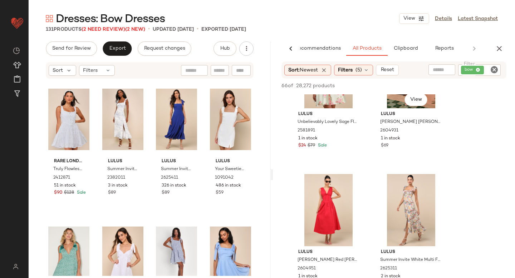
scroll to position [334, 0]
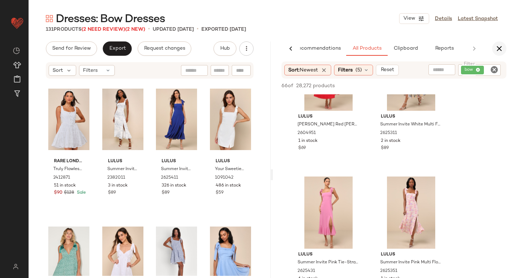
click at [497, 49] on icon "button" at bounding box center [499, 48] width 9 height 9
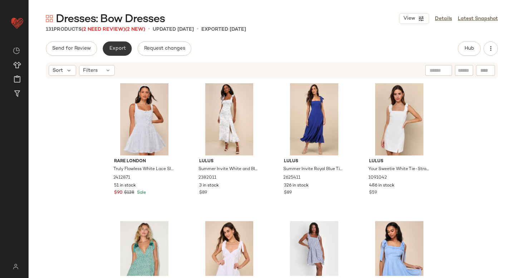
click at [120, 51] on span "Export" at bounding box center [117, 49] width 17 height 6
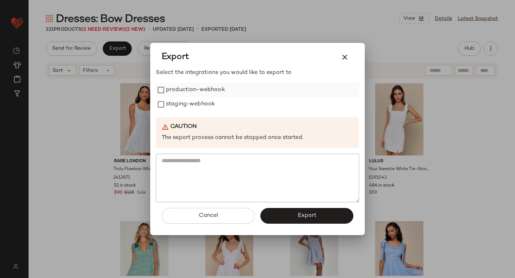
click at [160, 96] on div "production-webhook" at bounding box center [257, 90] width 203 height 14
click at [290, 219] on button "Export" at bounding box center [306, 216] width 93 height 16
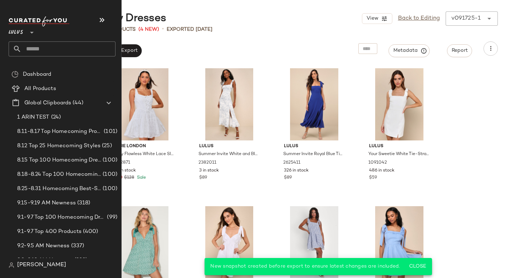
click at [49, 53] on input "text" at bounding box center [68, 48] width 94 height 15
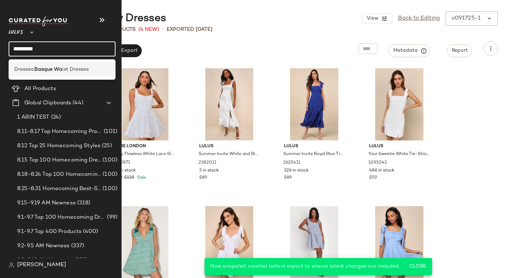
type input "*********"
click at [70, 68] on span "ist Dresses" at bounding box center [75, 70] width 26 height 8
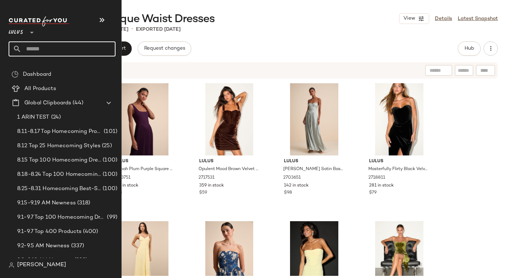
click at [21, 49] on input "text" at bounding box center [68, 48] width 94 height 15
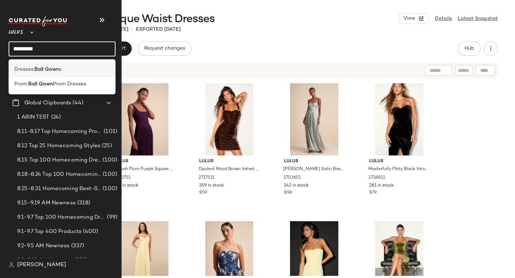
type input "*********"
click at [64, 65] on div "Dresses: Ball Gown s" at bounding box center [62, 69] width 107 height 15
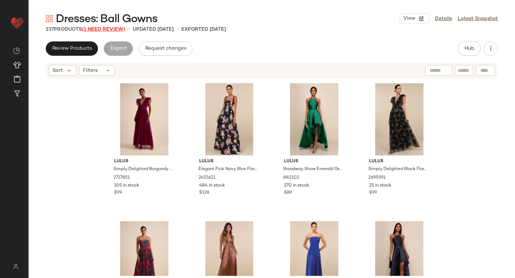
click at [104, 30] on span "(1 Need Review)" at bounding box center [103, 29] width 43 height 5
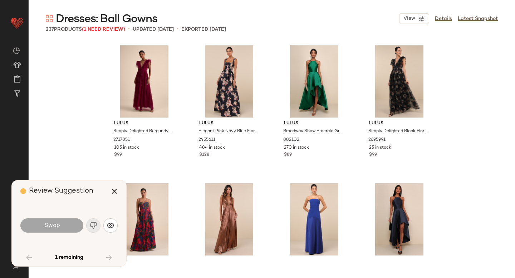
scroll to position [1105, 0]
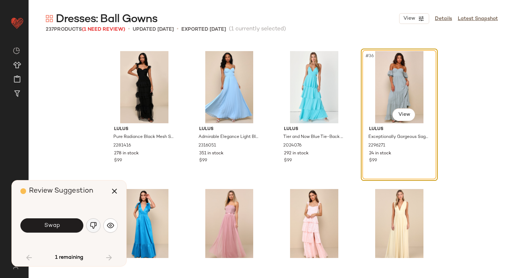
click at [94, 225] on img "button" at bounding box center [93, 225] width 7 height 7
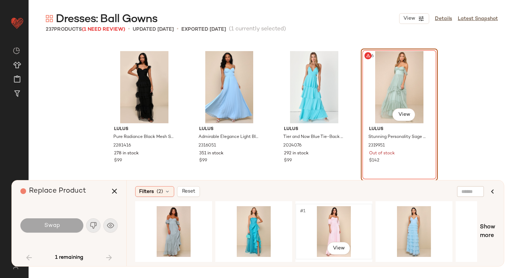
click at [341, 227] on div "#1 View" at bounding box center [334, 231] width 72 height 51
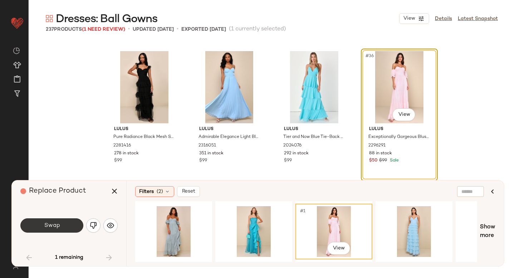
click at [49, 221] on button "Swap" at bounding box center [51, 226] width 63 height 14
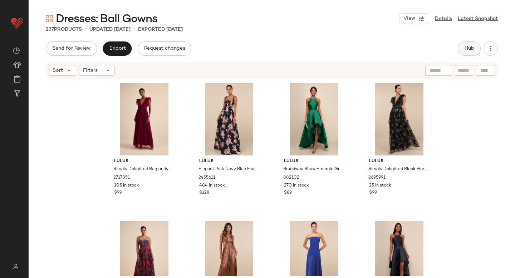
click at [466, 49] on span "Hub" at bounding box center [469, 49] width 10 height 6
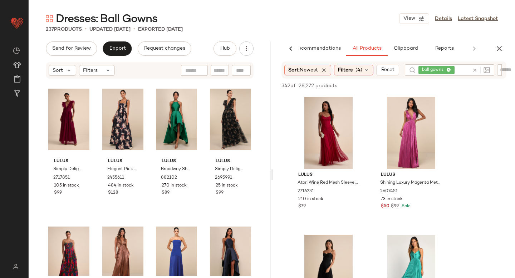
scroll to position [115, 0]
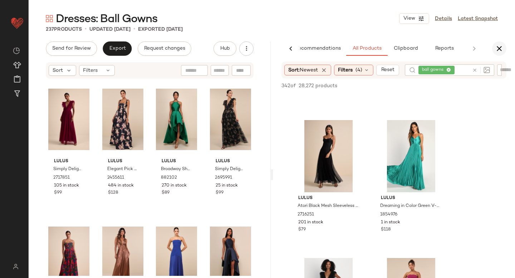
click at [503, 52] on icon "button" at bounding box center [499, 48] width 9 height 9
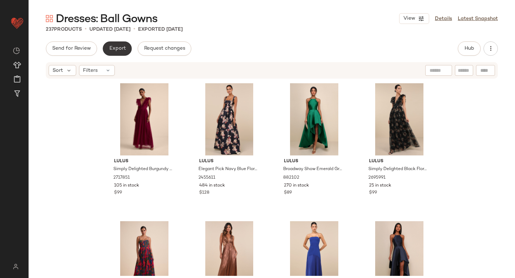
click at [111, 48] on span "Export" at bounding box center [117, 49] width 17 height 6
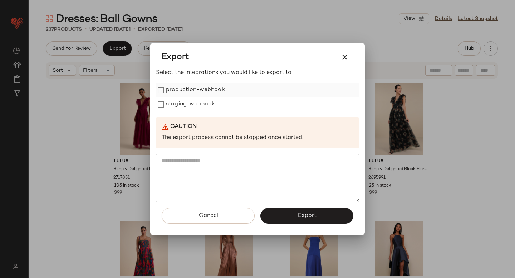
click at [175, 86] on label "production-webhook" at bounding box center [195, 90] width 59 height 14
click at [177, 100] on label "staging-webhook" at bounding box center [190, 104] width 49 height 14
click at [273, 212] on button "Export" at bounding box center [306, 216] width 93 height 16
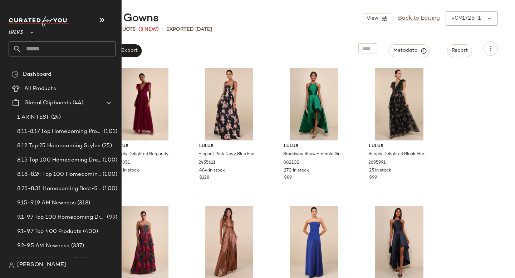
click at [52, 53] on input "text" at bounding box center [68, 48] width 94 height 15
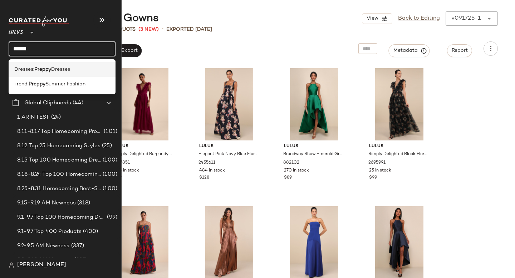
type input "******"
click at [69, 72] on span "Dresses" at bounding box center [60, 70] width 19 height 8
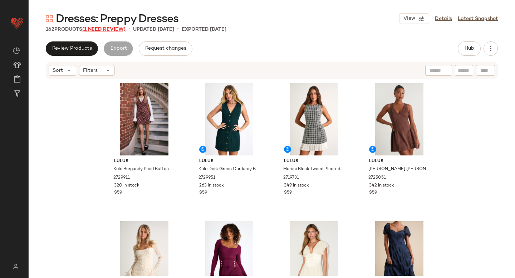
click at [102, 30] on span "(1 Need Review)" at bounding box center [103, 29] width 43 height 5
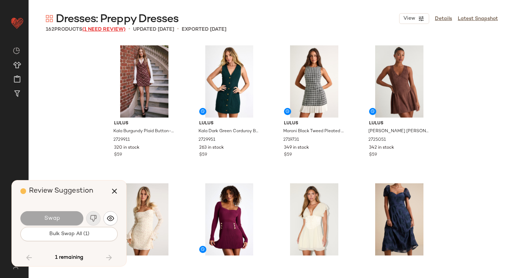
scroll to position [2761, 0]
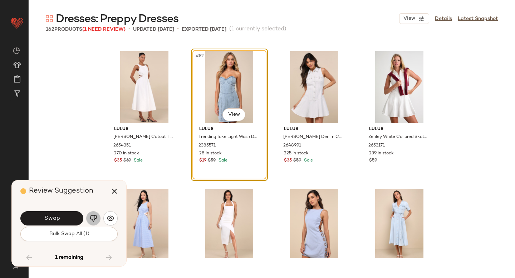
click at [97, 220] on button "button" at bounding box center [93, 218] width 14 height 14
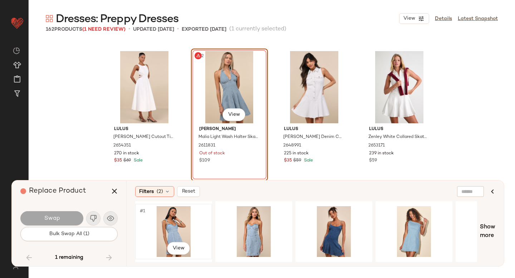
click at [182, 231] on div "#1 View" at bounding box center [174, 231] width 72 height 51
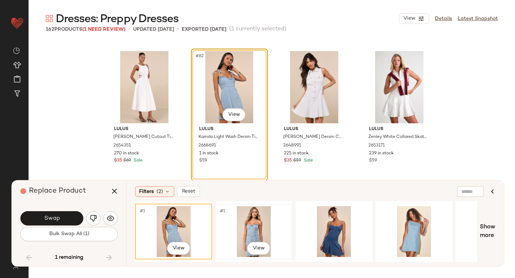
click at [254, 224] on div "#1 View" at bounding box center [254, 231] width 72 height 51
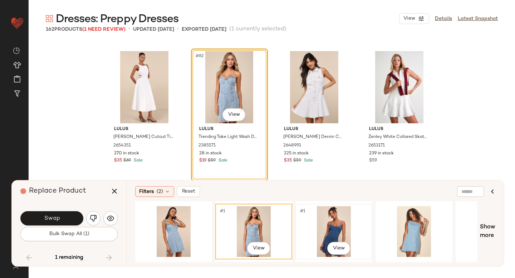
click at [348, 227] on div "#1 View" at bounding box center [334, 231] width 72 height 51
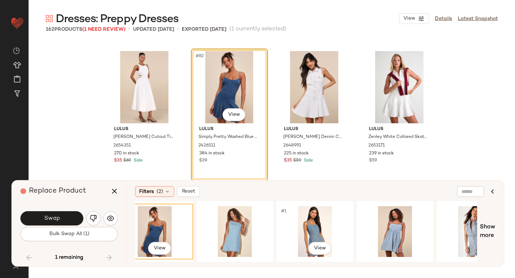
scroll to position [0, 179]
click at [312, 226] on div "#1 View" at bounding box center [315, 231] width 72 height 51
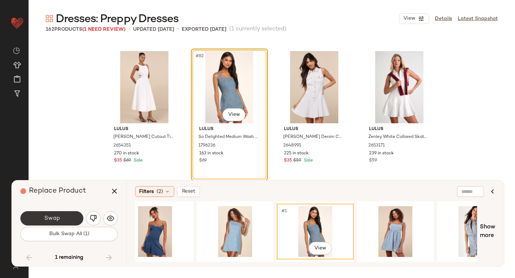
click at [72, 215] on button "Swap" at bounding box center [51, 218] width 63 height 14
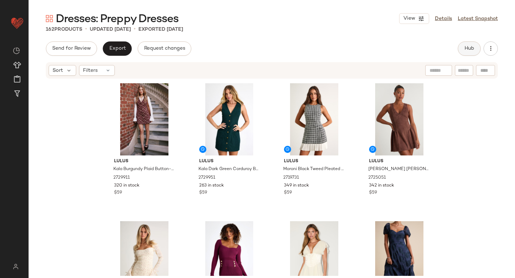
click at [463, 48] on button "Hub" at bounding box center [469, 48] width 23 height 14
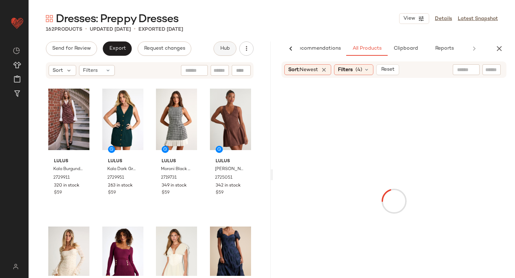
scroll to position [0, 17]
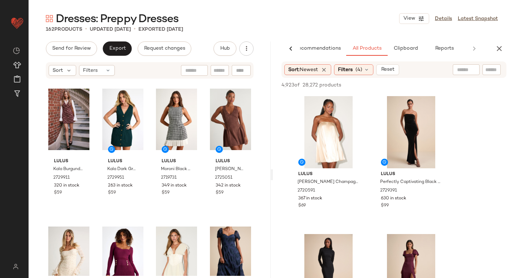
click at [466, 68] on input "text" at bounding box center [466, 70] width 18 height 8
type input "******"
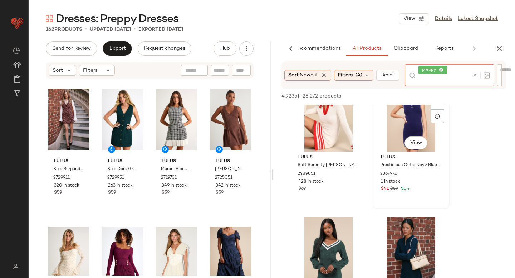
scroll to position [0, 0]
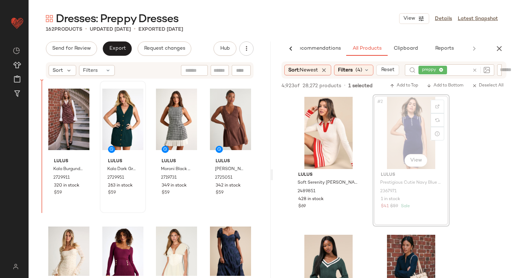
drag, startPoint x: 420, startPoint y: 150, endPoint x: 127, endPoint y: 157, distance: 293.4
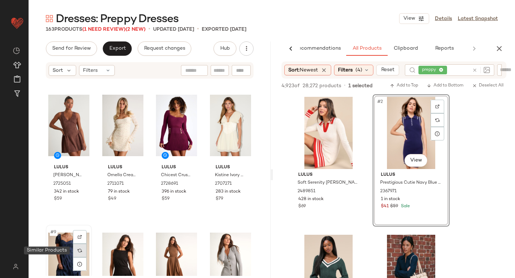
scroll to position [132, 0]
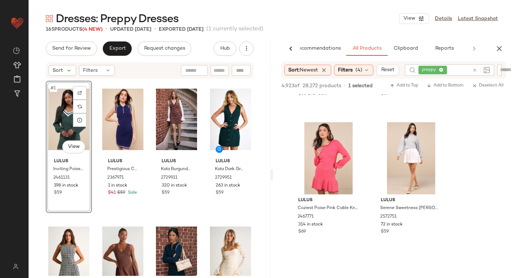
scroll to position [408, 0]
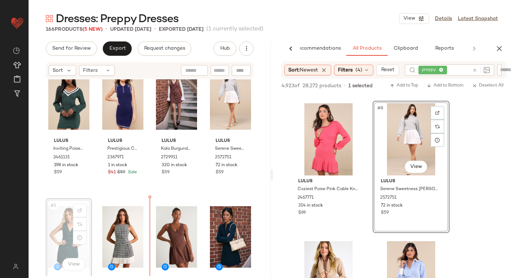
scroll to position [32, 0]
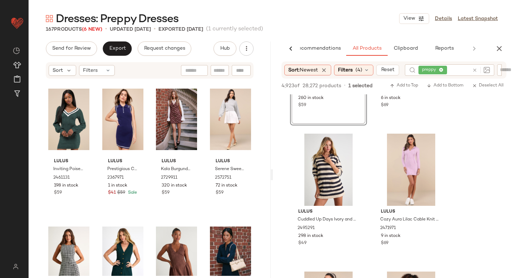
scroll to position [808, 0]
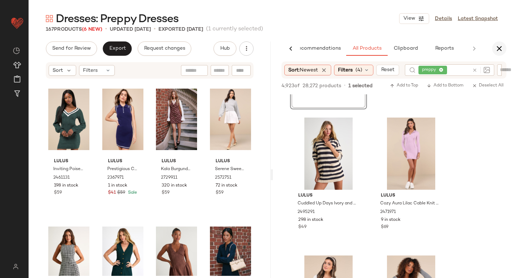
click at [497, 53] on icon "button" at bounding box center [499, 48] width 9 height 9
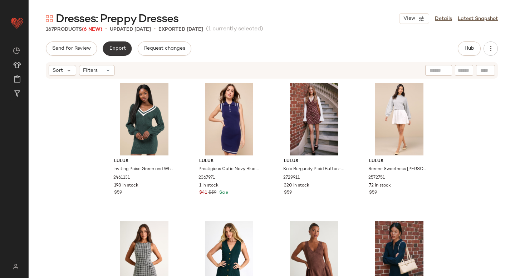
click at [109, 52] on button "Export" at bounding box center [117, 48] width 29 height 14
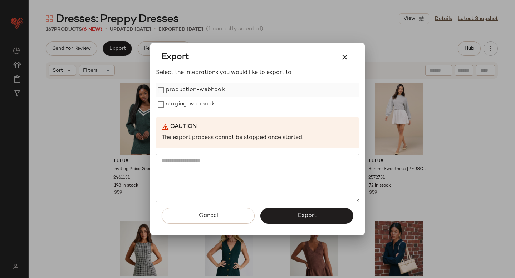
click at [189, 90] on label "production-webhook" at bounding box center [195, 90] width 59 height 14
click at [191, 101] on label "staging-webhook" at bounding box center [190, 104] width 49 height 14
click at [302, 215] on span "Export" at bounding box center [306, 215] width 19 height 7
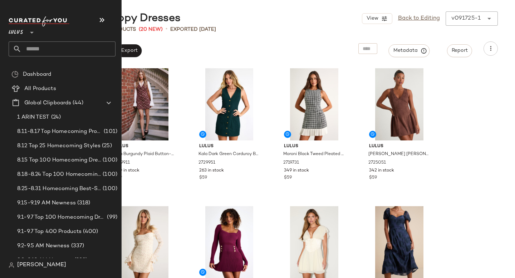
click at [48, 49] on input "text" at bounding box center [68, 48] width 94 height 15
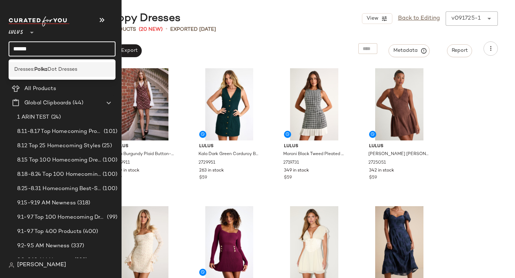
type input "*****"
click at [37, 70] on b "Polka" at bounding box center [40, 70] width 13 height 8
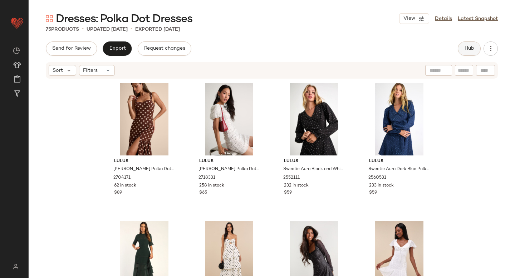
click at [473, 44] on button "Hub" at bounding box center [469, 48] width 23 height 14
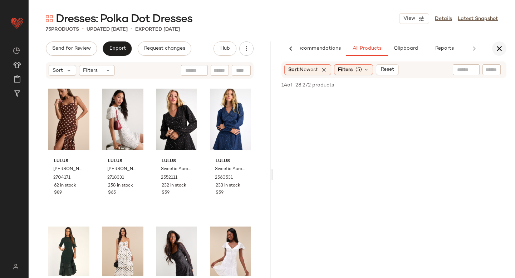
click at [501, 47] on icon "button" at bounding box center [499, 48] width 9 height 9
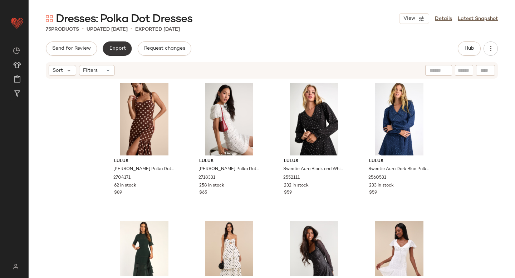
click at [122, 49] on span "Export" at bounding box center [117, 49] width 17 height 6
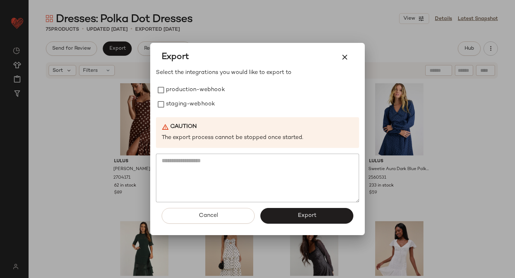
click at [245, 21] on div at bounding box center [257, 139] width 515 height 278
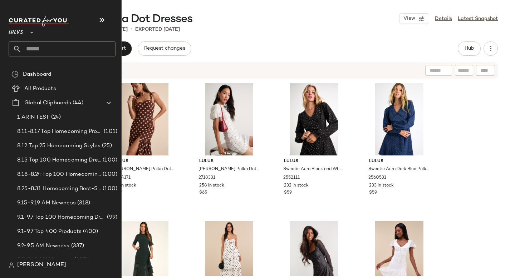
click at [45, 58] on div "Lulus **" at bounding box center [65, 36] width 113 height 44
click at [40, 50] on input "text" at bounding box center [68, 48] width 94 height 15
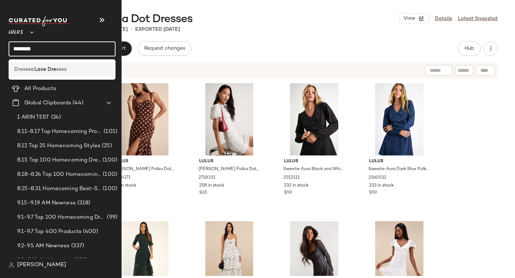
type input "********"
click at [33, 67] on span "Dresses:" at bounding box center [24, 70] width 20 height 8
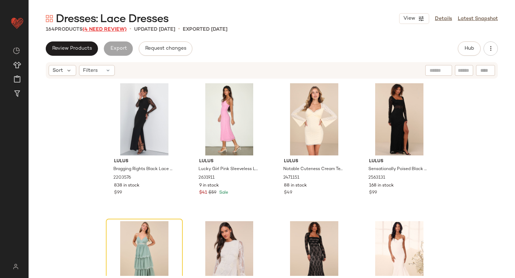
click at [101, 28] on span "(4 Need Review)" at bounding box center [105, 29] width 44 height 5
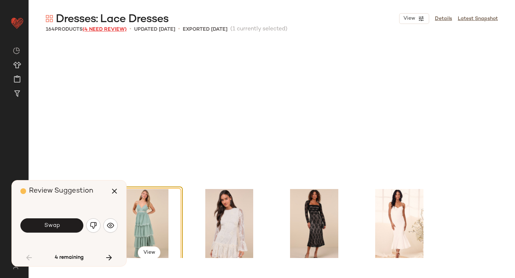
scroll to position [144, 0]
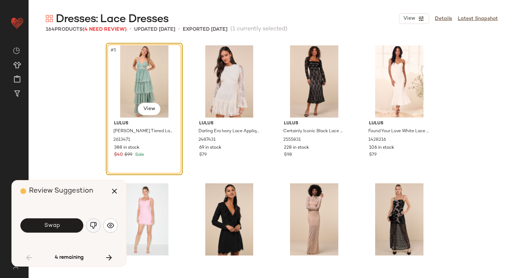
click at [90, 225] on img "button" at bounding box center [93, 225] width 7 height 7
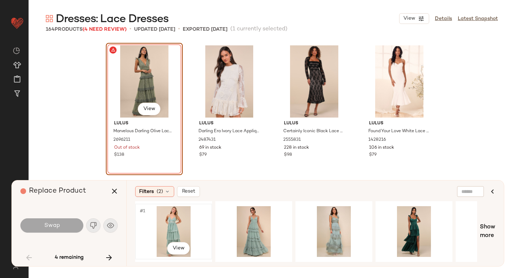
click at [194, 225] on div "#1 View" at bounding box center [174, 231] width 72 height 51
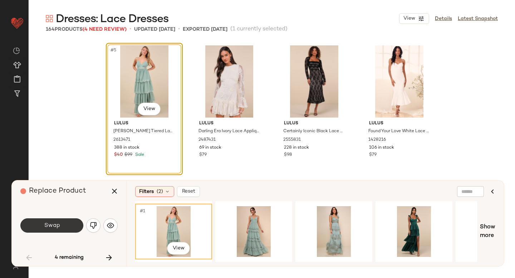
click at [75, 230] on button "Swap" at bounding box center [51, 226] width 63 height 14
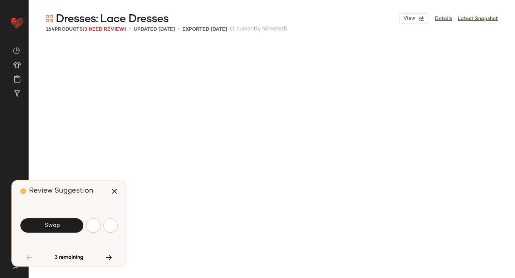
scroll to position [414, 0]
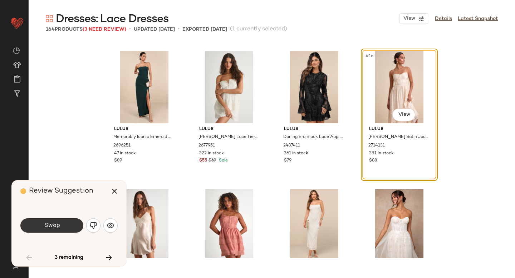
click at [68, 224] on button "Swap" at bounding box center [51, 226] width 63 height 14
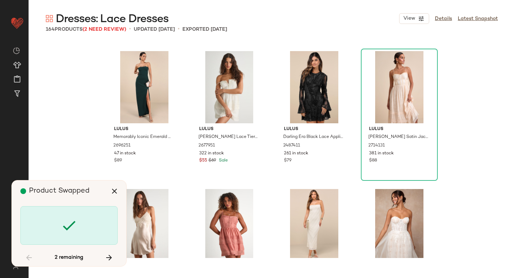
scroll to position [4971, 0]
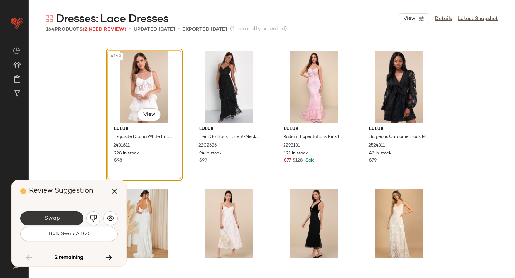
click at [63, 221] on button "Swap" at bounding box center [51, 218] width 63 height 14
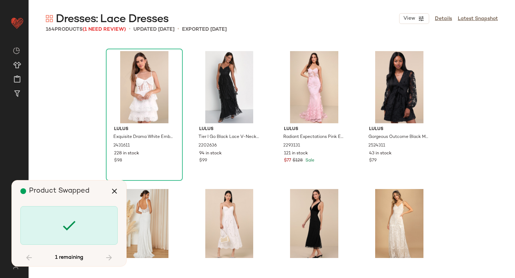
scroll to position [5385, 0]
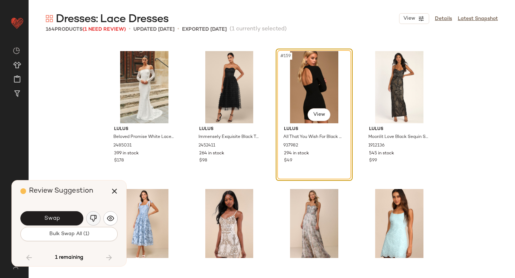
click at [96, 214] on button "button" at bounding box center [93, 218] width 14 height 14
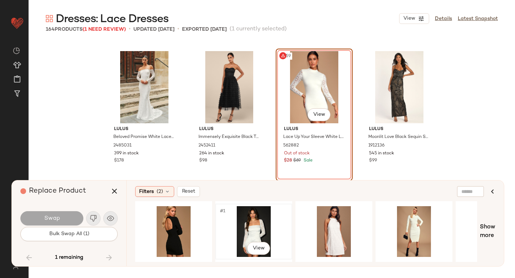
click at [248, 226] on div "#1 View" at bounding box center [254, 231] width 72 height 51
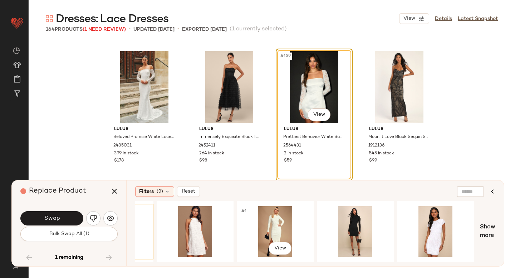
scroll to position [0, 140]
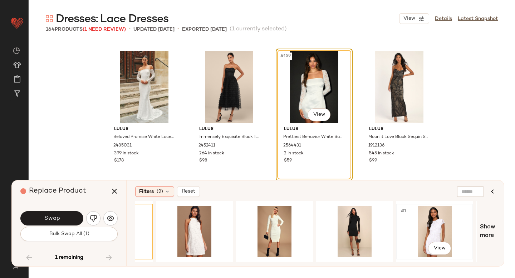
click at [415, 220] on div "#1 View" at bounding box center [435, 231] width 72 height 51
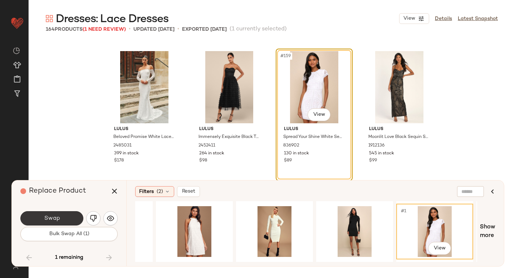
click at [51, 212] on button "Swap" at bounding box center [51, 218] width 63 height 14
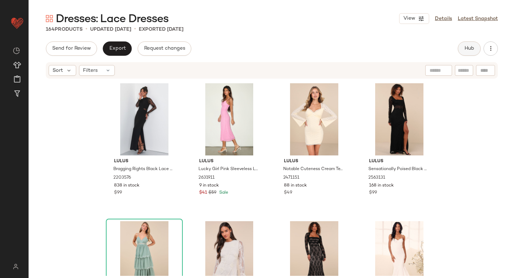
click at [465, 45] on button "Hub" at bounding box center [469, 48] width 23 height 14
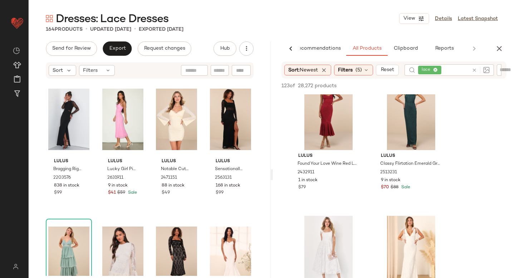
scroll to position [805, 0]
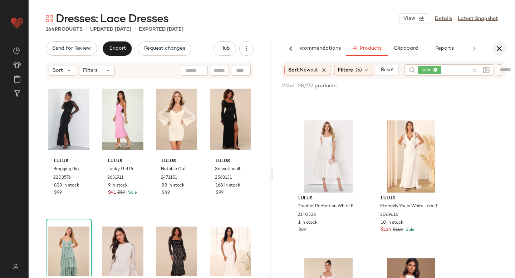
click at [502, 49] on icon "button" at bounding box center [499, 48] width 9 height 9
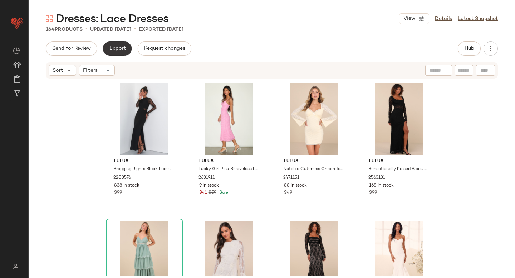
click at [112, 47] on span "Export" at bounding box center [117, 49] width 17 height 6
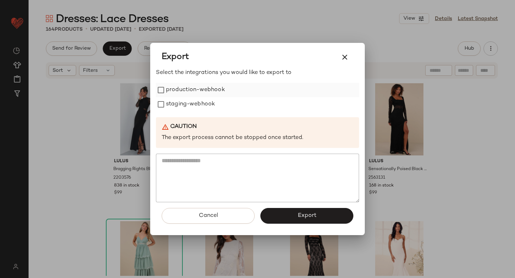
click at [173, 90] on label "production-webhook" at bounding box center [195, 90] width 59 height 14
click at [179, 105] on label "staging-webhook" at bounding box center [190, 104] width 49 height 14
click at [294, 210] on button "Export" at bounding box center [306, 216] width 93 height 16
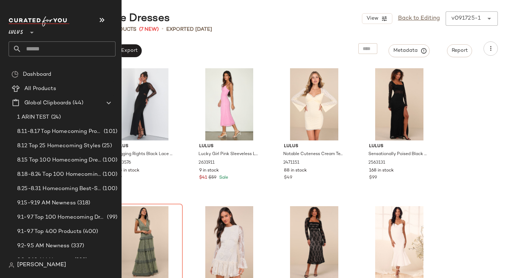
click at [39, 52] on input "text" at bounding box center [68, 48] width 94 height 15
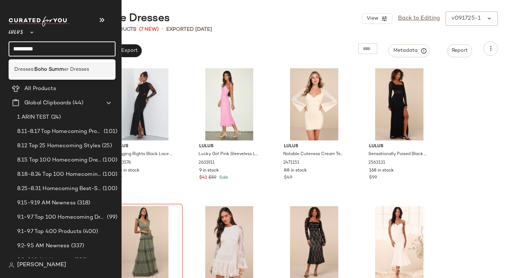
type input "*********"
click at [33, 68] on span "Dresses:" at bounding box center [24, 70] width 20 height 8
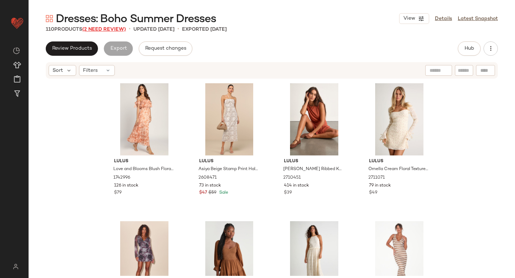
click at [112, 30] on span "(2 Need Review)" at bounding box center [104, 29] width 44 height 5
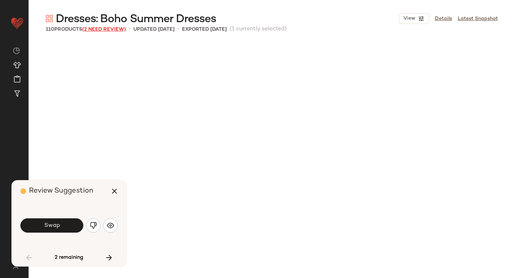
scroll to position [282, 0]
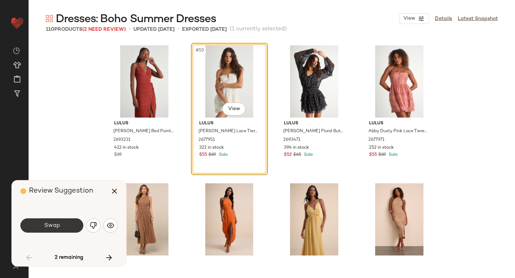
click at [62, 229] on button "Swap" at bounding box center [51, 226] width 63 height 14
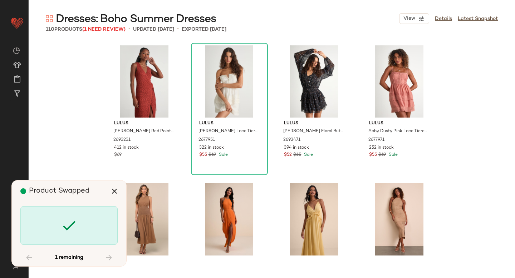
scroll to position [828, 0]
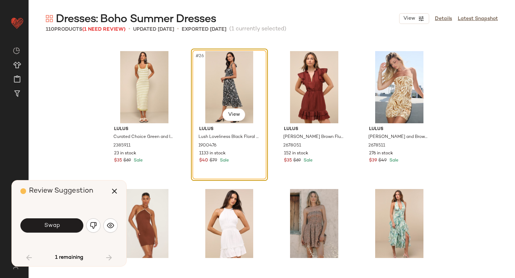
click at [62, 229] on button "Swap" at bounding box center [51, 226] width 63 height 14
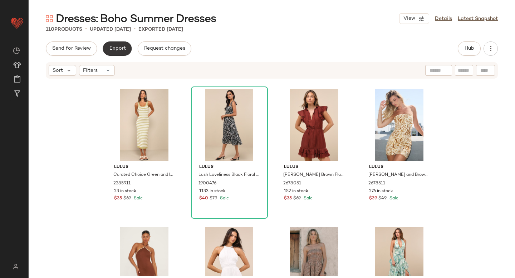
click at [119, 47] on span "Export" at bounding box center [117, 49] width 17 height 6
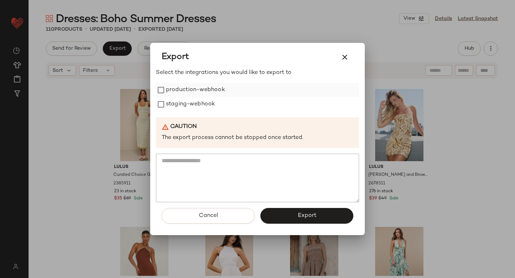
click at [170, 95] on label "production-webhook" at bounding box center [195, 90] width 59 height 14
click at [171, 103] on label "staging-webhook" at bounding box center [190, 104] width 49 height 14
click at [294, 208] on button "Export" at bounding box center [306, 216] width 93 height 16
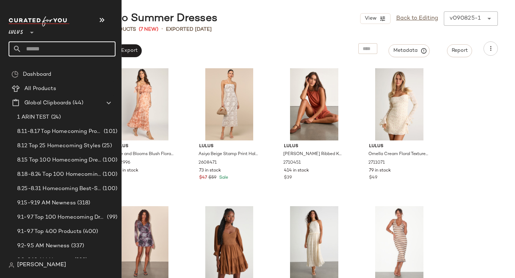
click at [28, 51] on input "text" at bounding box center [68, 48] width 94 height 15
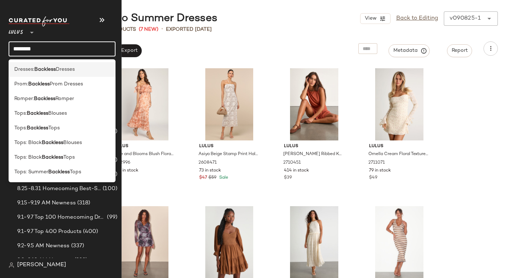
type input "********"
click at [22, 68] on span "Dresses:" at bounding box center [24, 70] width 20 height 8
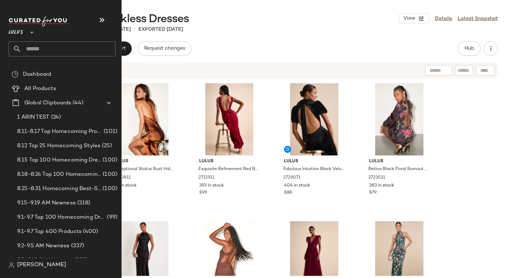
click at [39, 55] on input "text" at bounding box center [68, 48] width 94 height 15
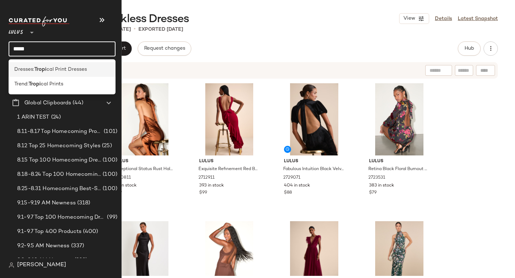
type input "*****"
click at [65, 66] on span "cal Print Dresses" at bounding box center [67, 70] width 40 height 8
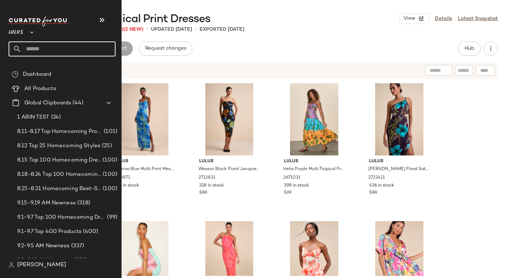
click at [63, 43] on input "text" at bounding box center [68, 48] width 94 height 15
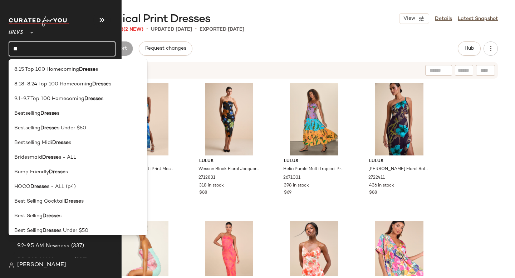
type input "*"
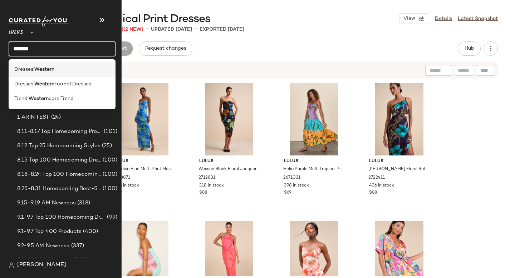
type input "*******"
click at [62, 70] on div "Dresses: Western" at bounding box center [62, 70] width 96 height 8
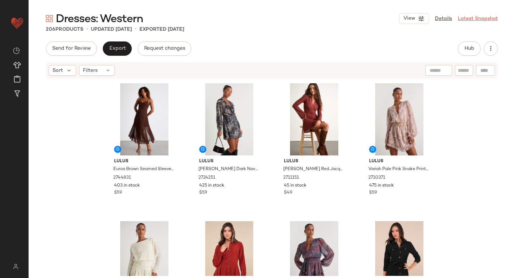
click at [478, 21] on link "Latest Snapshot" at bounding box center [478, 19] width 40 height 8
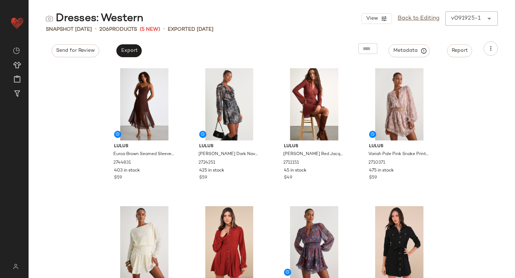
click at [467, 15] on div "View Back to Editing v091925-1 ******" at bounding box center [430, 18] width 136 height 14
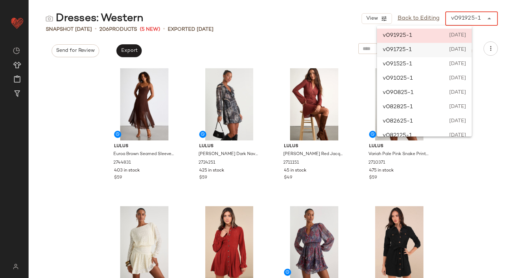
click at [448, 51] on span "September 17th 2025" at bounding box center [456, 50] width 19 height 9
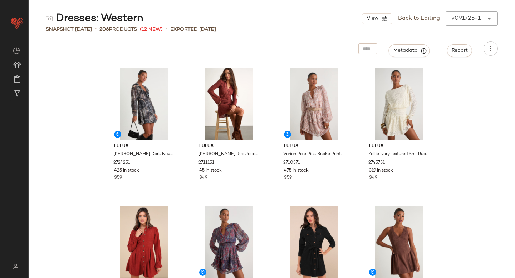
click at [472, 18] on div "v091725-1" at bounding box center [465, 18] width 29 height 9
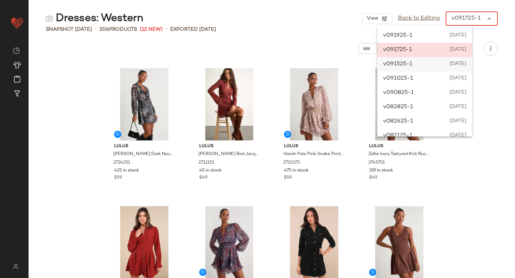
click at [455, 65] on span "September 15th 2025" at bounding box center [457, 64] width 18 height 9
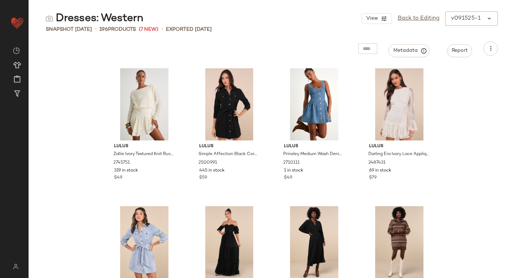
click at [463, 15] on div "v091525-1" at bounding box center [466, 18] width 30 height 9
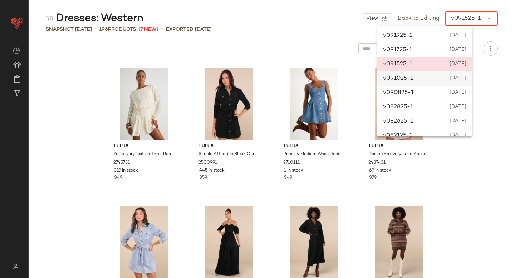
click at [438, 79] on div "v091025-1 September 10th 2025" at bounding box center [424, 79] width 95 height 14
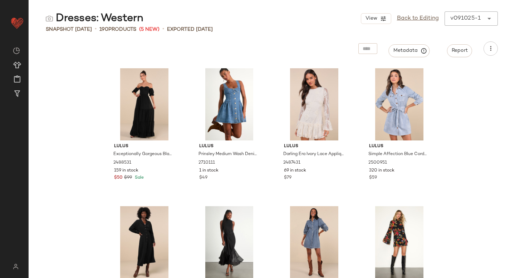
click at [463, 24] on div "v091025-1 ******" at bounding box center [464, 18] width 39 height 14
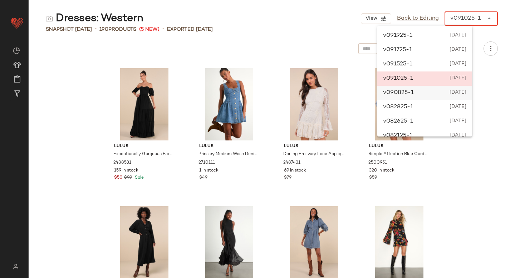
click at [431, 91] on div "v090825-1 September 8th 2025" at bounding box center [424, 93] width 95 height 14
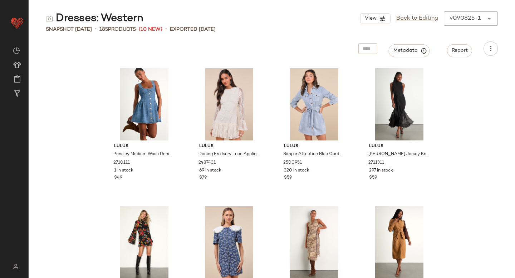
click at [464, 21] on div "v090825-1" at bounding box center [465, 18] width 31 height 9
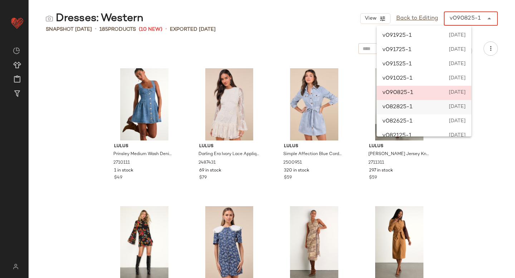
click at [419, 105] on div "v082825-1 August 28th 2025" at bounding box center [424, 107] width 95 height 14
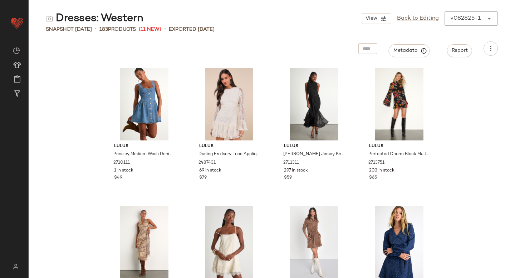
click at [460, 20] on div "v082825-1" at bounding box center [465, 18] width 30 height 9
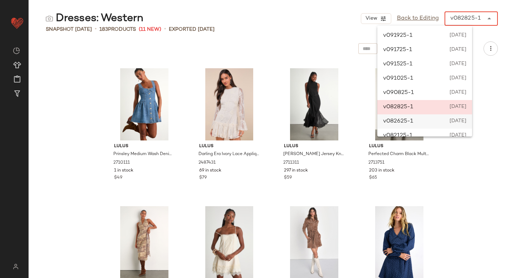
click at [423, 122] on div "v082625-1 [DATE]" at bounding box center [424, 121] width 95 height 14
type input "******"
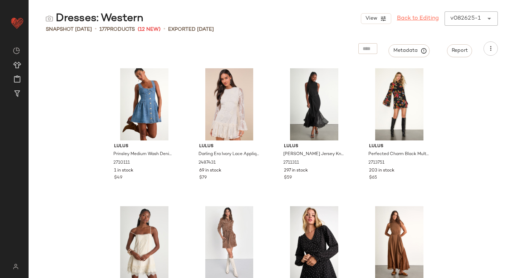
click at [409, 19] on link "Back to Editing" at bounding box center [418, 18] width 42 height 9
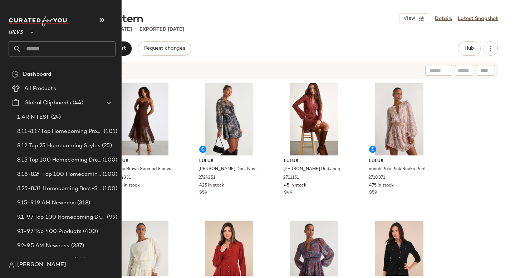
click at [40, 52] on input "text" at bounding box center [68, 48] width 94 height 15
type input "*"
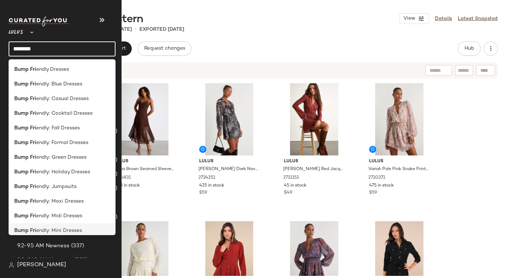
type input "********"
click at [69, 227] on span "endly: Mini Dresses" at bounding box center [59, 231] width 46 height 8
